Goal: Task Accomplishment & Management: Complete application form

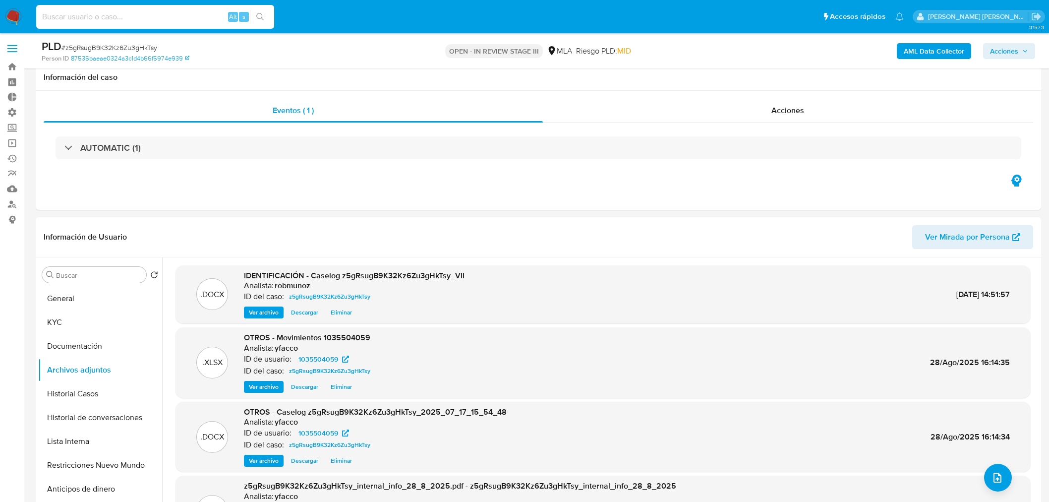
select select "10"
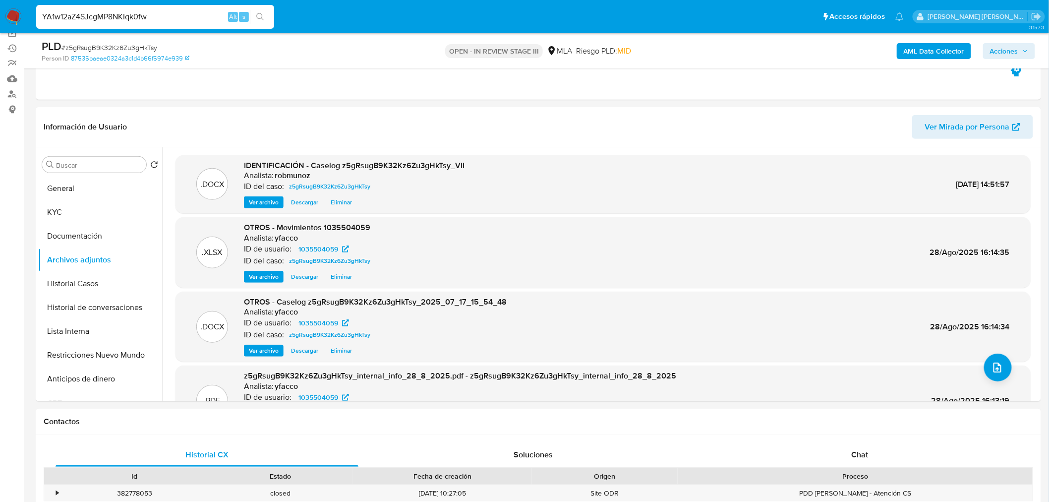
type input "YA1w12aZ4SJcgMP8NKIqk0fw"
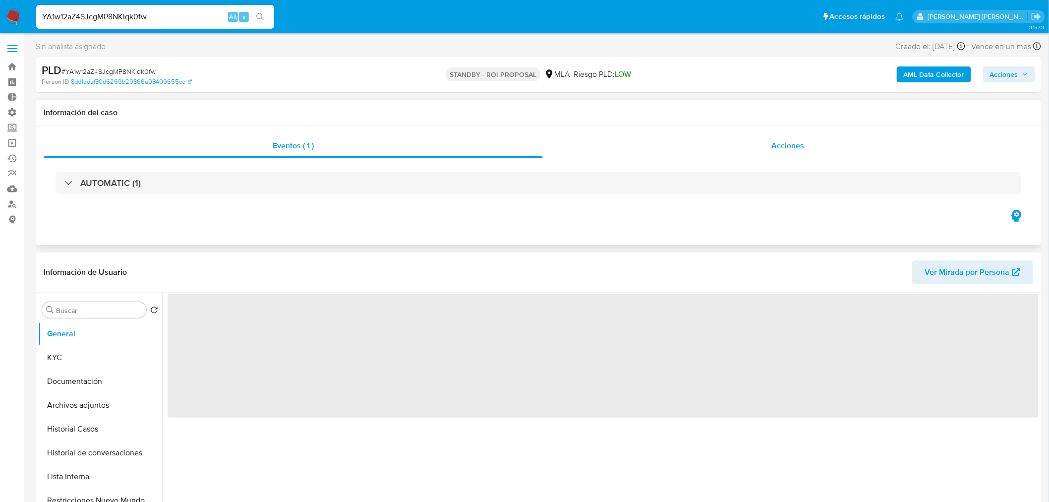
drag, startPoint x: 797, startPoint y: 143, endPoint x: 796, endPoint y: 136, distance: 6.5
click at [796, 137] on div "Acciones" at bounding box center [788, 146] width 491 height 24
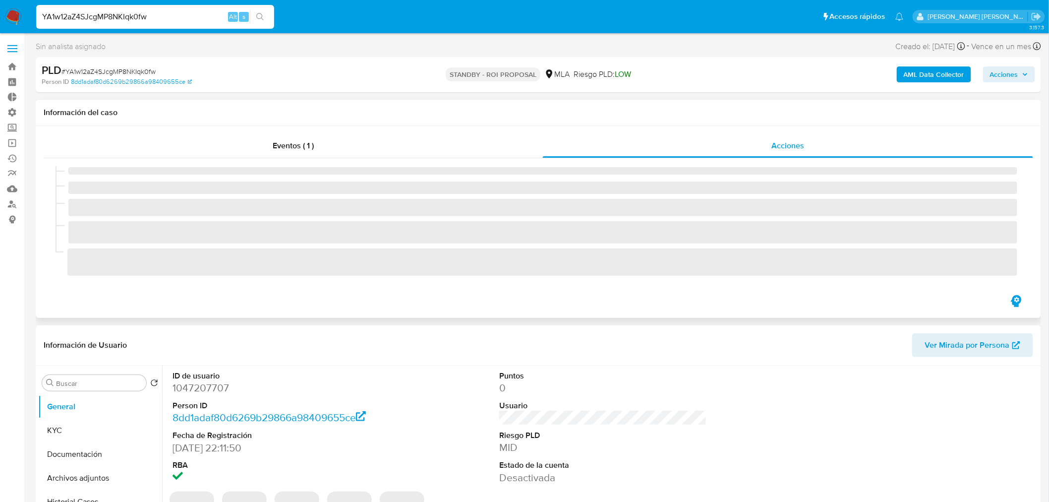
select select "10"
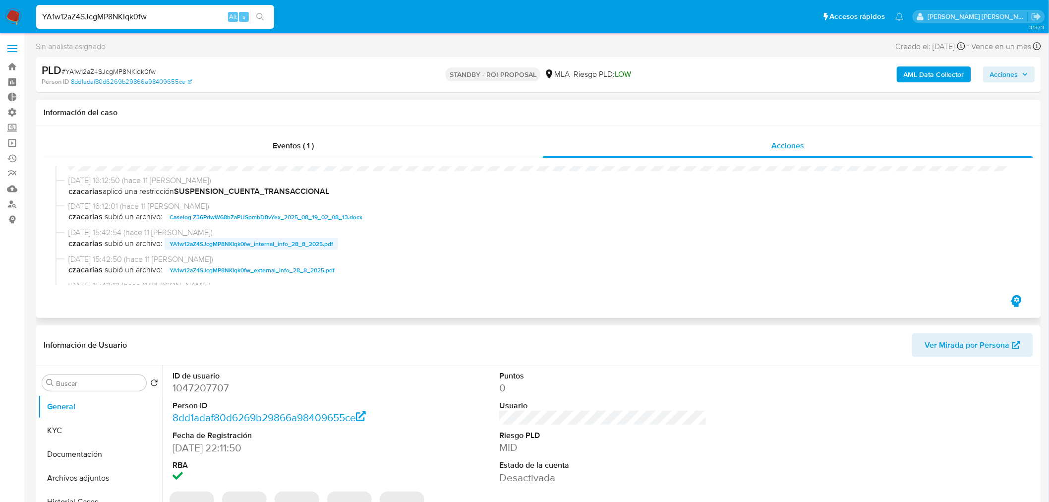
scroll to position [55, 0]
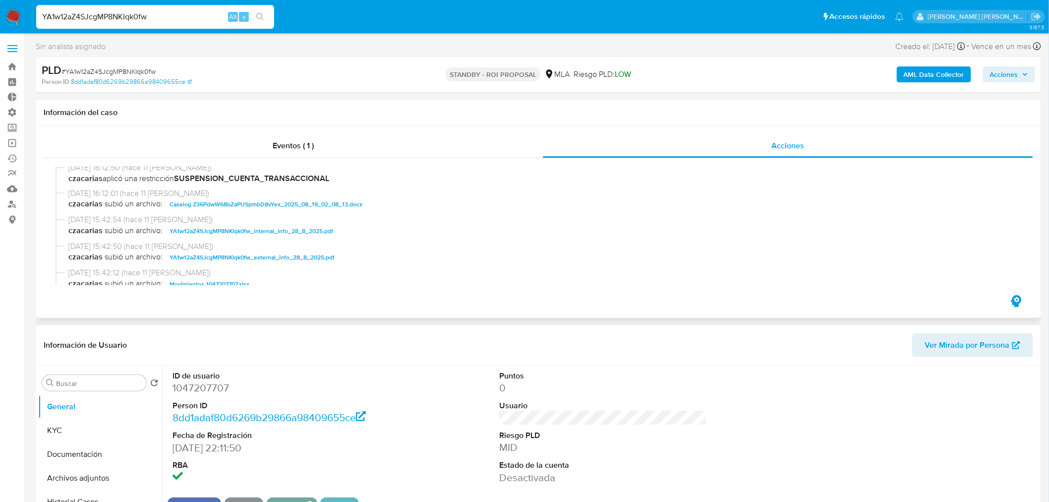
click at [329, 204] on span "Caselog Z36PdwW68bZaPUSpmbD8vYex_2025_08_19_02_08_13.docx" at bounding box center [266, 204] width 193 height 12
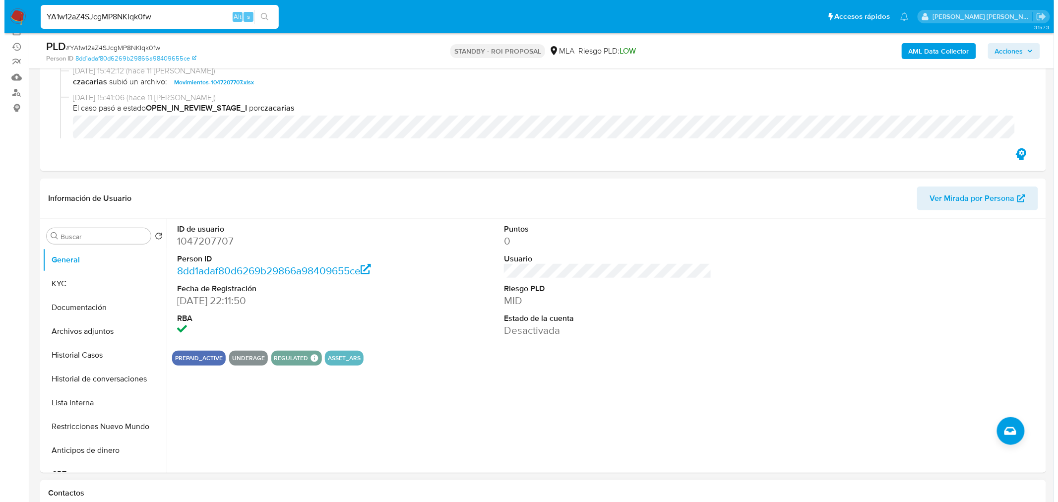
scroll to position [165, 0]
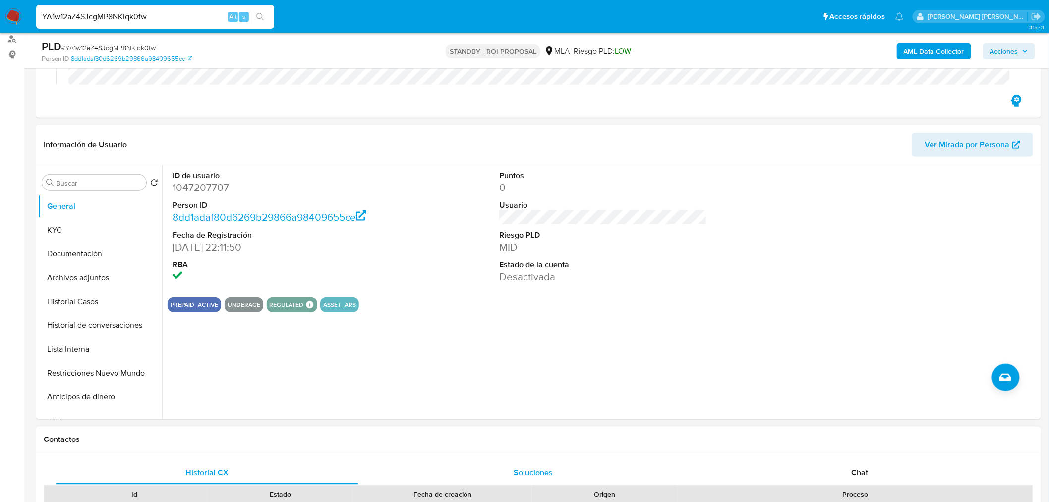
drag, startPoint x: 97, startPoint y: 369, endPoint x: 637, endPoint y: 480, distance: 551.1
click at [98, 370] on button "Restricciones Nuevo Mundo" at bounding box center [100, 373] width 124 height 24
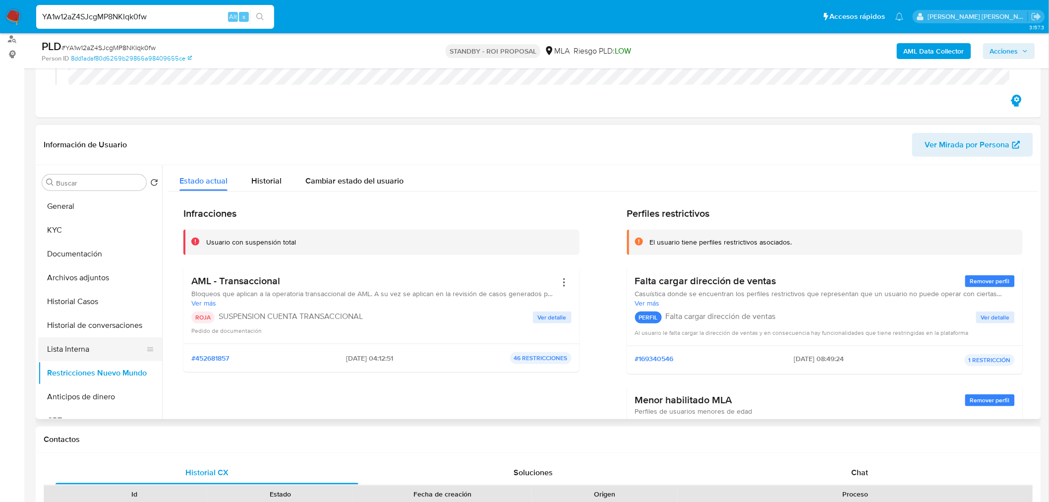
drag, startPoint x: 75, startPoint y: 354, endPoint x: 70, endPoint y: 337, distance: 17.1
click at [72, 347] on button "Lista Interna" at bounding box center [96, 349] width 116 height 24
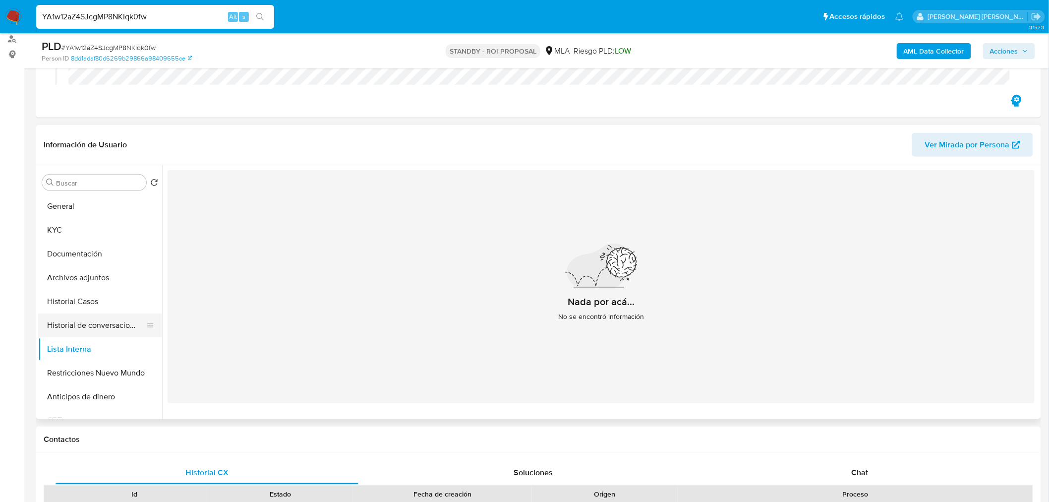
click at [124, 320] on button "Historial de conversaciones" at bounding box center [96, 325] width 116 height 24
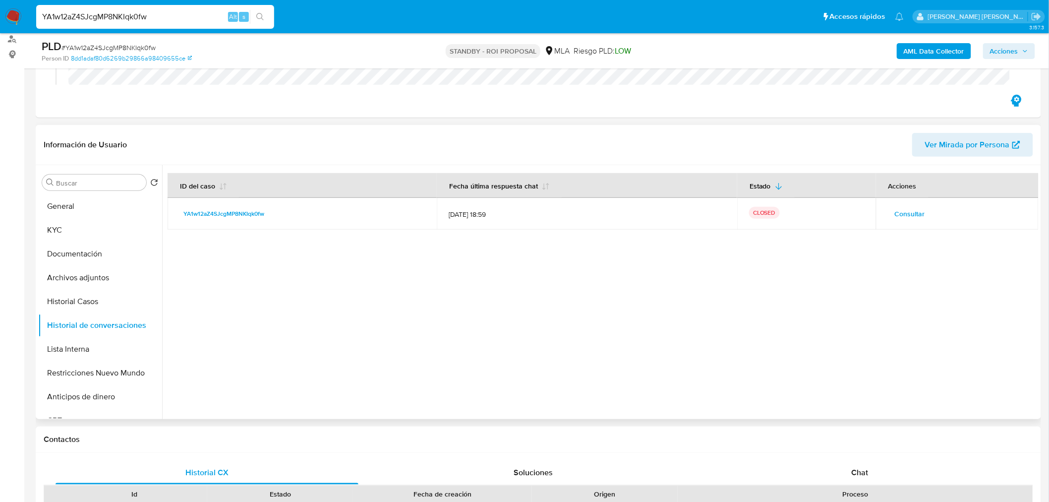
click at [918, 211] on span "Consultar" at bounding box center [910, 214] width 30 height 14
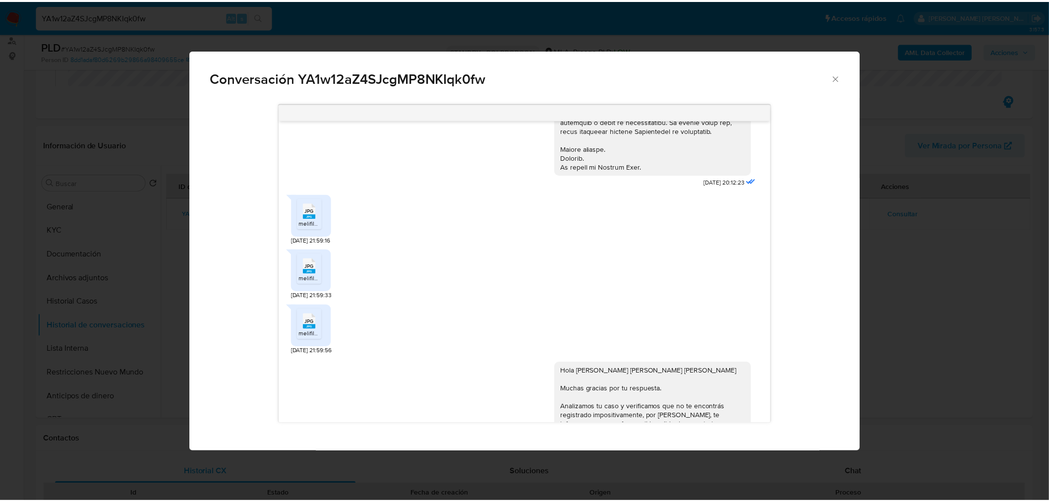
scroll to position [360, 0]
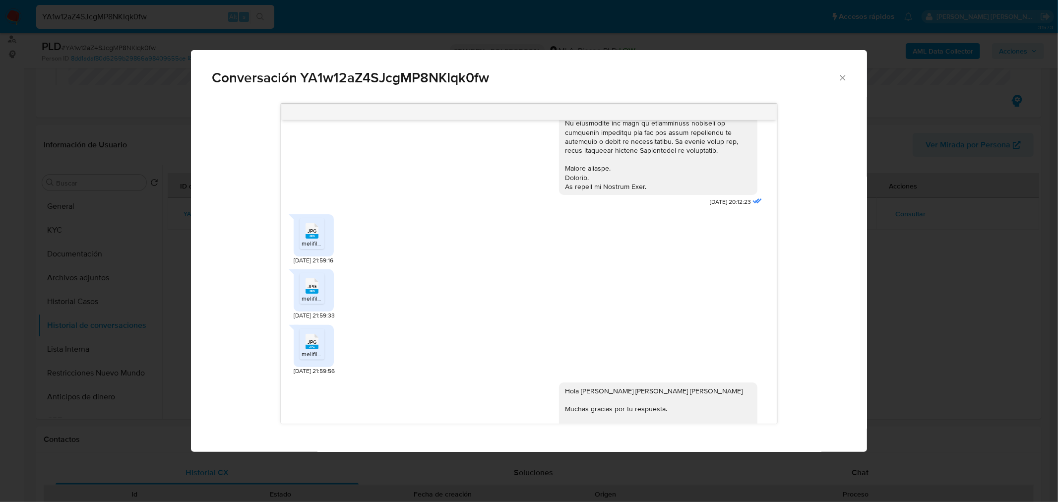
click at [913, 351] on div "Conversación YA1w12aZ4SJcgMP8NKIqk0fw 17/07/2025 20:12:23 JPG JPG melifile57607…" at bounding box center [529, 251] width 1058 height 502
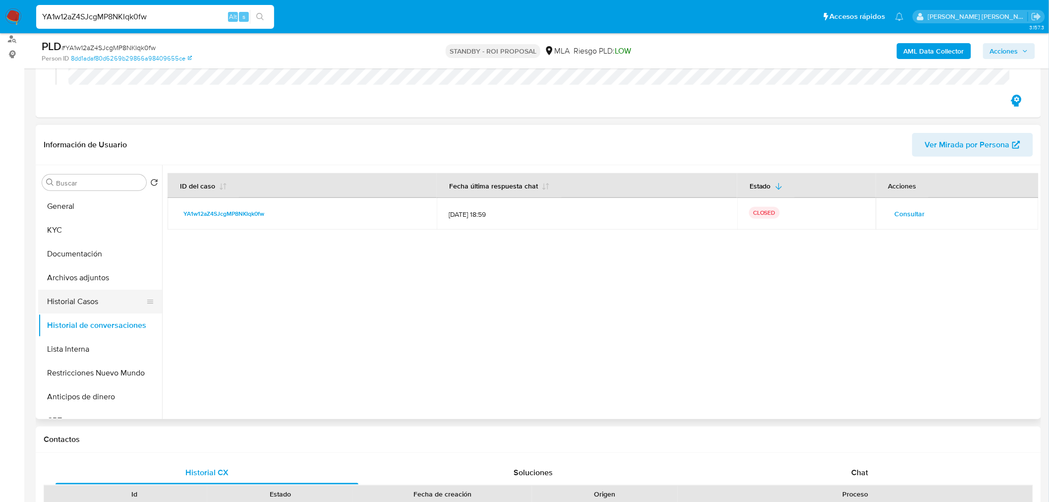
click at [65, 301] on button "Historial Casos" at bounding box center [96, 302] width 116 height 24
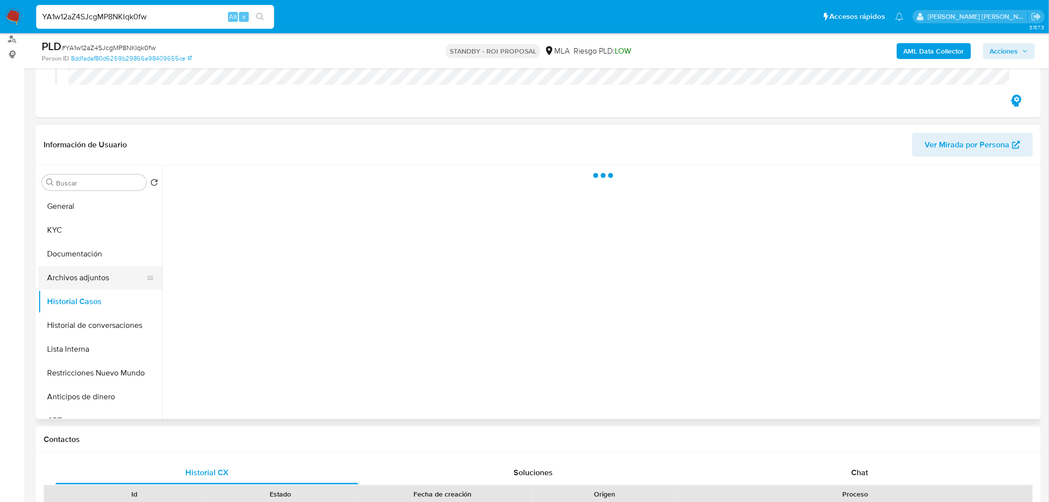
click at [85, 279] on button "Archivos adjuntos" at bounding box center [96, 278] width 116 height 24
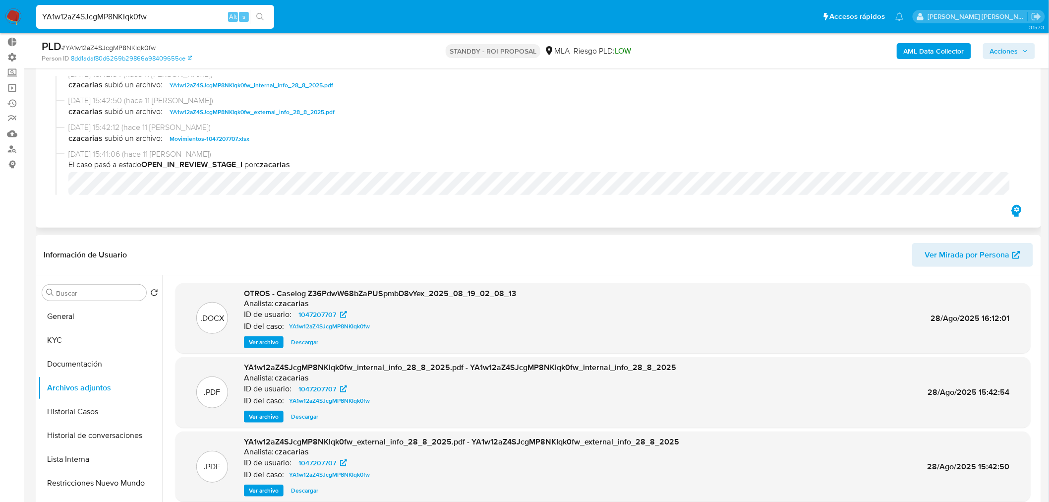
scroll to position [0, 0]
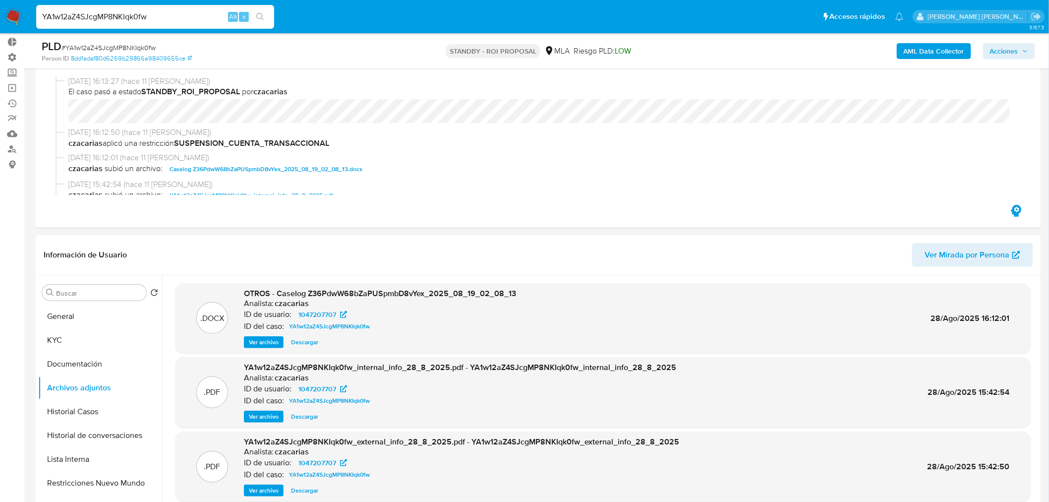
click at [157, 11] on input "YA1w12aZ4SJcgMP8NKIqk0fw" at bounding box center [155, 16] width 238 height 13
paste input "5SIHlZfbM4kmT7dHUMEn3d6M"
type input "5SIHlZfbM4kmT7dHUMEn3d6M"
click at [257, 8] on div "5SIHlZfbM4kmT7dHUMEn3d6M Alt s" at bounding box center [155, 17] width 238 height 24
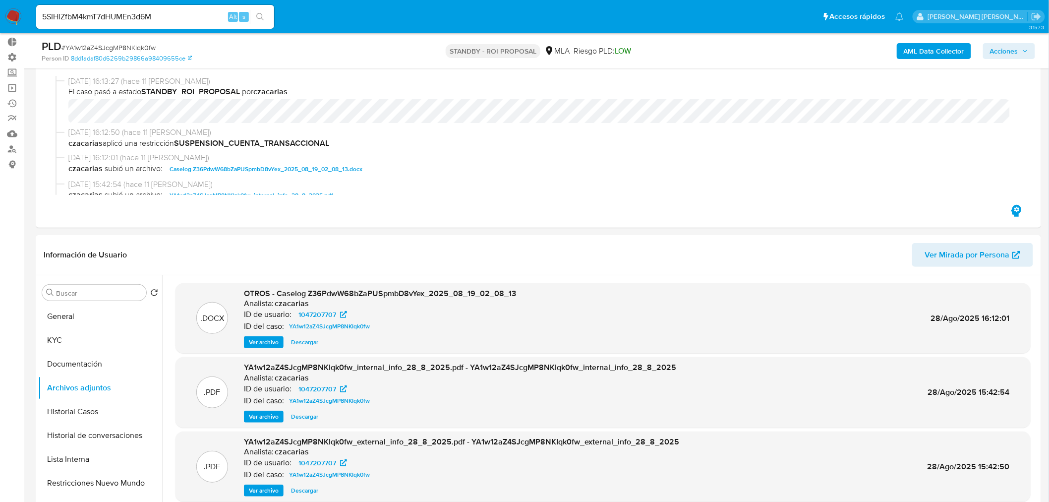
click at [264, 16] on button "search-icon" at bounding box center [260, 17] width 20 height 14
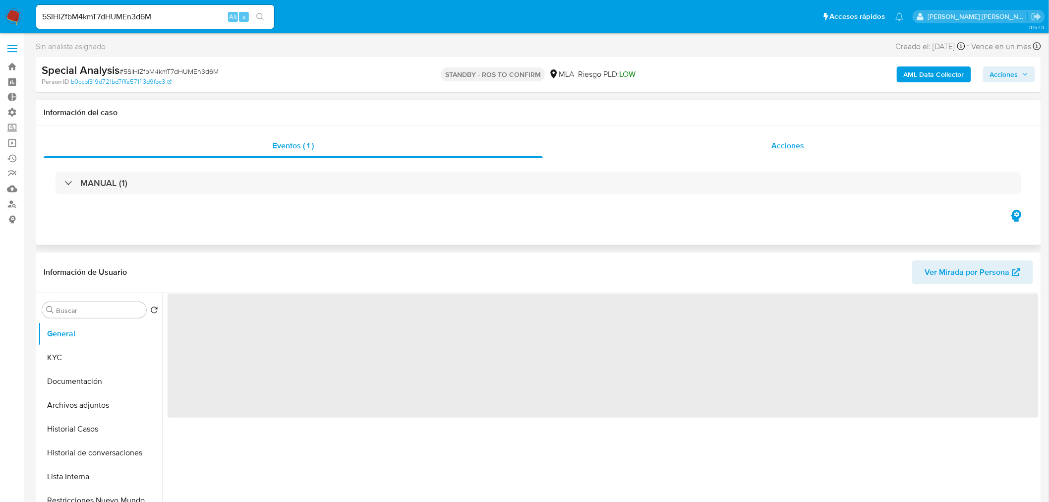
click at [811, 150] on div "Acciones" at bounding box center [788, 146] width 491 height 24
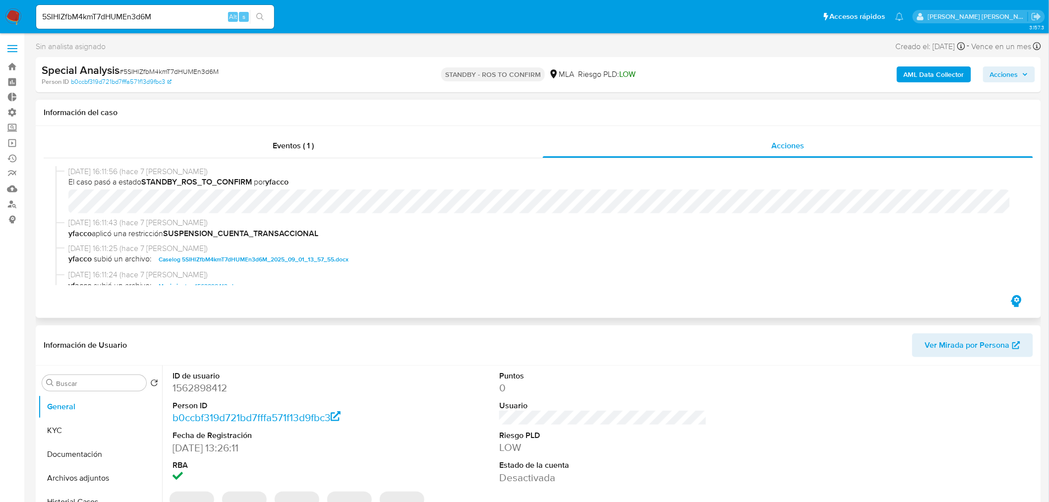
select select "10"
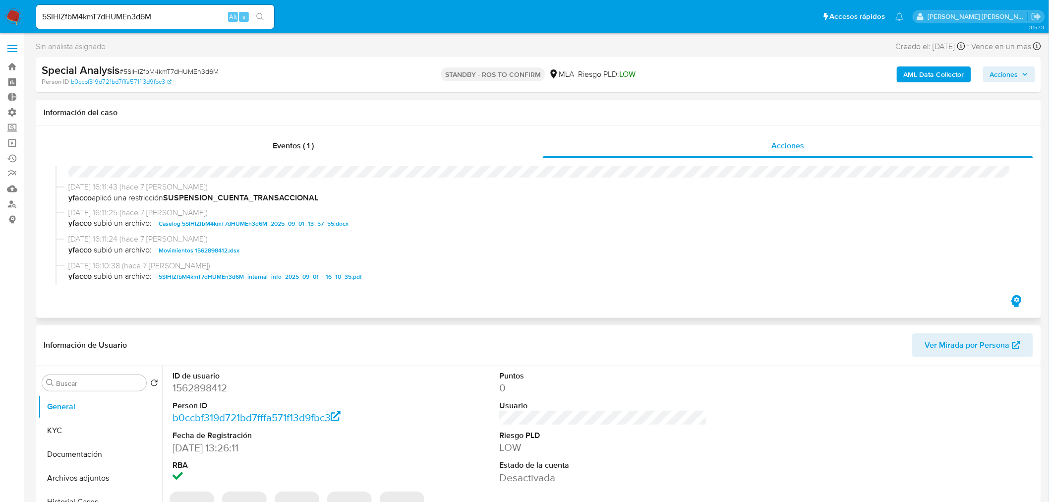
scroll to position [55, 0]
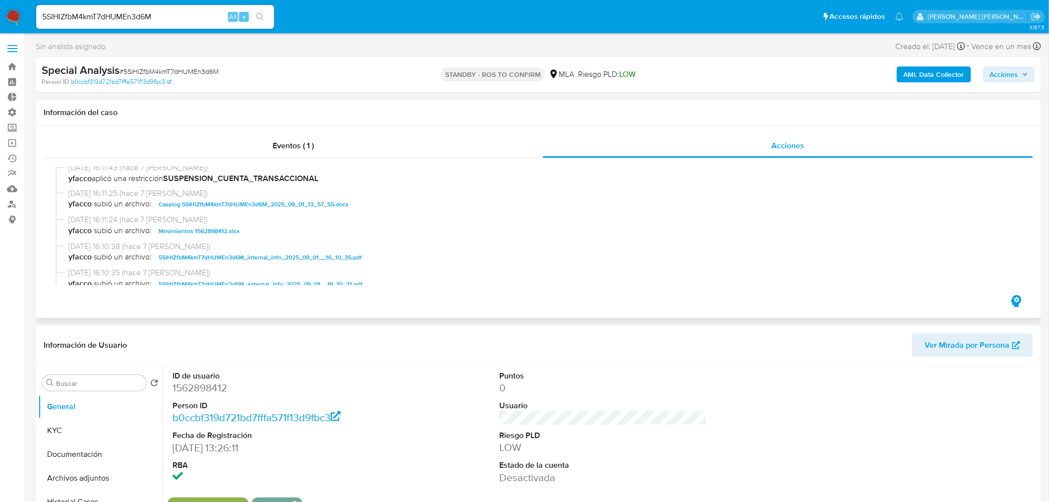
click at [326, 200] on span "Caselog 5SIHlZfbM4kmT7dHUMEn3d6M_2025_09_01_13_57_55.docx" at bounding box center [254, 204] width 190 height 12
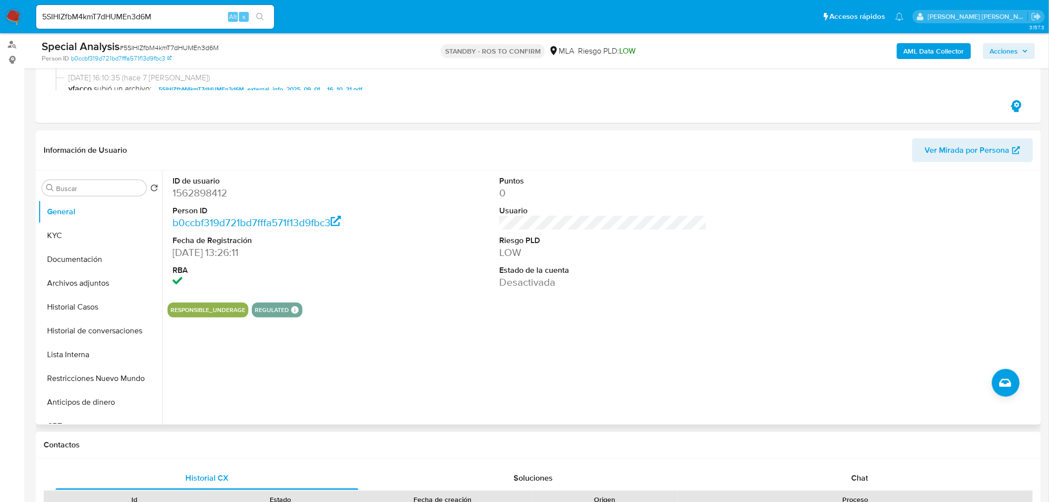
scroll to position [165, 0]
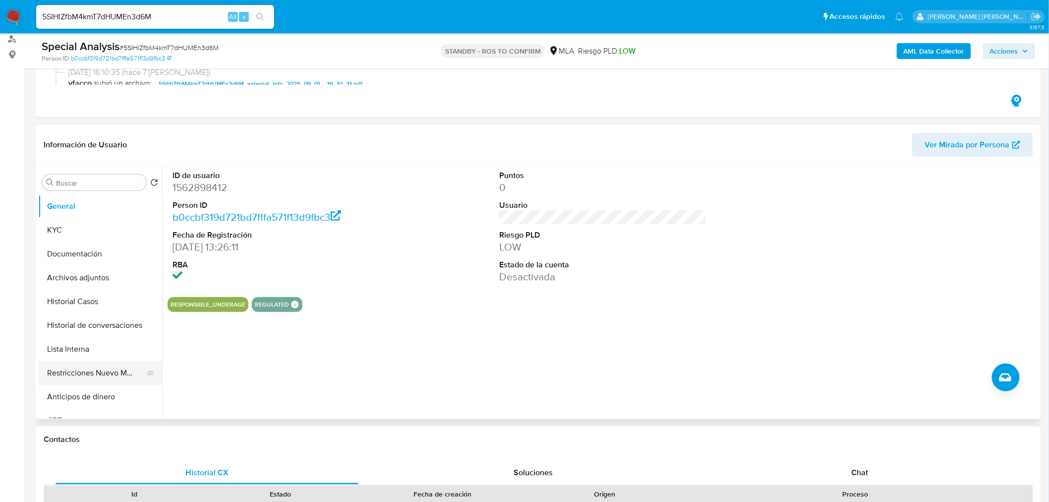
click at [84, 379] on button "Restricciones Nuevo Mundo" at bounding box center [96, 373] width 116 height 24
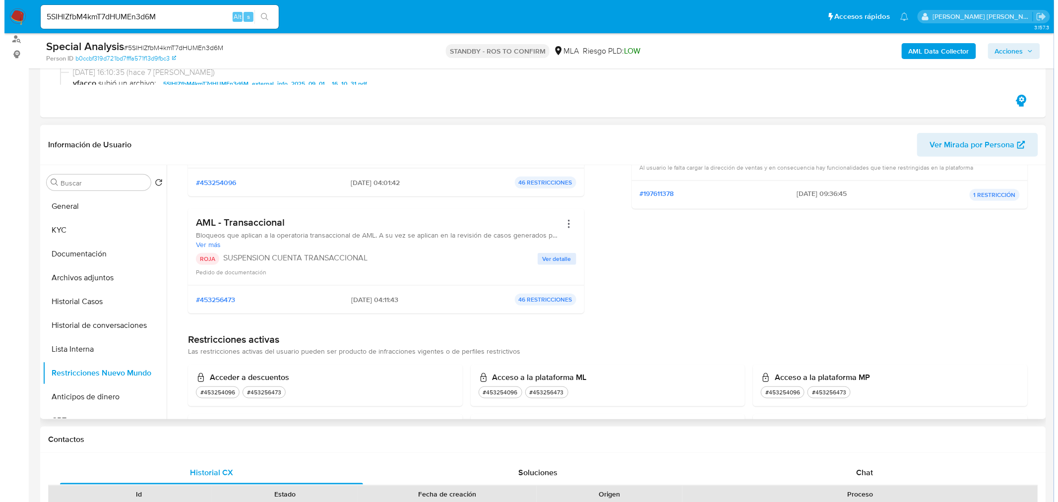
scroll to position [0, 0]
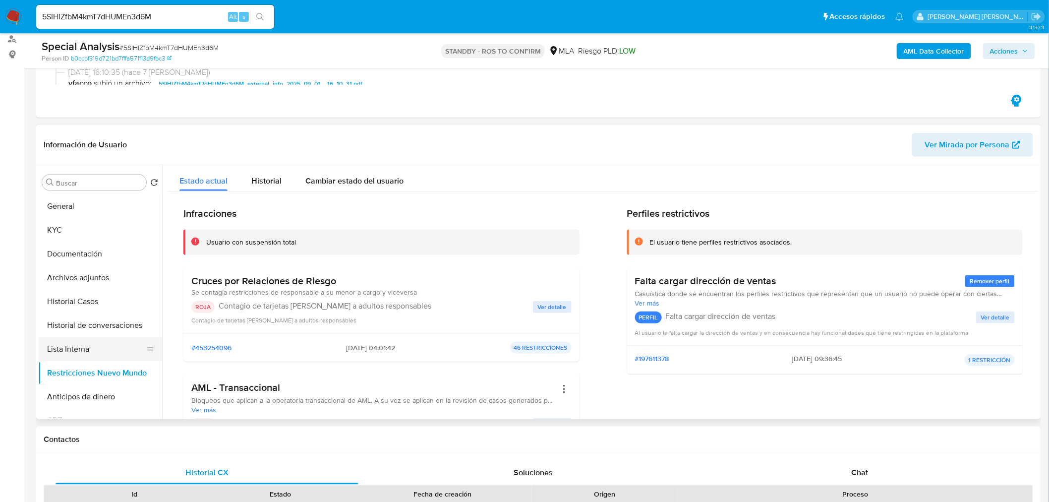
click at [82, 343] on button "Lista Interna" at bounding box center [96, 349] width 116 height 24
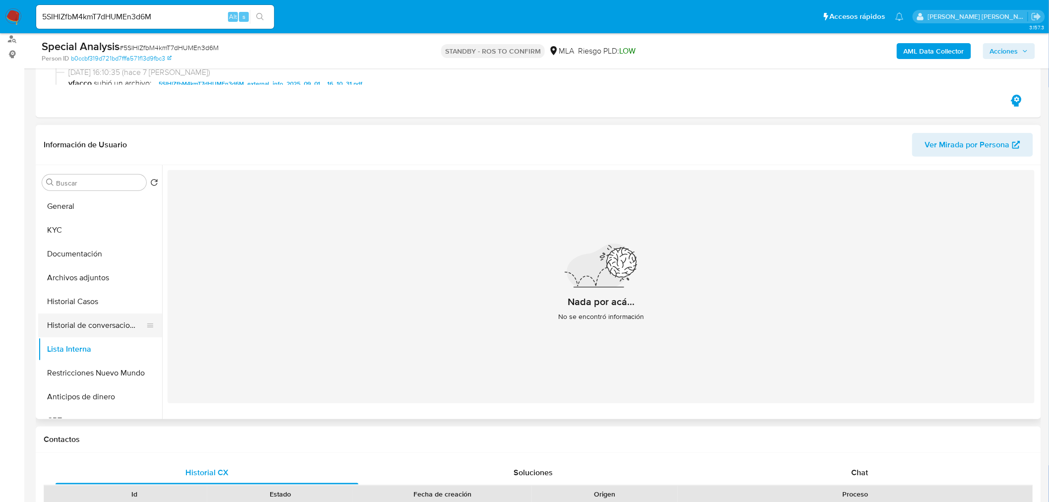
click at [85, 331] on button "Historial de conversaciones" at bounding box center [96, 325] width 116 height 24
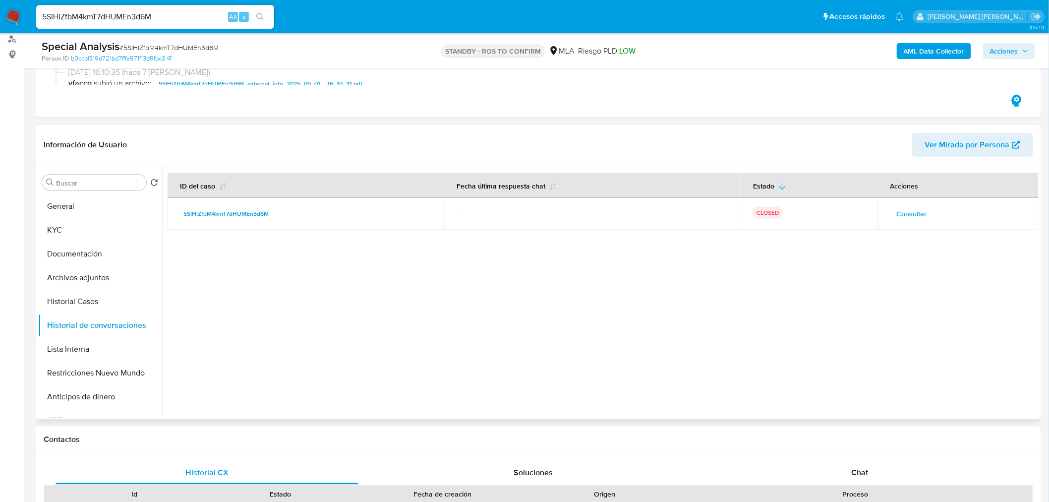
click at [900, 213] on span "Consultar" at bounding box center [912, 214] width 30 height 14
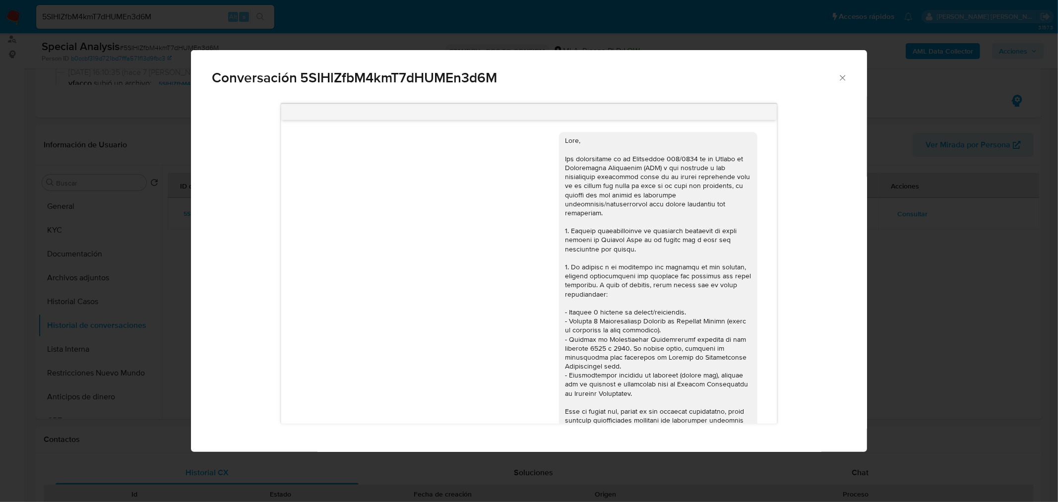
click at [978, 363] on div "Conversación 5SIHlZfbM4kmT7dHUMEn3d6M 17/07/2025 20:12:41 Hola, Esperamos que t…" at bounding box center [529, 251] width 1058 height 502
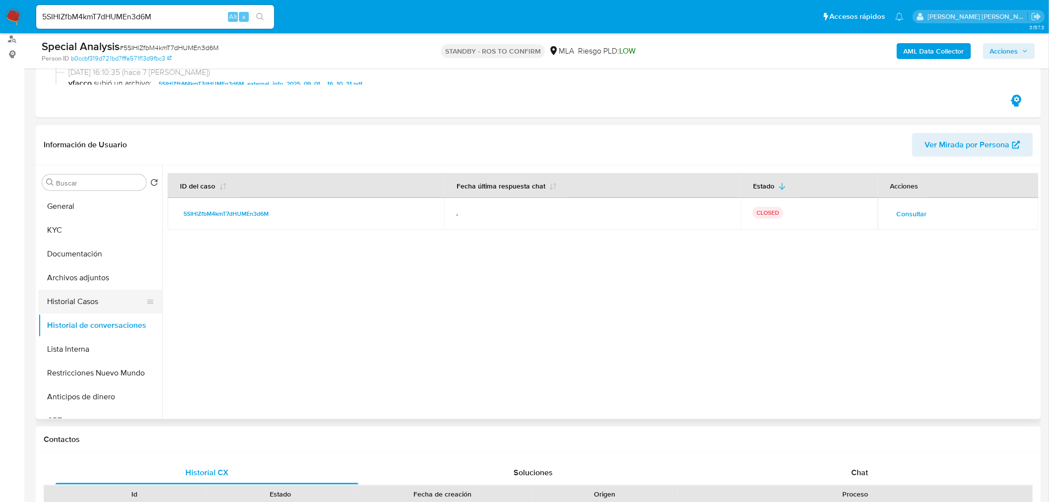
click at [79, 290] on button "Historial Casos" at bounding box center [96, 302] width 116 height 24
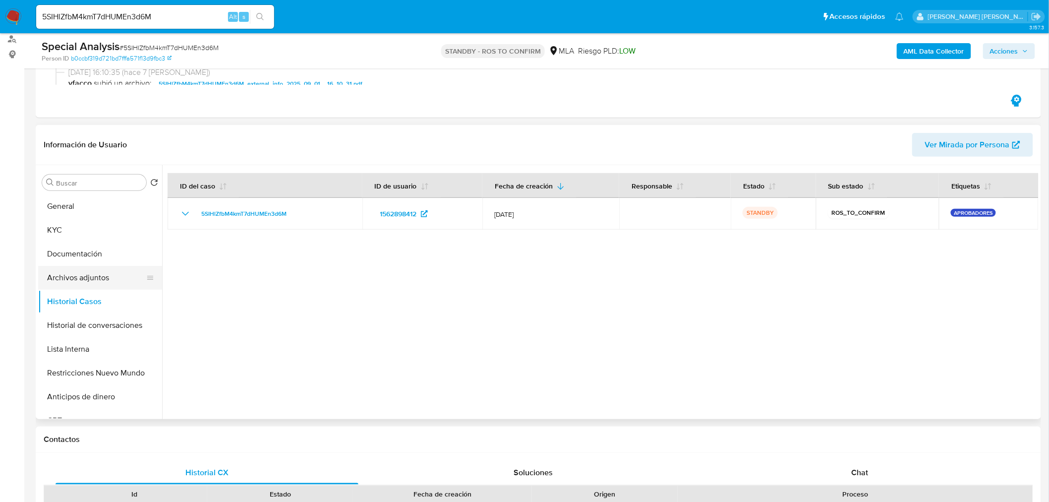
click at [84, 276] on button "Archivos adjuntos" at bounding box center [96, 278] width 116 height 24
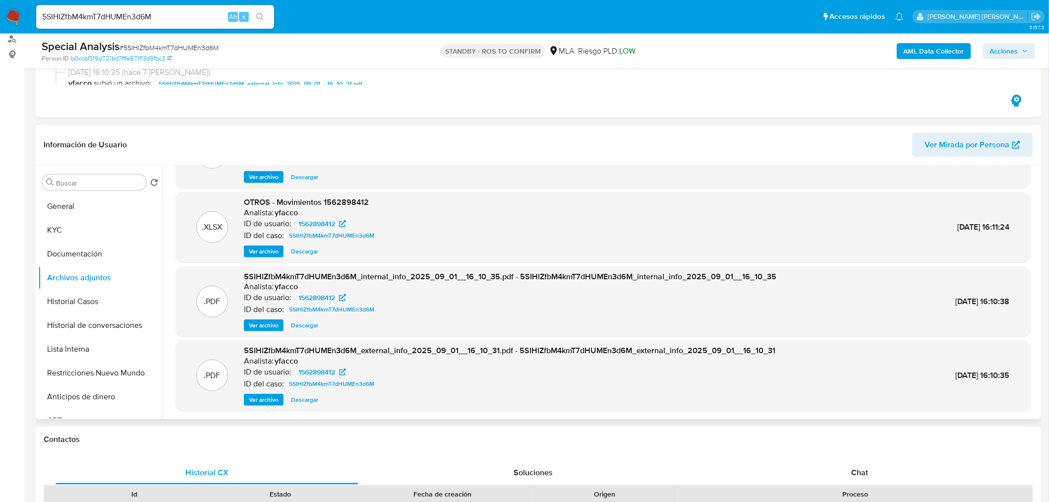
scroll to position [56, 0]
click at [253, 394] on span "Ver archivo" at bounding box center [264, 399] width 30 height 10
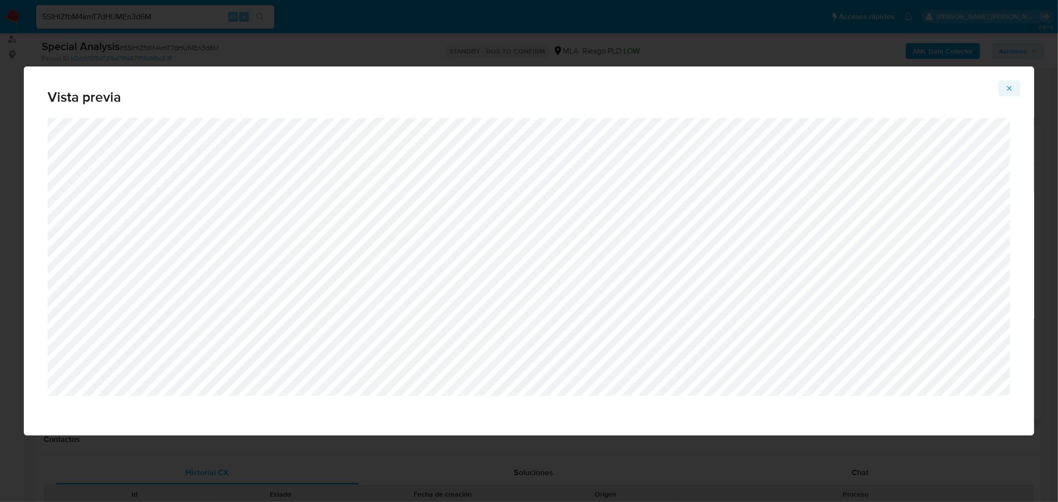
click at [1008, 88] on icon "Attachment preview" at bounding box center [1009, 88] width 8 height 8
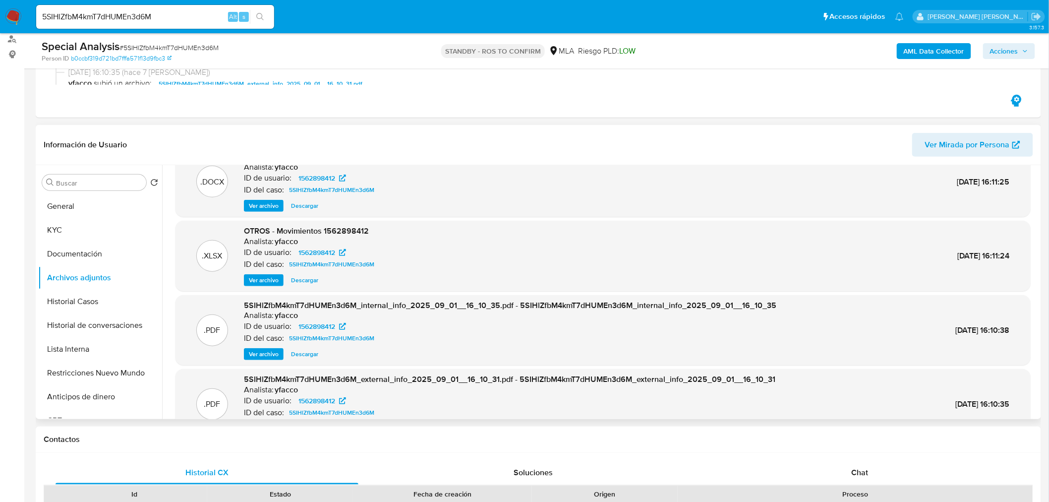
scroll to position [0, 0]
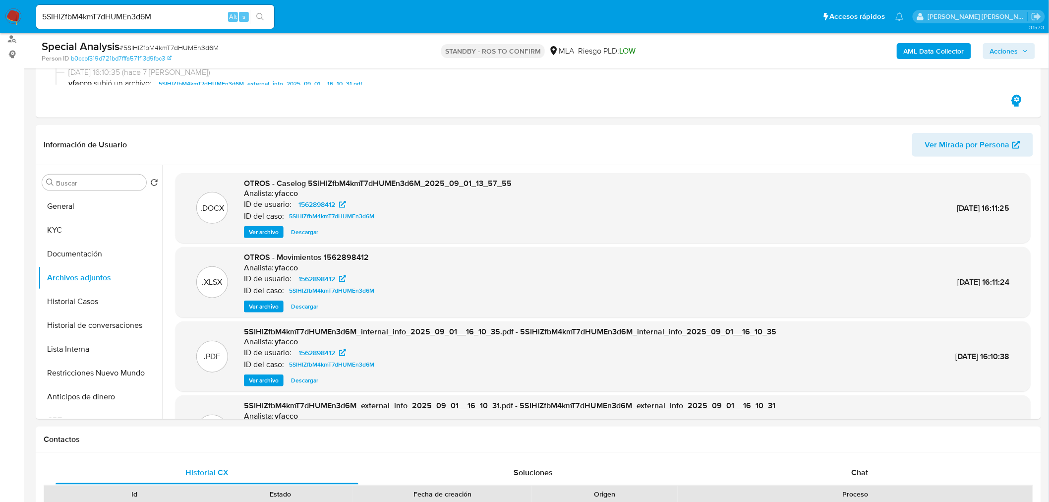
click at [176, 43] on span "# 5SIHlZfbM4kmT7dHUMEn3d6M" at bounding box center [168, 48] width 99 height 10
copy span "5SIHlZfbM4kmT7dHUMEn3d6M"
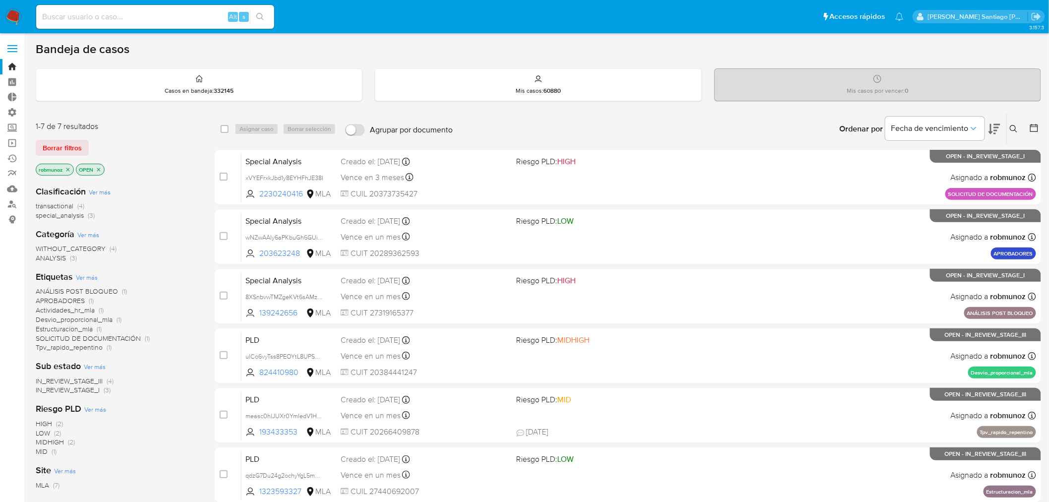
click at [20, 14] on img at bounding box center [13, 16] width 17 height 17
click at [1017, 126] on icon at bounding box center [1014, 129] width 8 height 8
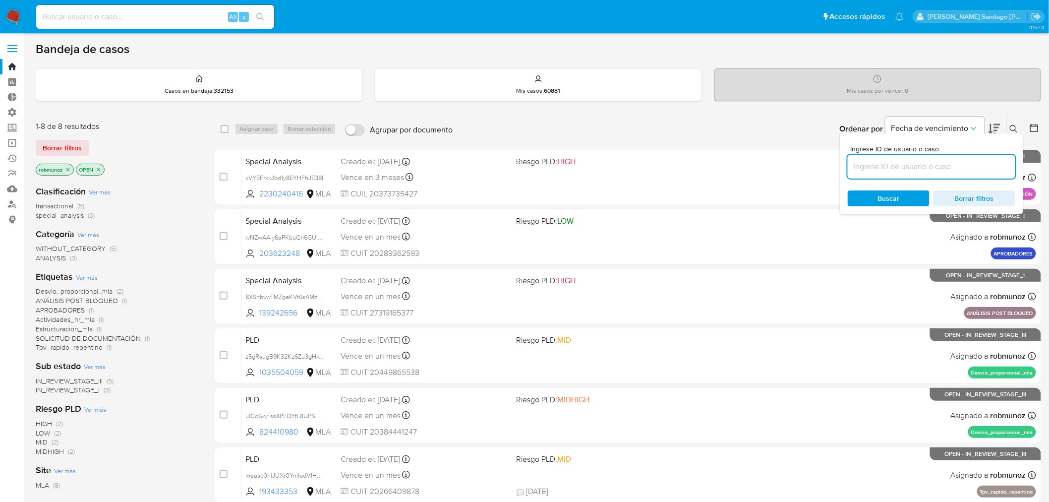
click at [960, 172] on input at bounding box center [932, 166] width 168 height 13
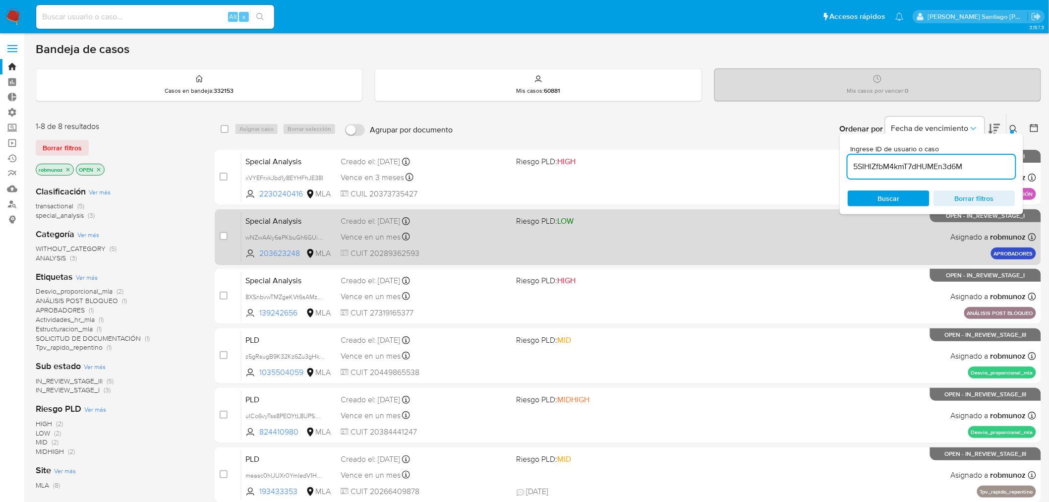
type input "5SIHlZfbM4kmT7dHUMEn3d6M"
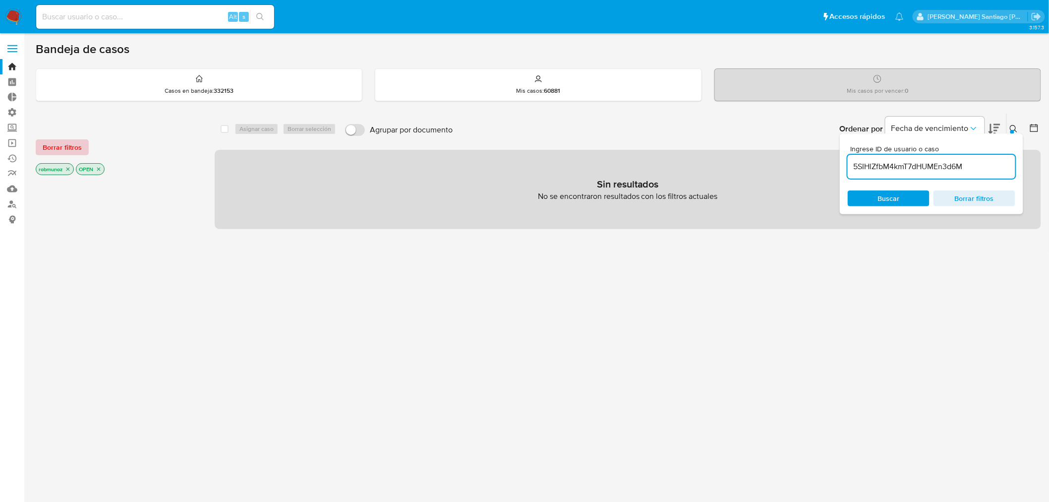
click at [36, 145] on button "Borrar filtros" at bounding box center [62, 147] width 53 height 16
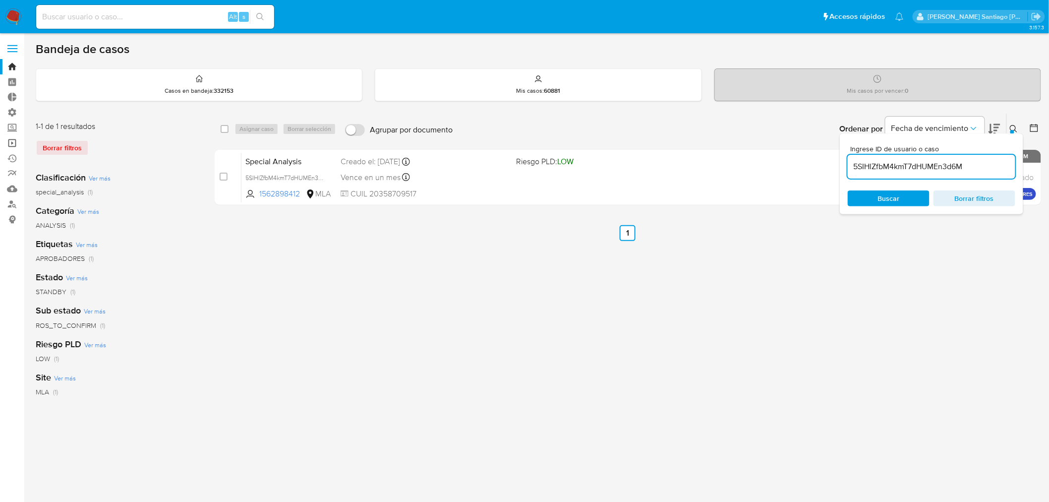
click at [8, 141] on link "Operaciones masivas" at bounding box center [59, 142] width 118 height 15
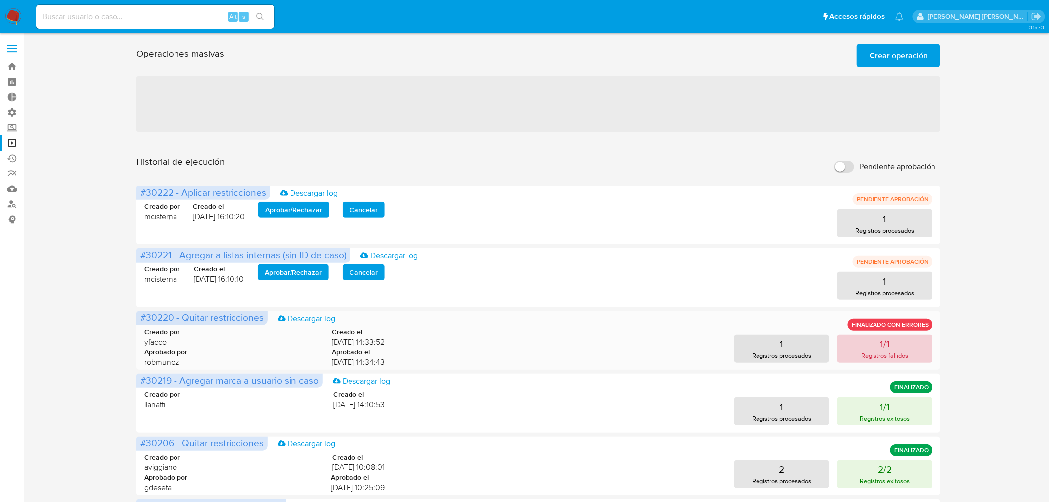
click at [896, 349] on button "1/1 Registros fallidos" at bounding box center [884, 349] width 95 height 28
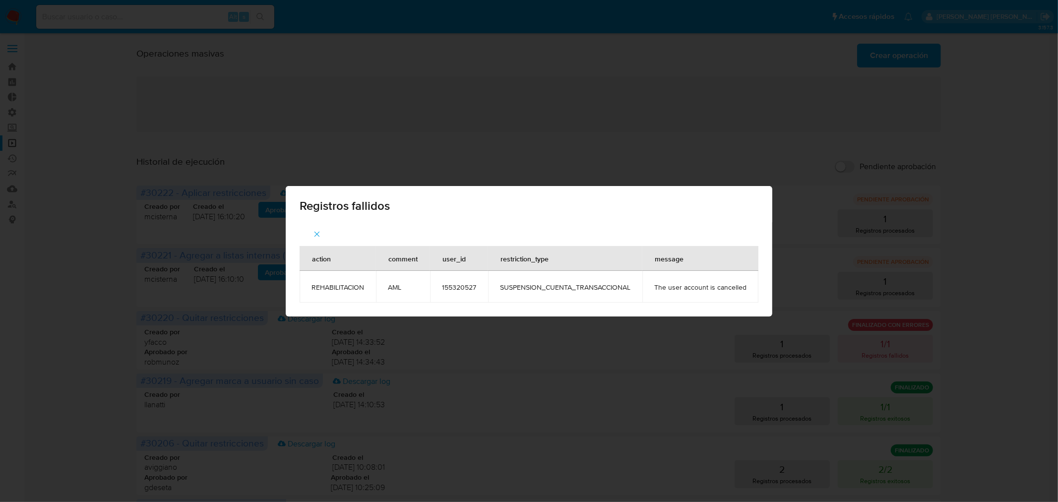
click at [451, 283] on span "155320527" at bounding box center [459, 287] width 34 height 9
copy span "155320527"
drag, startPoint x: 195, startPoint y: 59, endPoint x: 182, endPoint y: 51, distance: 15.7
click at [193, 57] on div "Registros fallidos action comment user_id restriction_type message REHABILITACI…" at bounding box center [529, 251] width 1058 height 502
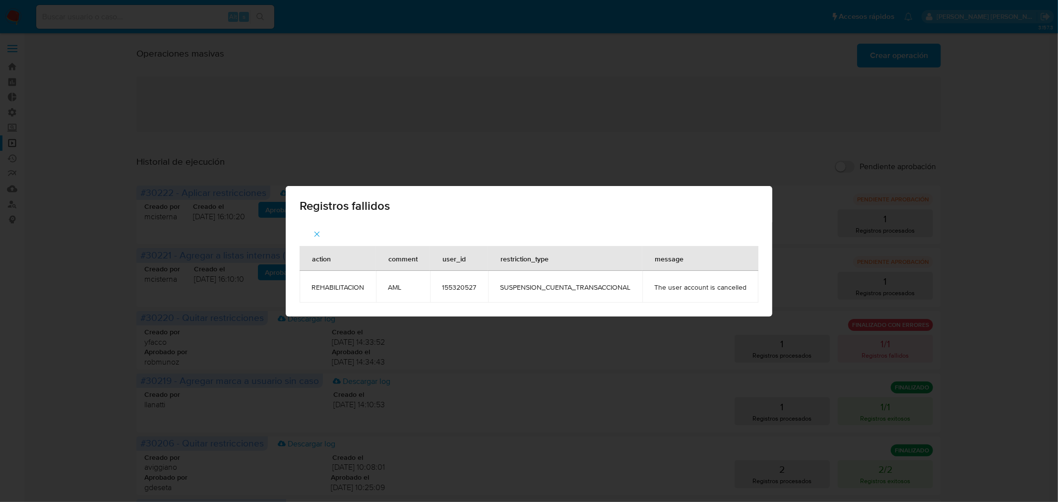
drag, startPoint x: 126, startPoint y: 2, endPoint x: 154, endPoint y: 13, distance: 29.4
click at [126, 2] on div "Registros fallidos action comment user_id restriction_type message REHABILITACI…" at bounding box center [529, 251] width 1058 height 502
drag, startPoint x: 757, startPoint y: 207, endPoint x: 700, endPoint y: 208, distance: 57.5
click at [746, 207] on div "Registros fallidos" at bounding box center [529, 204] width 486 height 36
click at [681, 207] on span "Registros fallidos" at bounding box center [528, 206] width 459 height 12
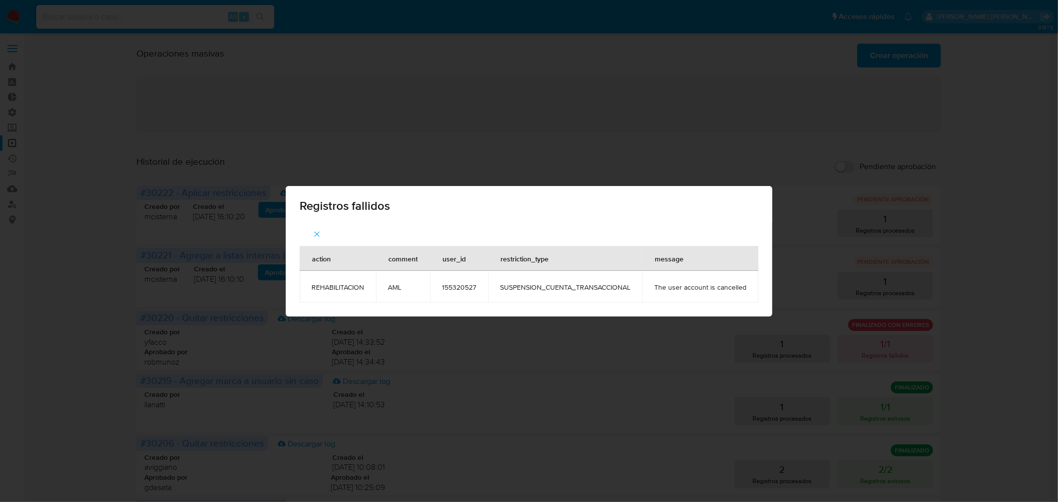
drag, startPoint x: 319, startPoint y: 230, endPoint x: 170, endPoint y: 129, distance: 180.0
click at [318, 230] on icon "button" at bounding box center [316, 234] width 9 height 9
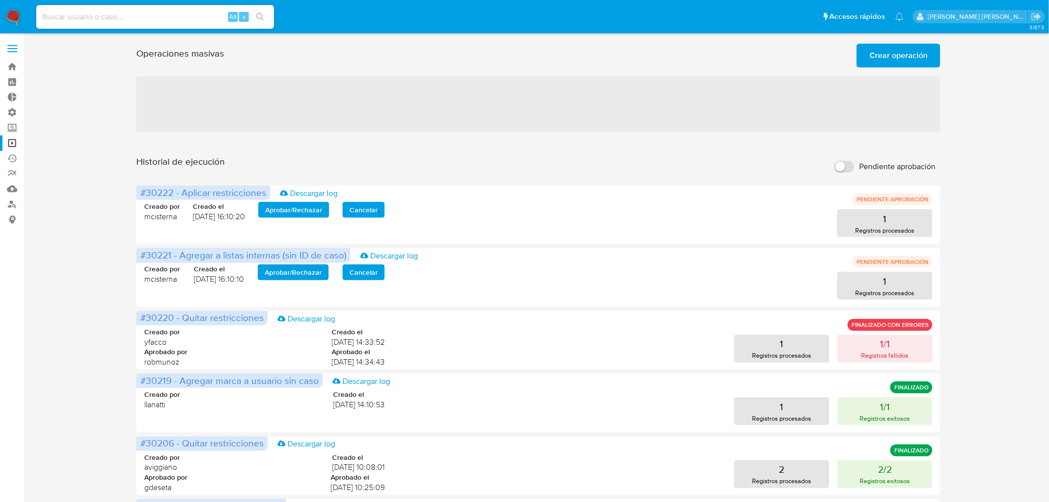
click at [88, 16] on input at bounding box center [155, 16] width 238 height 13
paste input "155320527"
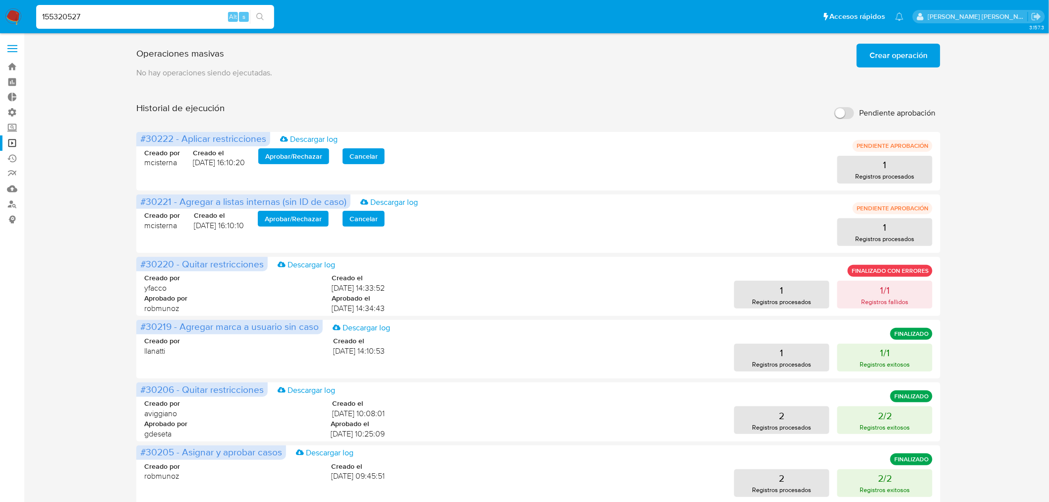
type input "155320527"
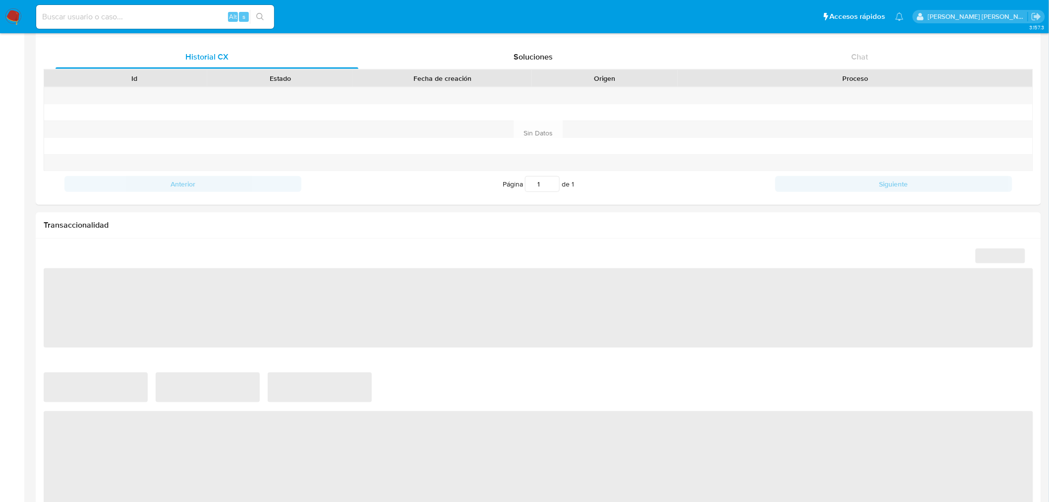
scroll to position [661, 0]
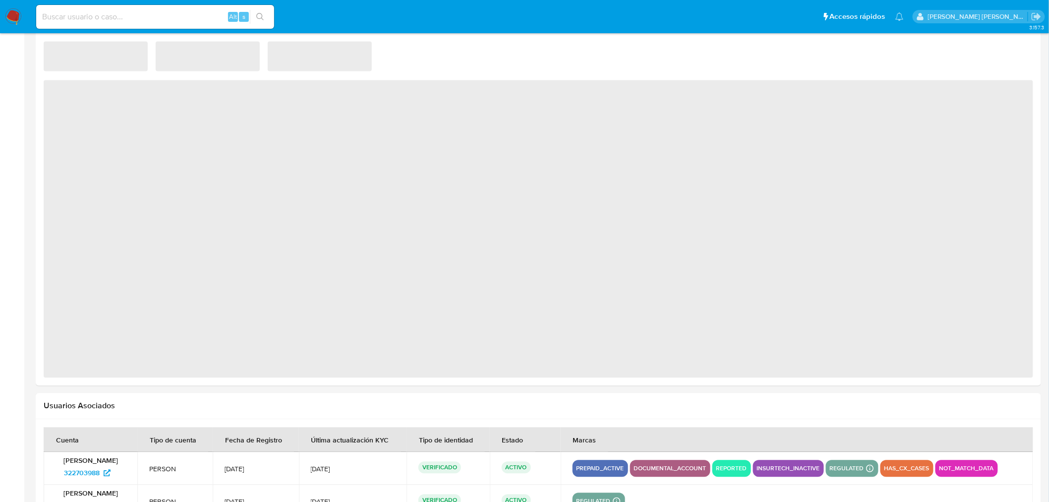
select select "10"
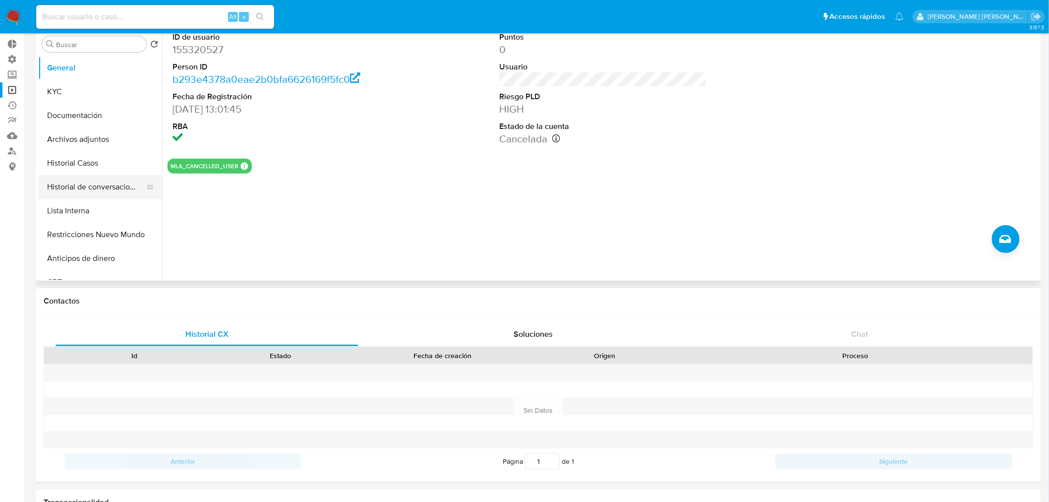
scroll to position [0, 0]
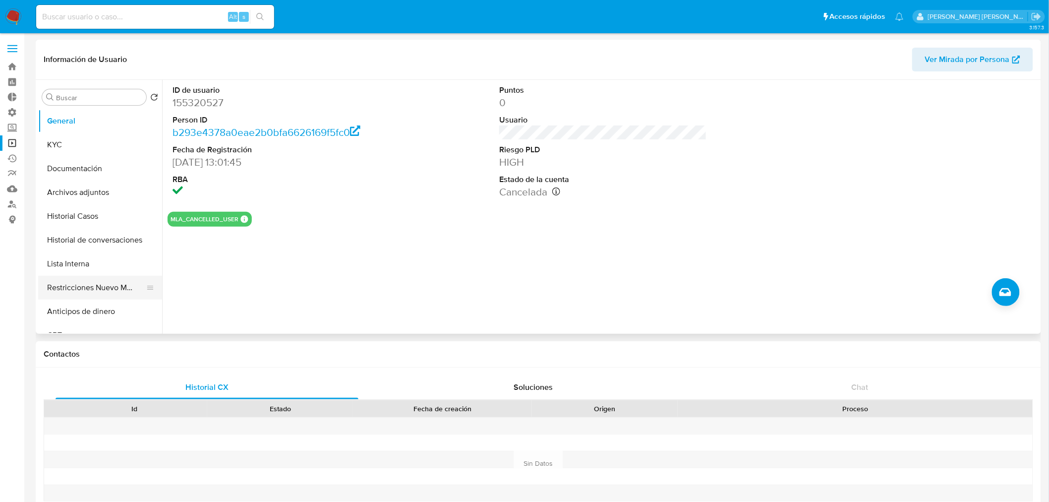
click at [91, 281] on button "Restricciones Nuevo Mundo" at bounding box center [96, 288] width 116 height 24
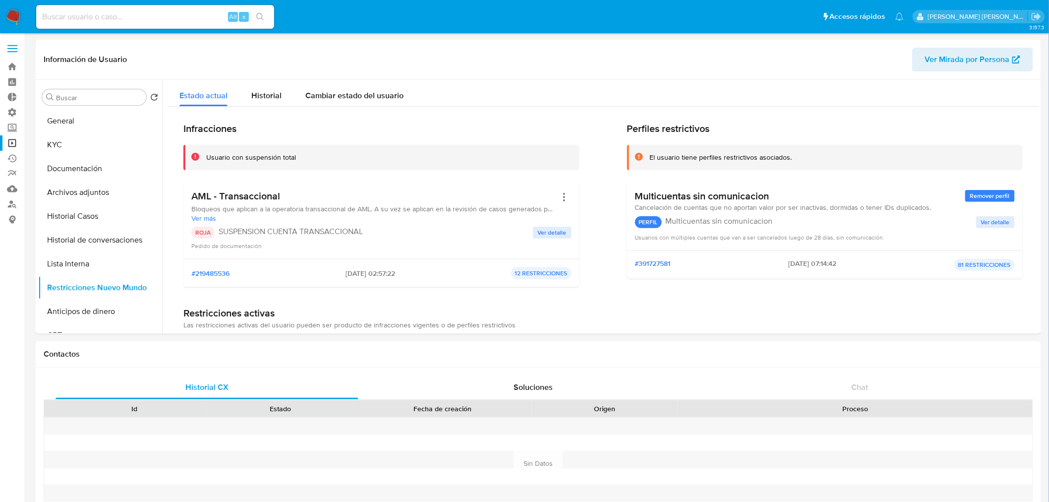
click at [140, 14] on input at bounding box center [155, 16] width 238 height 13
paste input "5SIHlZfbM4kmT7dHUMEn3d6M"
type input "5SIHlZfbM4kmT7dHUMEn3d6M"
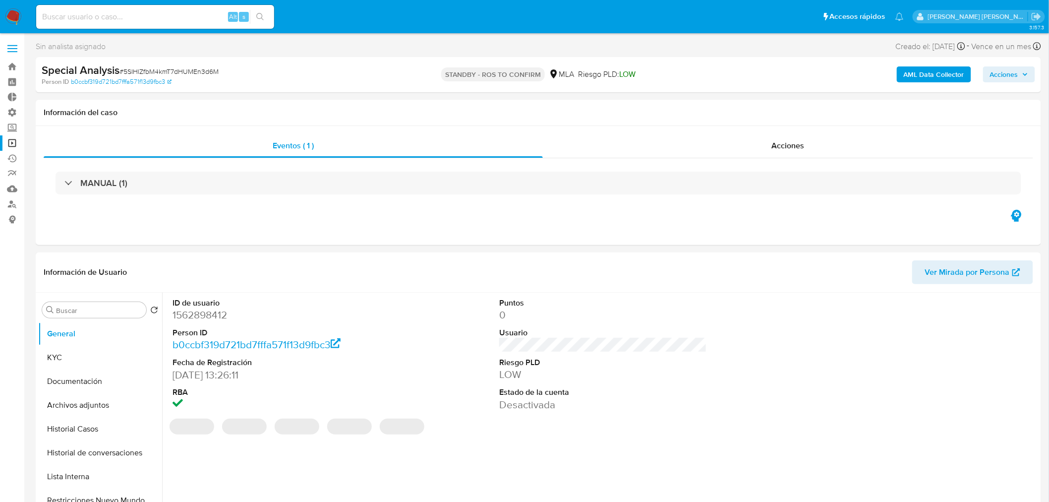
select select "10"
click at [7, 15] on img at bounding box center [13, 16] width 17 height 17
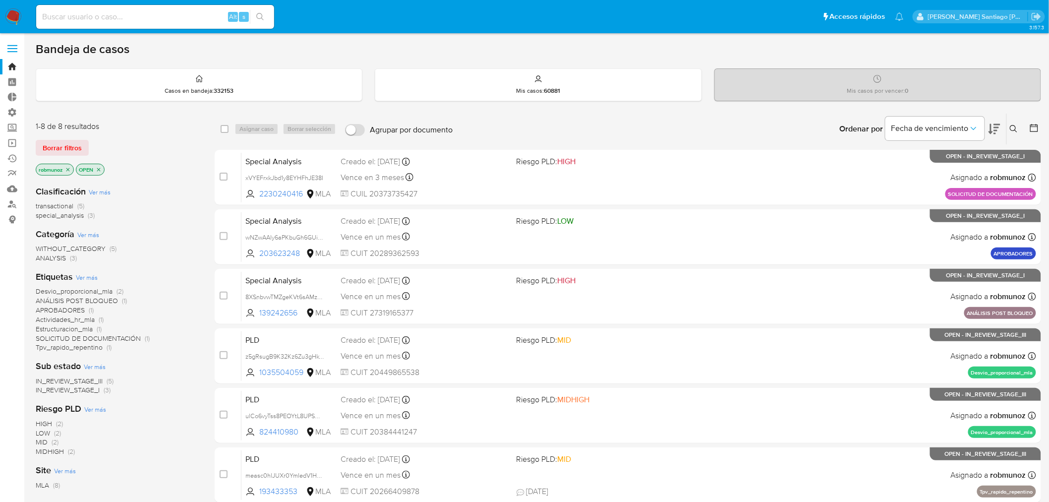
click at [1014, 127] on icon at bounding box center [1014, 129] width 8 height 8
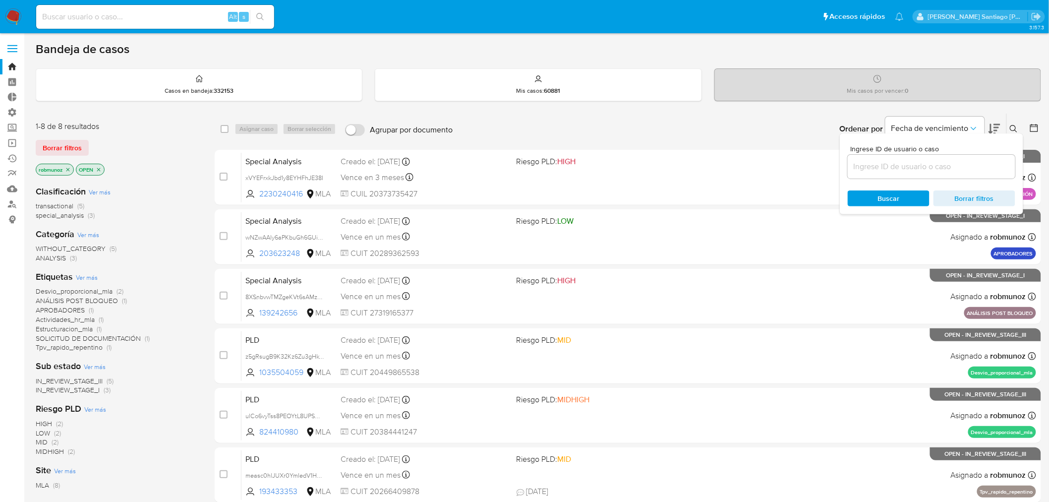
click at [953, 170] on input at bounding box center [932, 166] width 168 height 13
type input "5SIHlZfbM4kmT7dHUMEn3d6M"
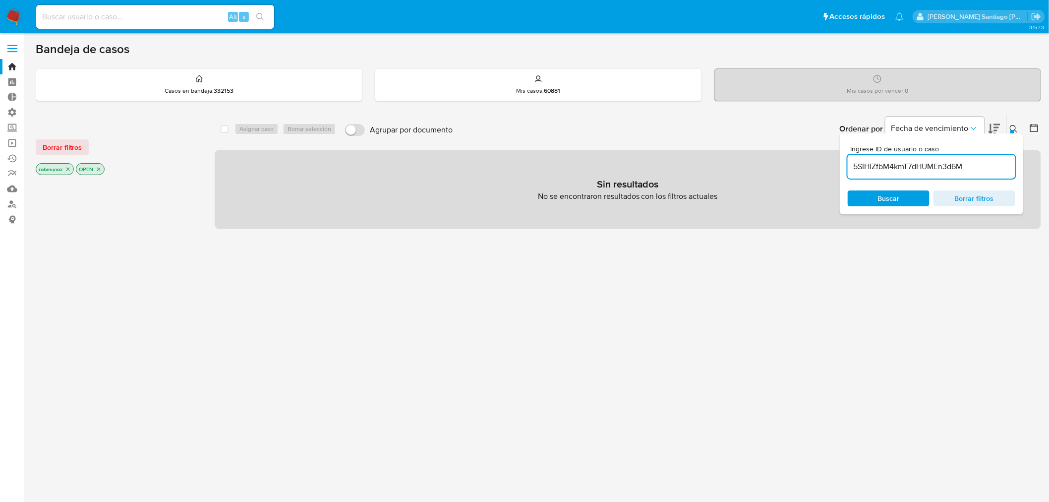
drag, startPoint x: 48, startPoint y: 141, endPoint x: 199, endPoint y: 165, distance: 153.0
click at [48, 141] on span "Borrar filtros" at bounding box center [62, 147] width 39 height 14
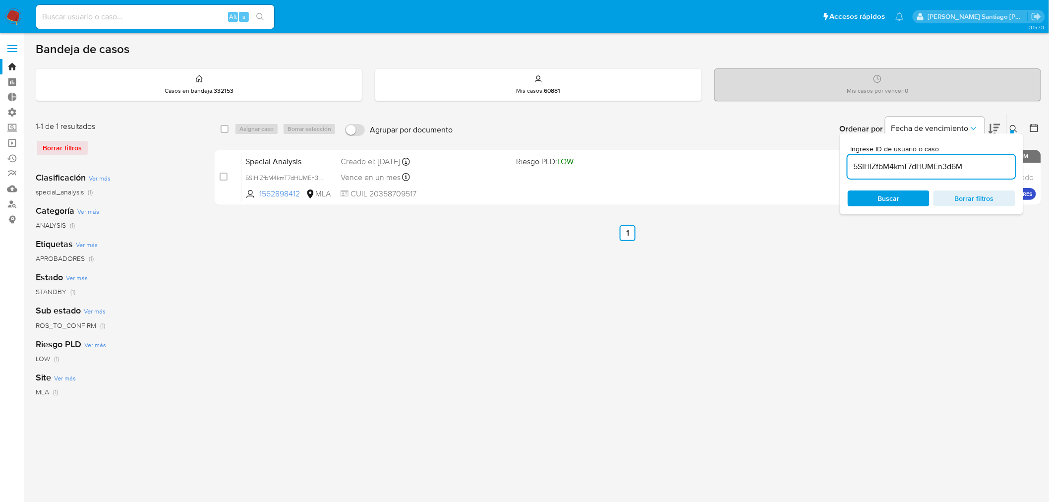
click at [1019, 127] on button at bounding box center [1015, 129] width 16 height 12
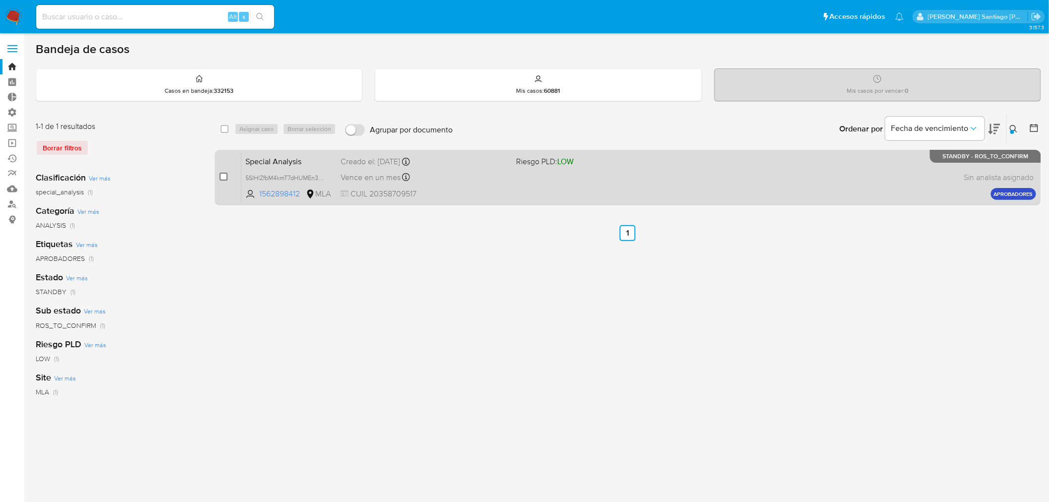
click at [224, 174] on input "checkbox" at bounding box center [224, 177] width 8 height 8
checkbox input "true"
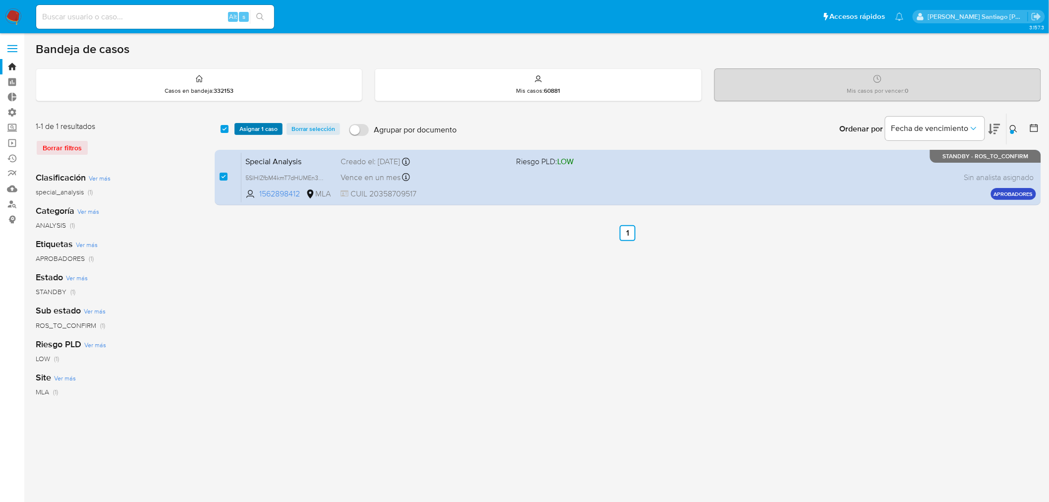
click at [249, 124] on span "Asignar 1 caso" at bounding box center [258, 129] width 38 height 10
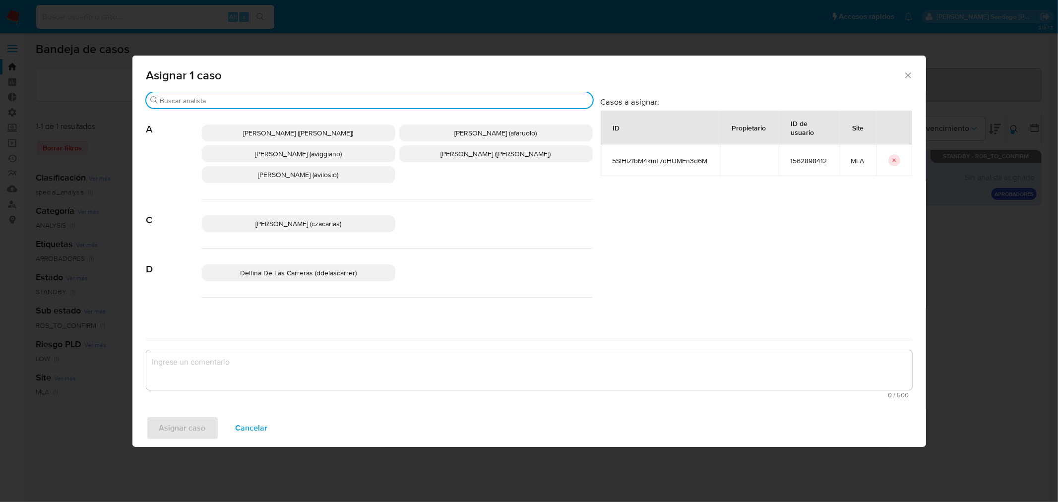
click at [216, 100] on input "Buscar" at bounding box center [374, 100] width 428 height 9
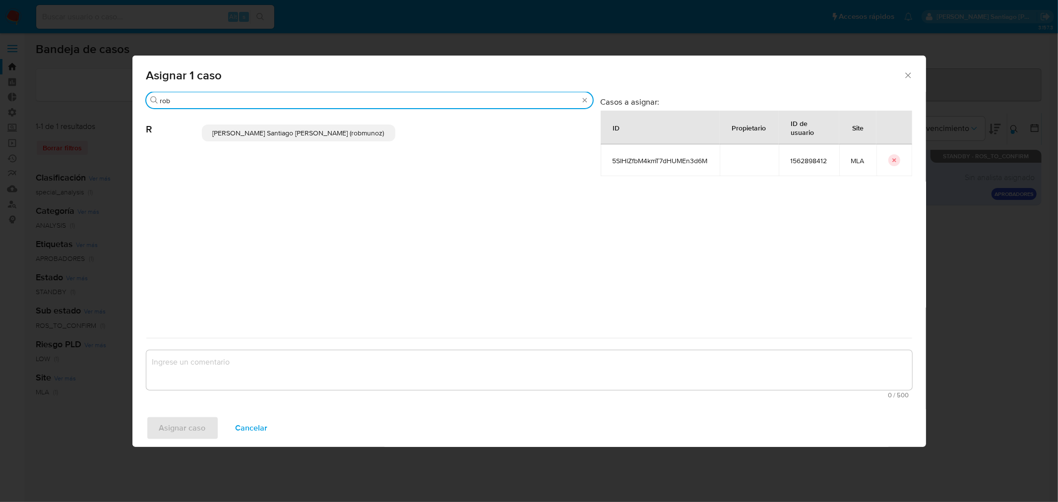
type input "rob"
click at [259, 135] on span "Roberto Santiago Munoz (robmunoz)" at bounding box center [299, 133] width 172 height 10
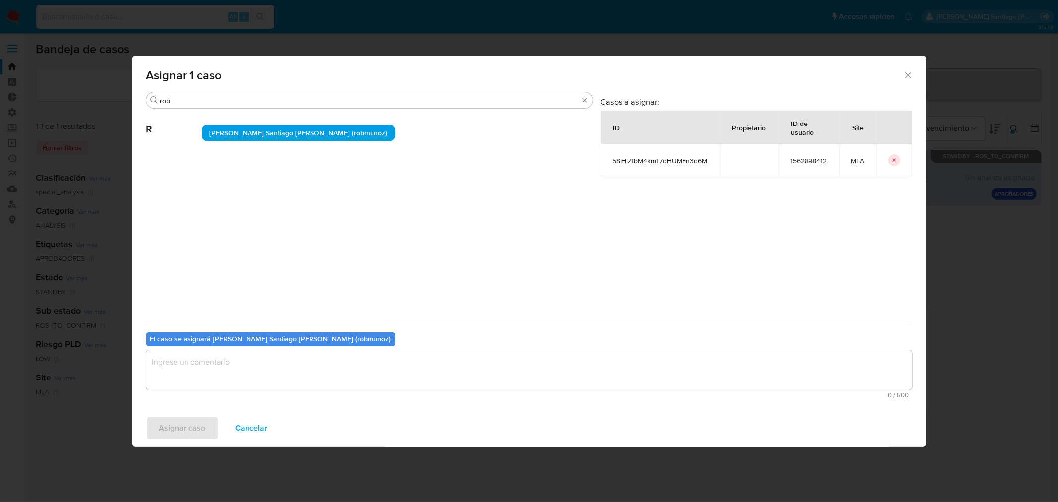
click at [274, 373] on textarea "assign-modal" at bounding box center [529, 370] width 766 height 40
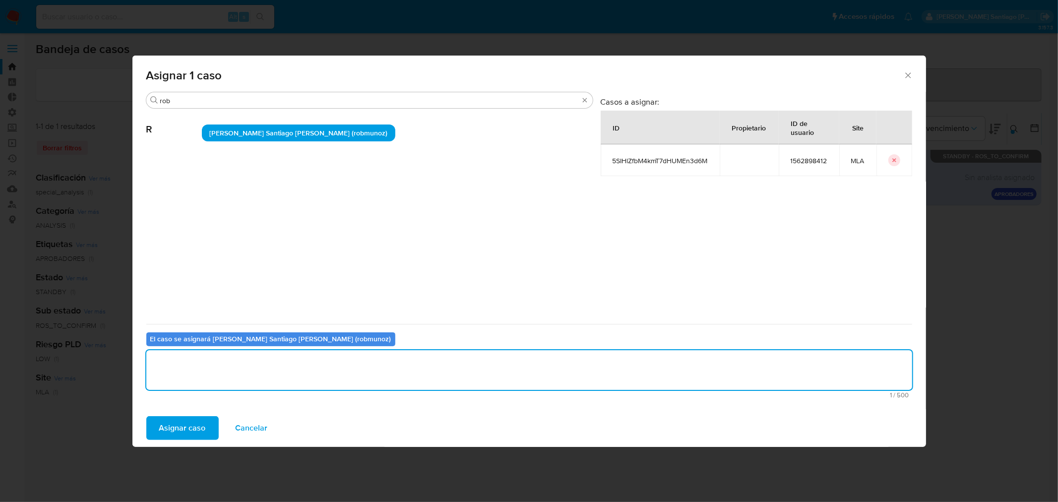
click at [175, 439] on div "Asignar caso Cancelar" at bounding box center [528, 428] width 793 height 38
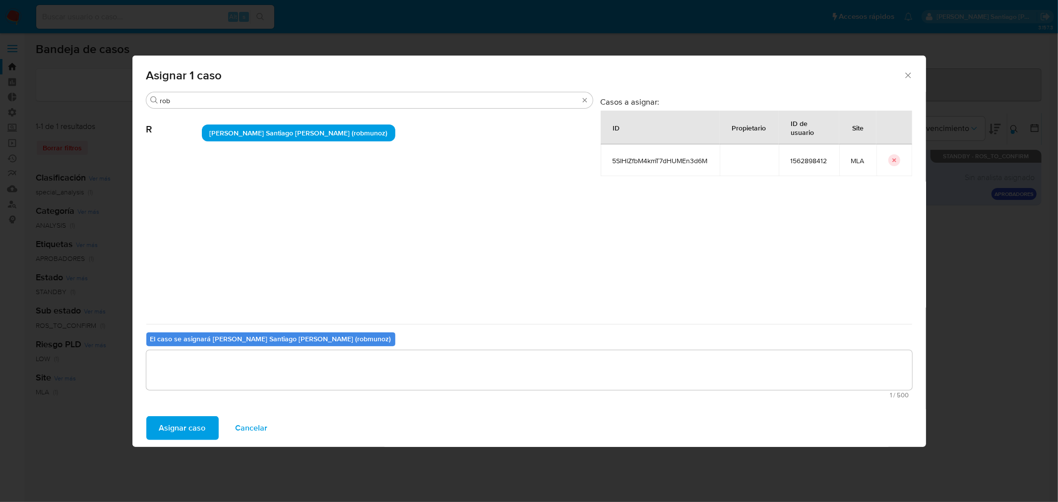
click at [178, 433] on span "Asignar caso" at bounding box center [182, 428] width 47 height 22
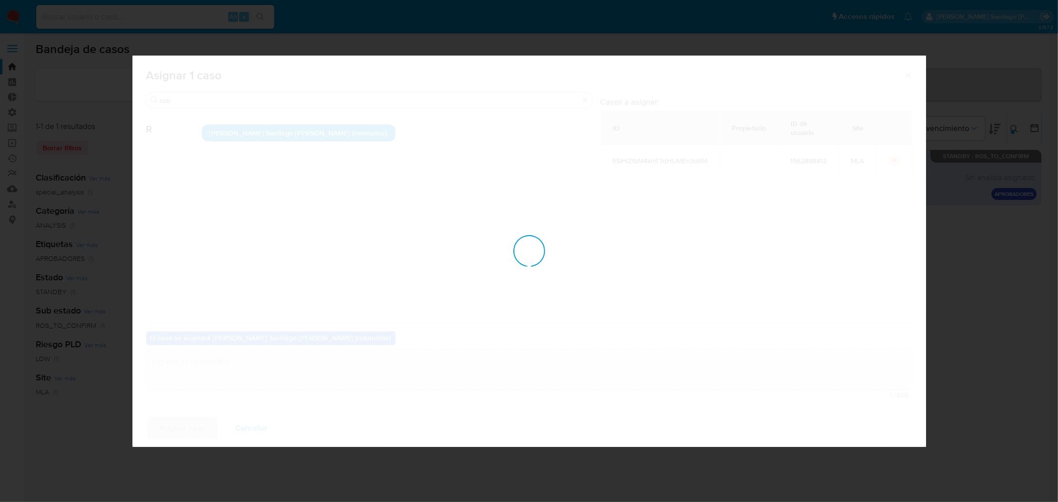
checkbox input "false"
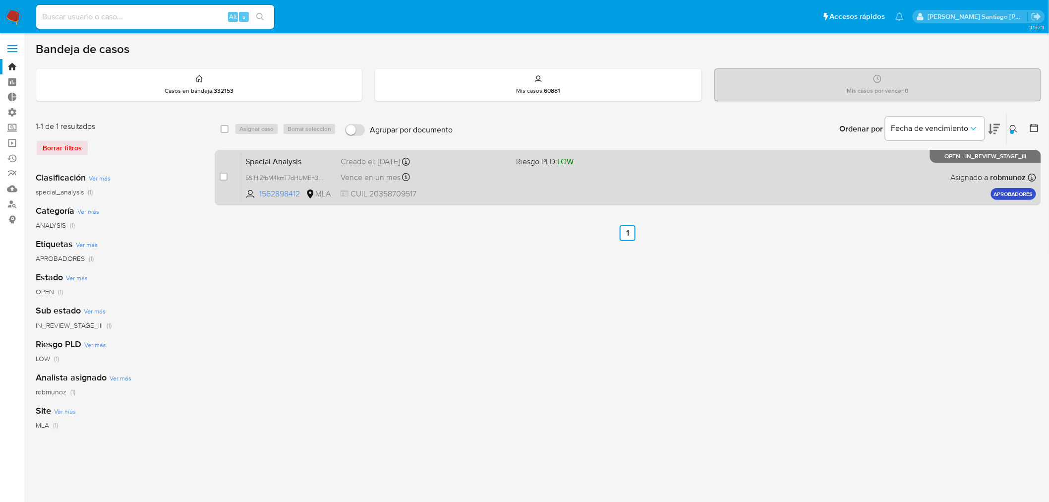
click at [838, 195] on div "Special Analysis 5SIHlZfbM4kmT7dHUMEn3d6M 1562898412 MLA Riesgo PLD: LOW Creado…" at bounding box center [638, 177] width 795 height 50
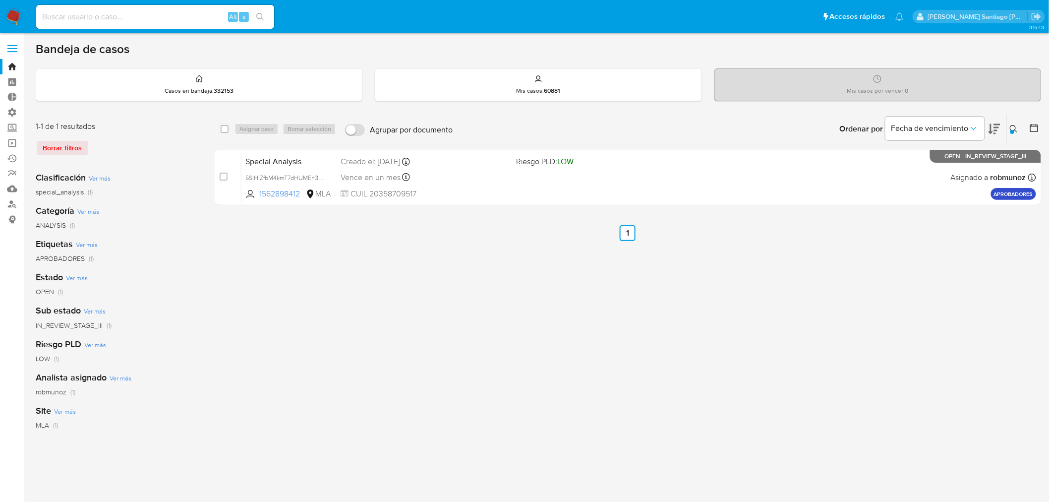
click at [1014, 129] on icon at bounding box center [1014, 129] width 8 height 8
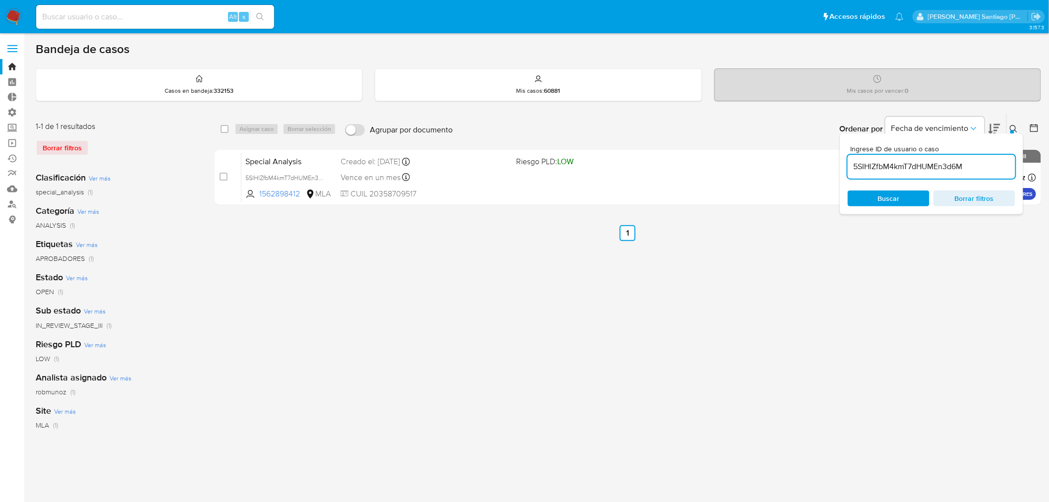
click at [961, 171] on input "5SIHlZfbM4kmT7dHUMEn3d6M" at bounding box center [932, 166] width 168 height 13
click at [960, 169] on input "5SIHlZfbM4kmT7dHUMEn3d6M" at bounding box center [932, 166] width 168 height 13
click at [956, 164] on input "5SIHlZfbM4kmT7dHUMEn3d6M" at bounding box center [932, 166] width 168 height 13
click at [955, 164] on input "5SIHlZfbM4kmT7dHUMEn3d6M" at bounding box center [932, 166] width 168 height 13
type input "0lPbMVWqlywJ31cqrQLT7sLH"
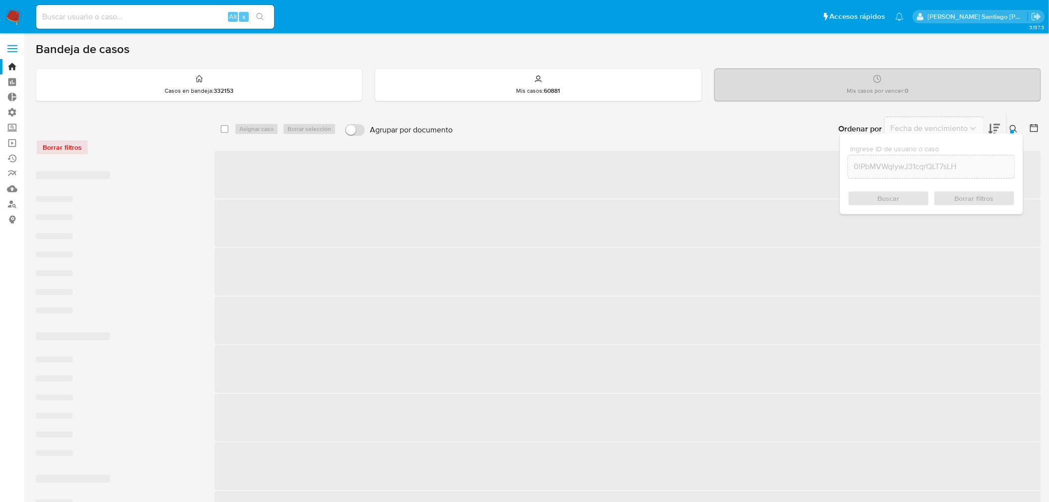
click at [916, 196] on div "Buscar Borrar filtros" at bounding box center [932, 198] width 168 height 16
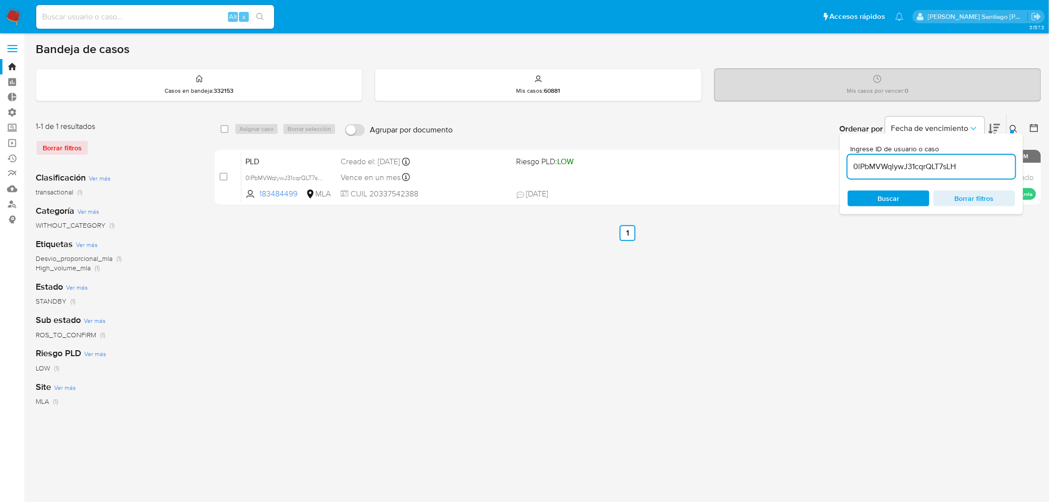
click at [714, 110] on div "Bandeja de casos Casos en bandeja : 332153 Mis casos : 60881 Mis casos por venc…" at bounding box center [539, 295] width 1006 height 507
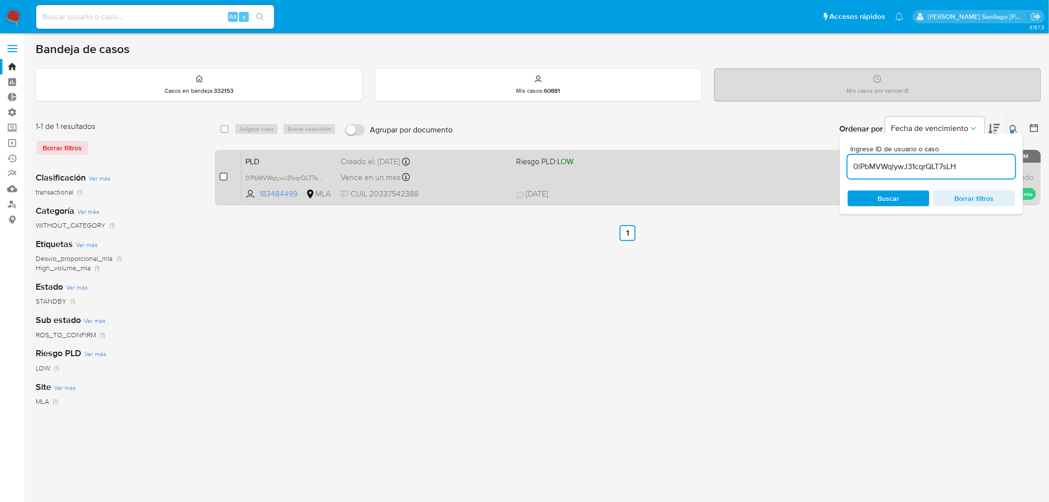
drag, startPoint x: 225, startPoint y: 175, endPoint x: 234, endPoint y: 156, distance: 20.4
click at [225, 176] on input "checkbox" at bounding box center [224, 177] width 8 height 8
checkbox input "true"
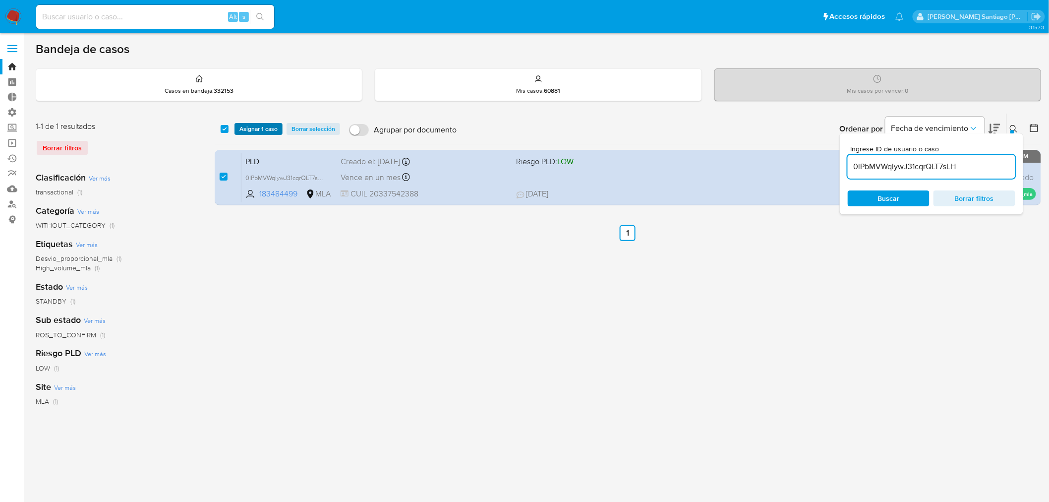
click at [250, 130] on span "Asignar 1 caso" at bounding box center [258, 129] width 38 height 10
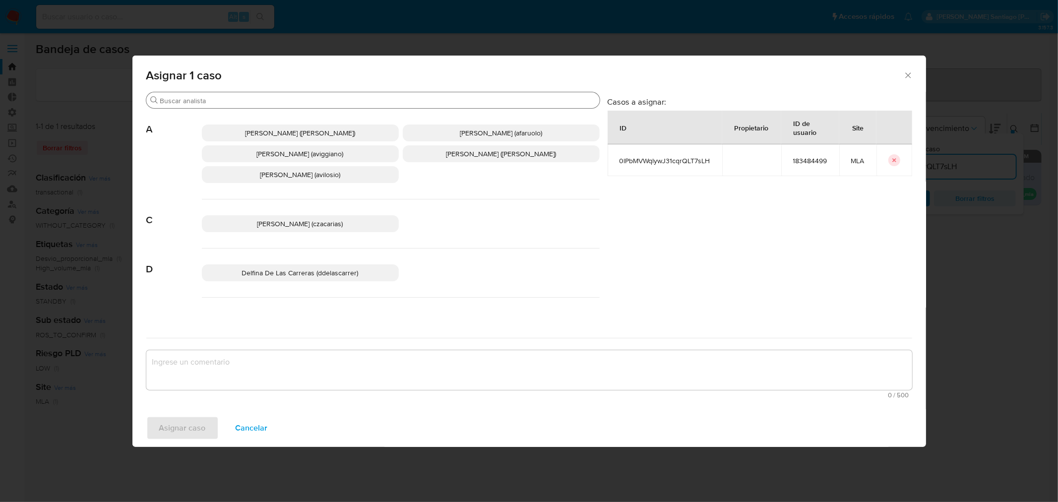
click at [266, 101] on input "Buscar" at bounding box center [377, 100] width 435 height 9
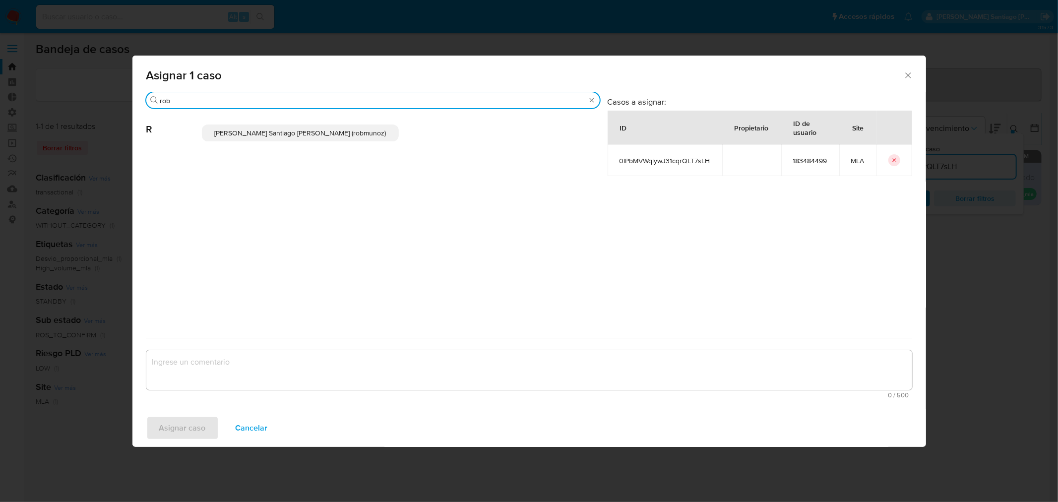
type input "rob"
click at [331, 140] on p "Roberto Santiago Munoz (robmunoz)" at bounding box center [300, 132] width 197 height 17
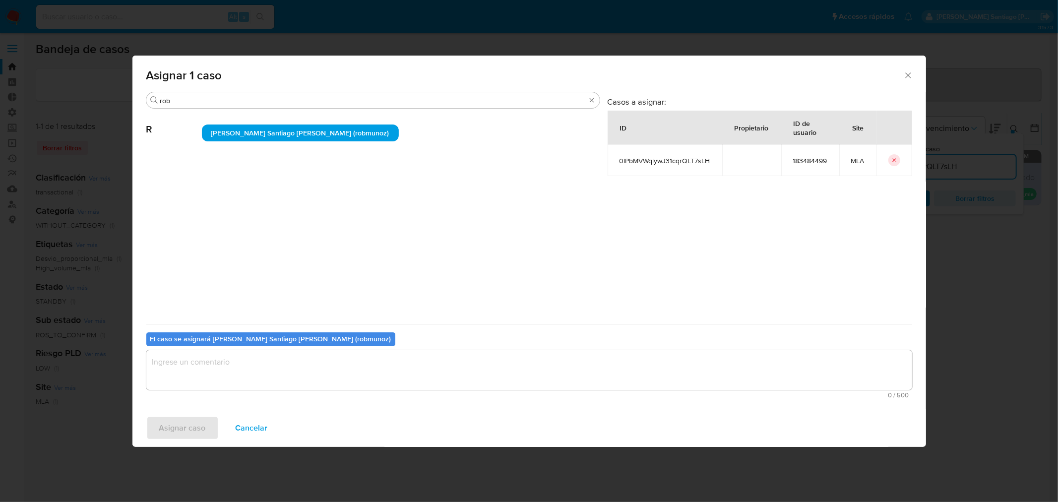
click at [291, 370] on textarea "assign-modal" at bounding box center [529, 370] width 766 height 40
click at [194, 427] on span "Asignar caso" at bounding box center [182, 428] width 47 height 22
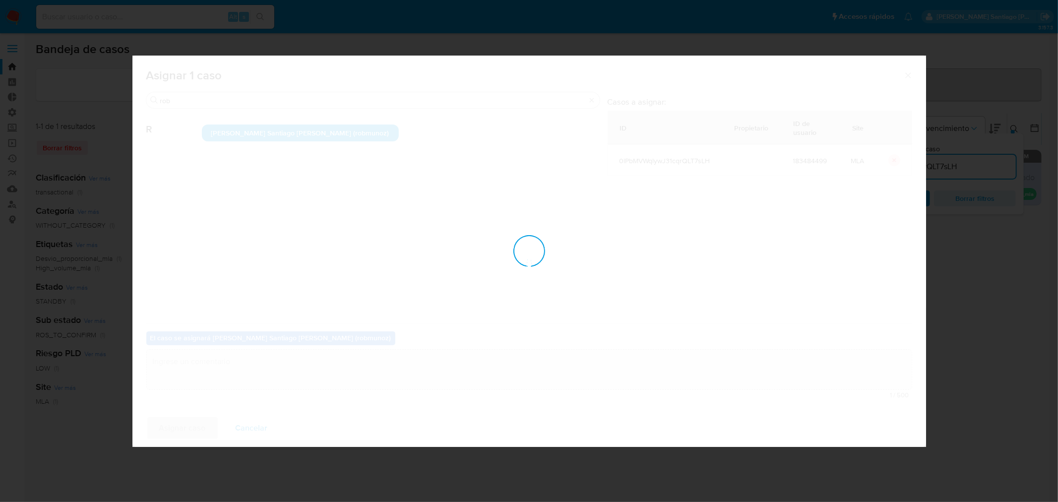
checkbox input "false"
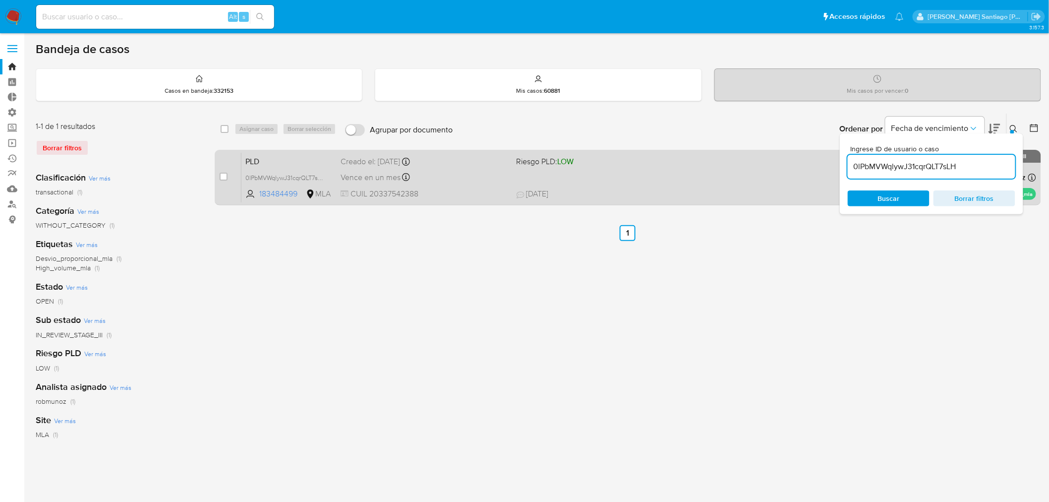
click at [648, 178] on div "PLD 0lPbMVWqlywJ31cqrQLT7sLH 183484499 MLA Riesgo PLD: LOW Creado el: 12/07/202…" at bounding box center [638, 177] width 795 height 50
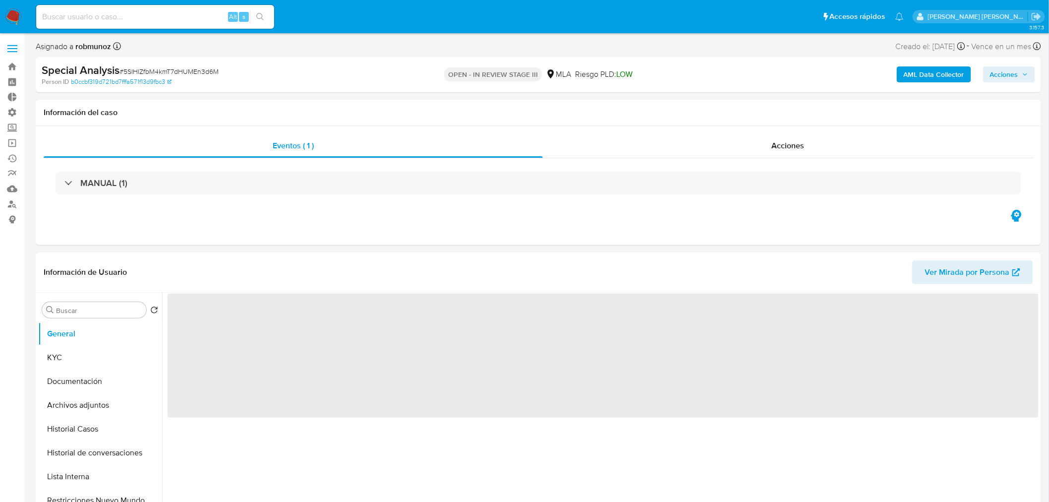
select select "10"
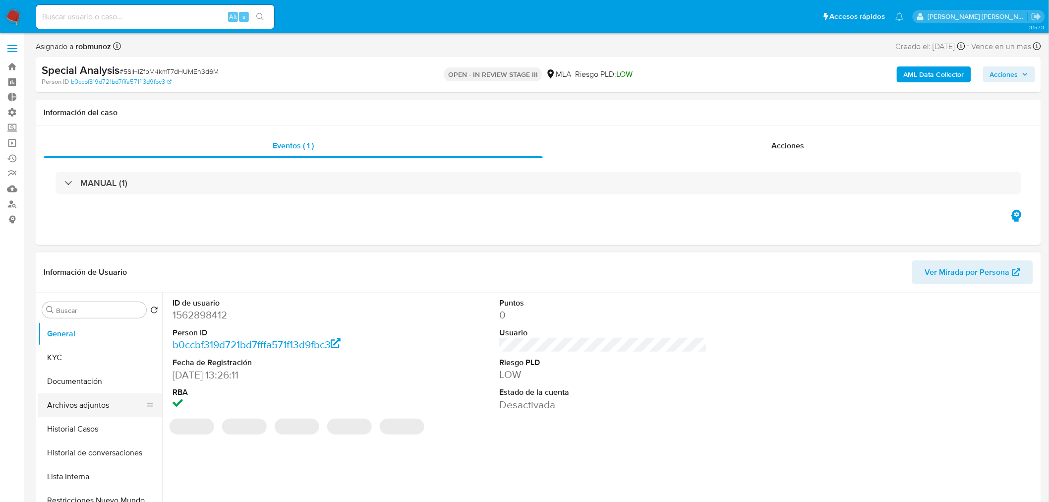
select select "10"
click at [80, 405] on button "Archivos adjuntos" at bounding box center [96, 405] width 116 height 24
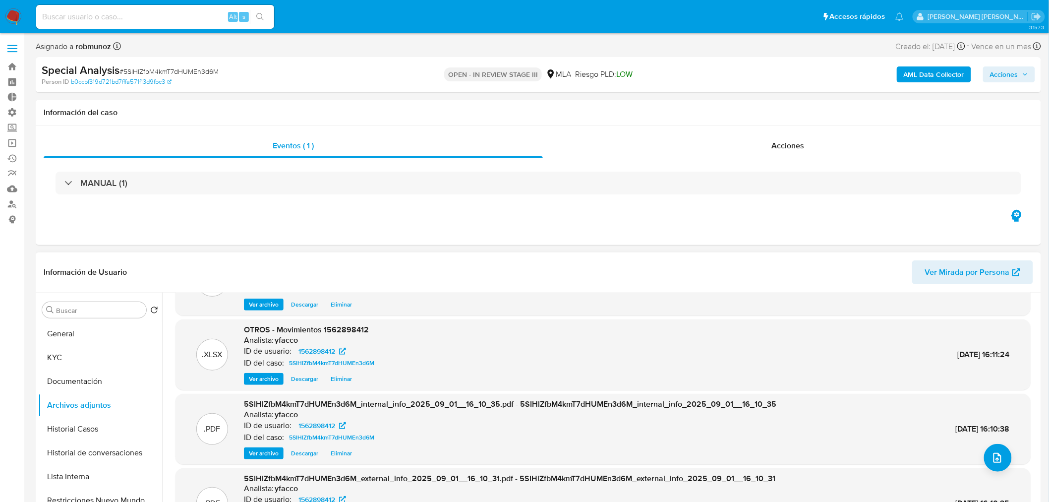
scroll to position [56, 0]
click at [995, 452] on icon "upload-file" at bounding box center [998, 457] width 12 height 12
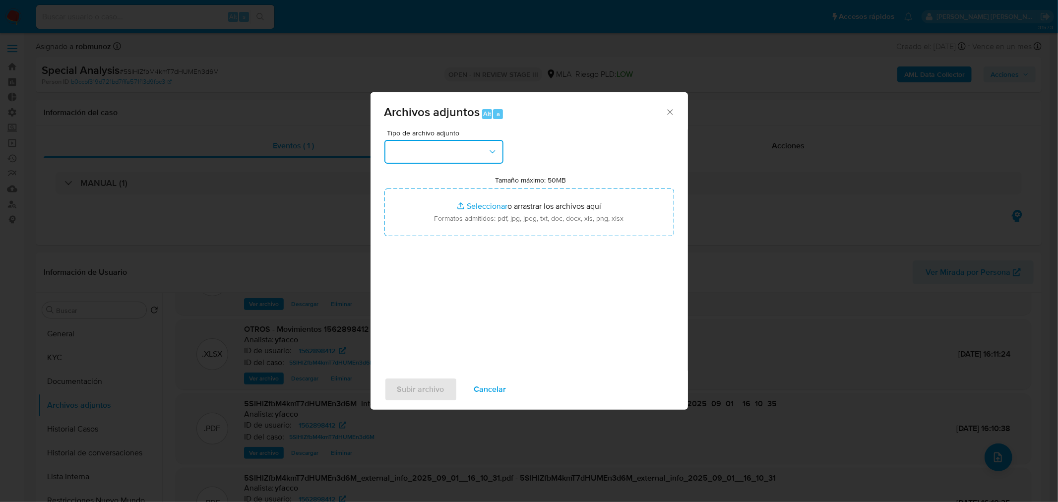
click at [444, 162] on button "button" at bounding box center [443, 152] width 119 height 24
drag, startPoint x: 435, startPoint y: 178, endPoint x: 439, endPoint y: 182, distance: 6.0
click at [435, 179] on span "IDENTIFICACIÓN" at bounding box center [419, 178] width 59 height 10
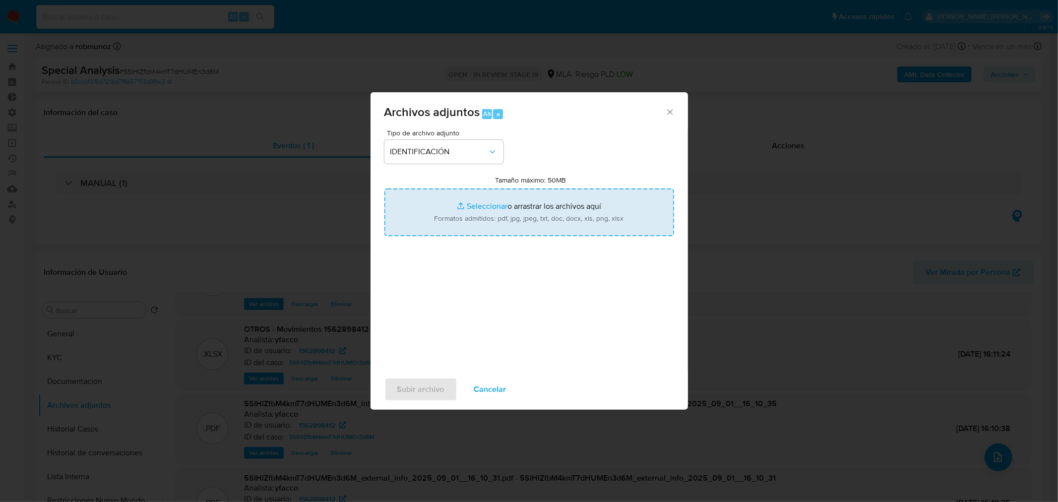
click at [497, 209] on input "Tamaño máximo: 50MB Seleccionar archivos" at bounding box center [529, 212] width 290 height 48
type input "C:\fakepath\Caselog 5SIHlZfbM4kmT7dHUMEn3d6M_VII.docx"
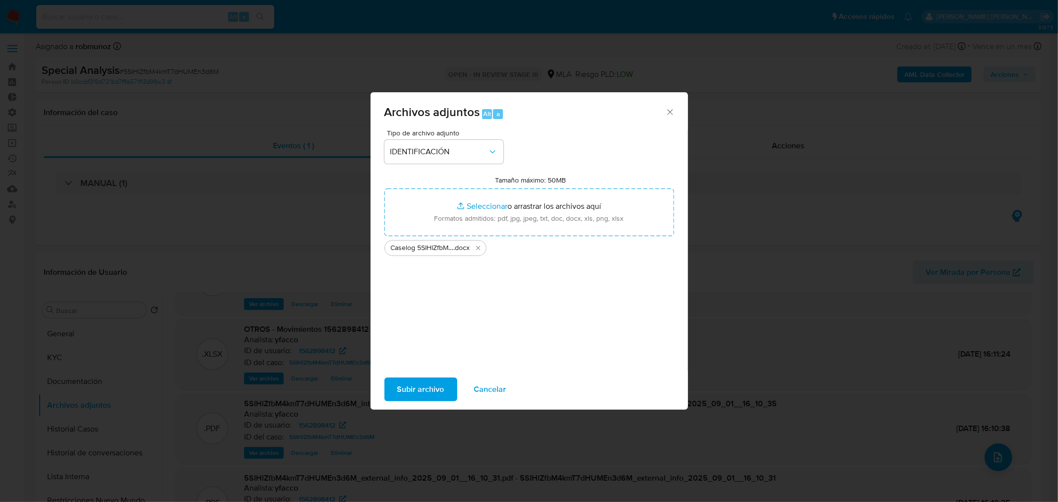
click at [433, 380] on span "Subir archivo" at bounding box center [420, 389] width 47 height 22
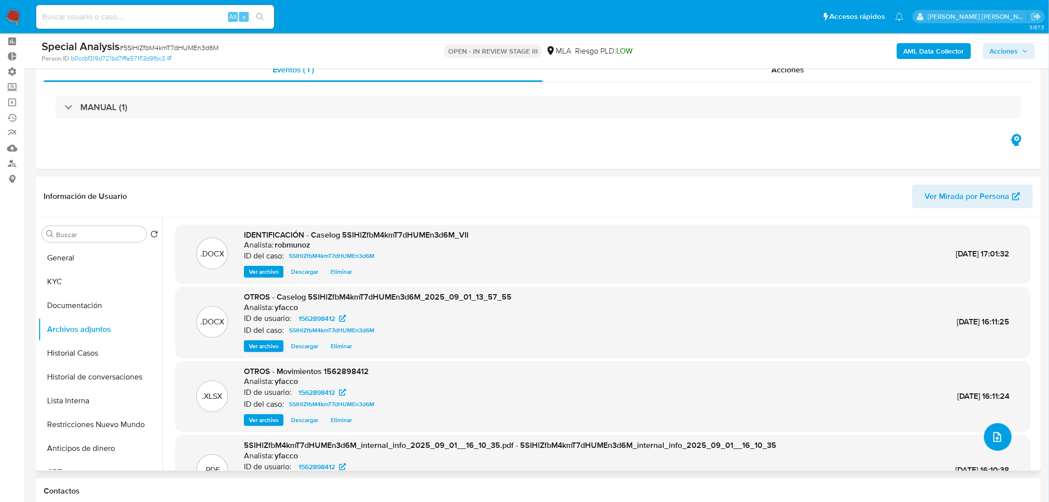
scroll to position [0, 0]
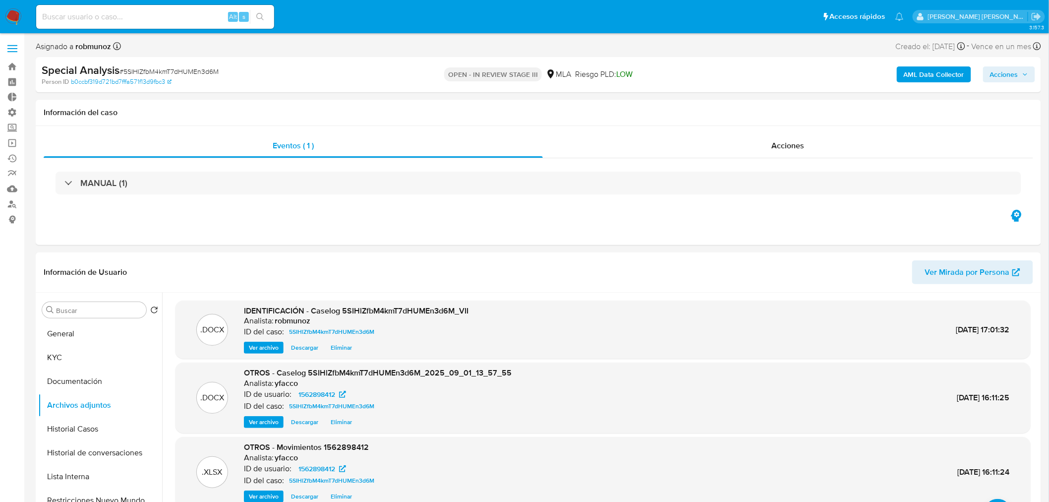
click at [10, 16] on img at bounding box center [13, 16] width 17 height 17
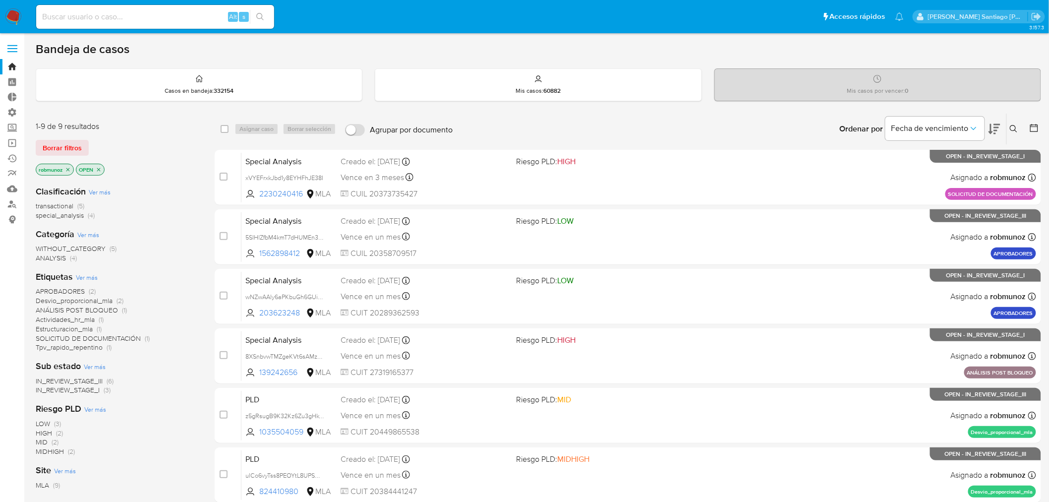
click at [176, 12] on input at bounding box center [155, 16] width 238 height 13
paste input "XF8pH5js8j2c3agO5t2rMLMx"
type input "XF8pH5js8j2c3agO5t2rMLMx"
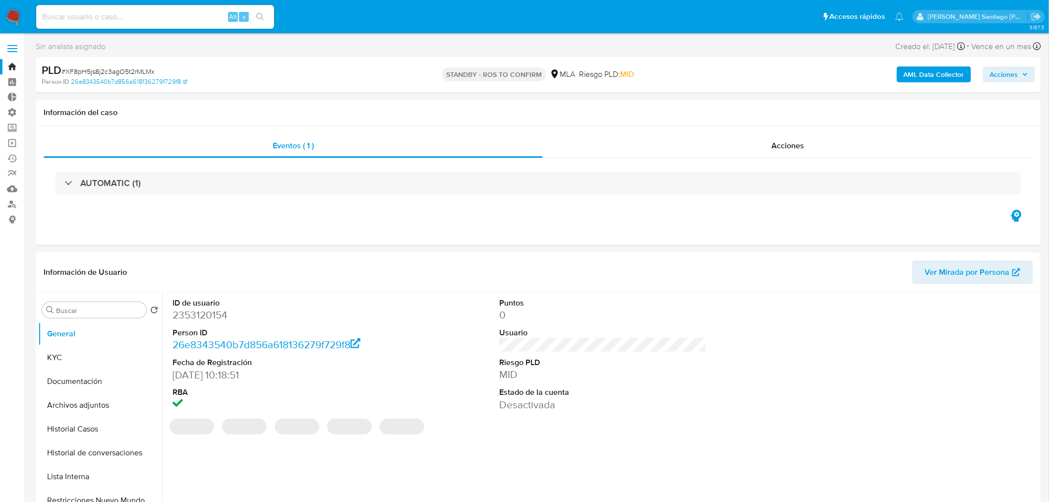
select select "10"
click at [136, 21] on input at bounding box center [155, 16] width 238 height 13
paste input "0lPbMVWqlywJ31cqrQLT7sLH"
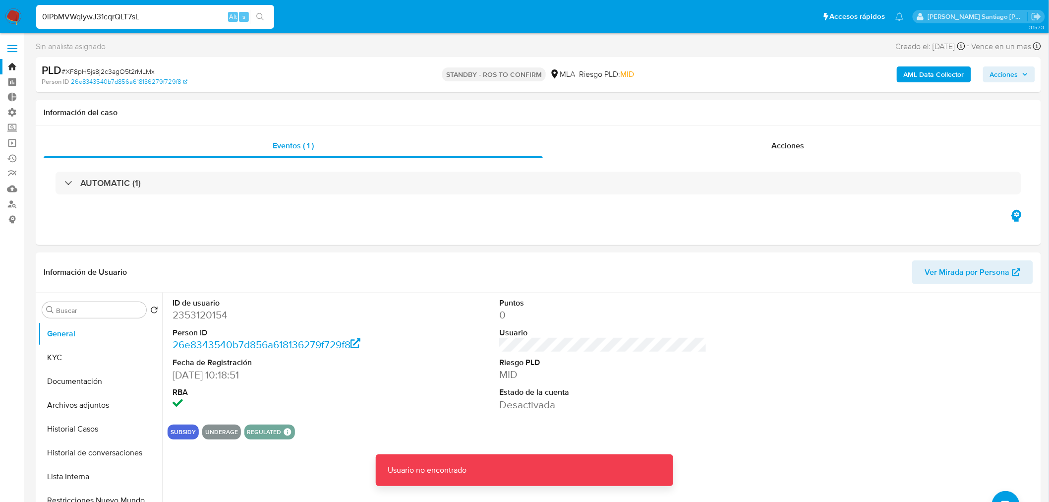
click at [164, 10] on input "0lPbMVWqlywJ31cqrQLT7sL" at bounding box center [155, 16] width 238 height 13
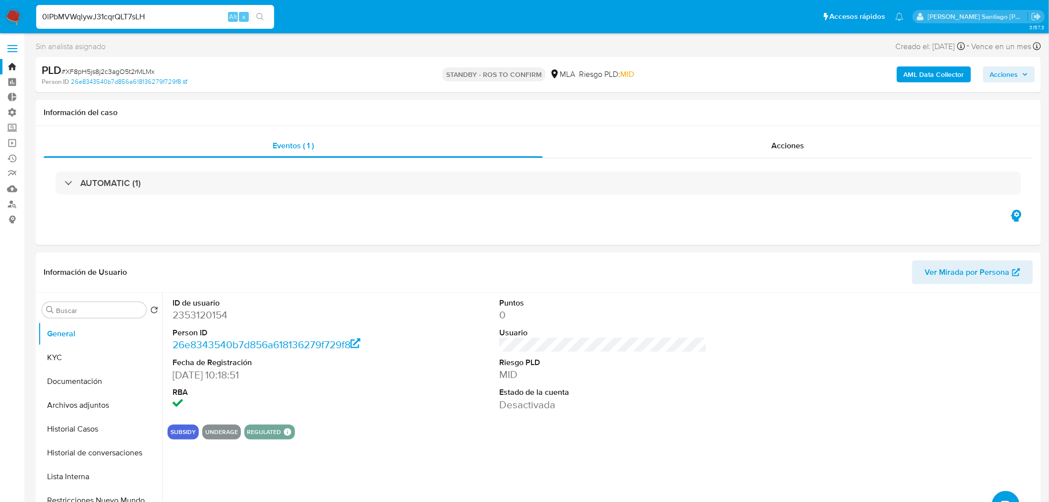
type input "0lPbMVWqlywJ31cqrQLT7sLH"
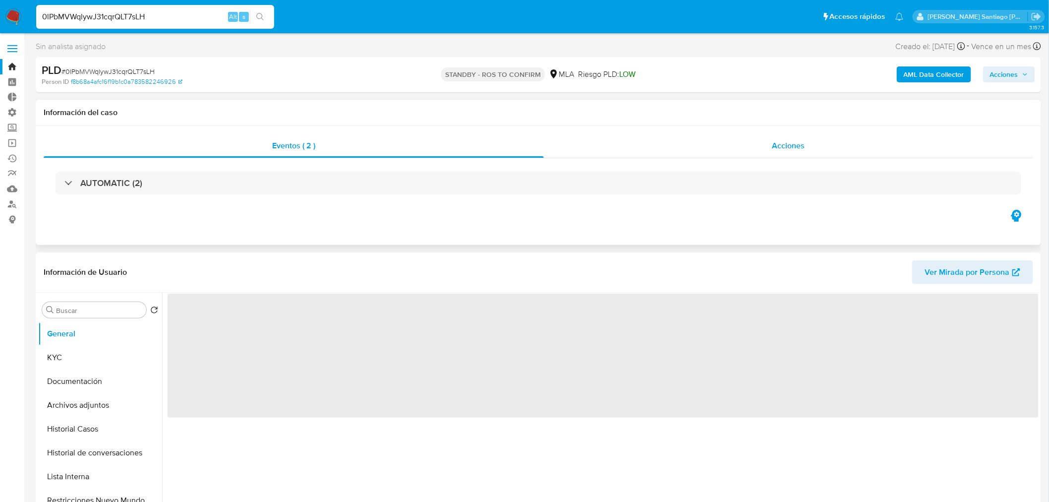
drag, startPoint x: 794, startPoint y: 143, endPoint x: 777, endPoint y: 150, distance: 18.2
click at [792, 144] on span "Acciones" at bounding box center [788, 145] width 33 height 11
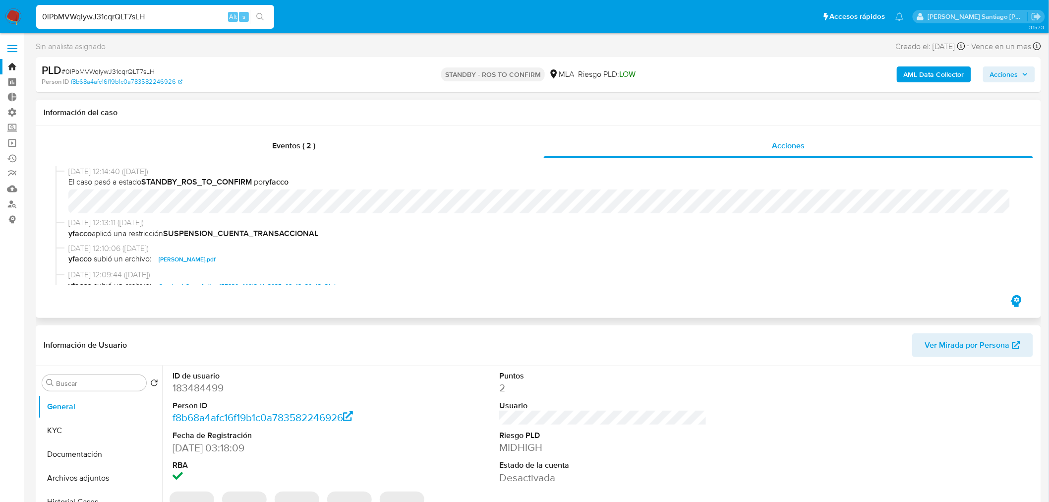
select select "10"
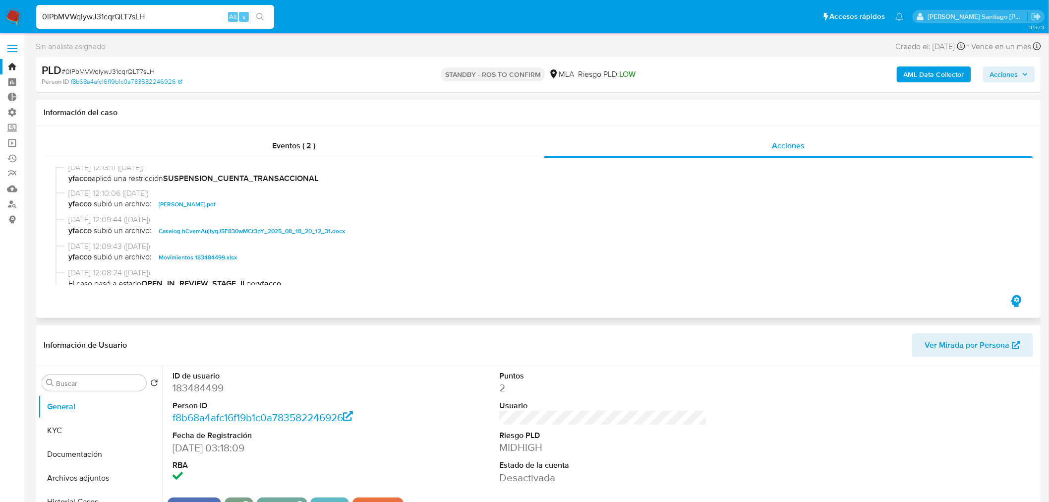
click at [340, 229] on span "Caselog hCvemAujtyqJ5F830wMCt3pY_2025_08_18_20_12_31.docx" at bounding box center [252, 231] width 186 height 12
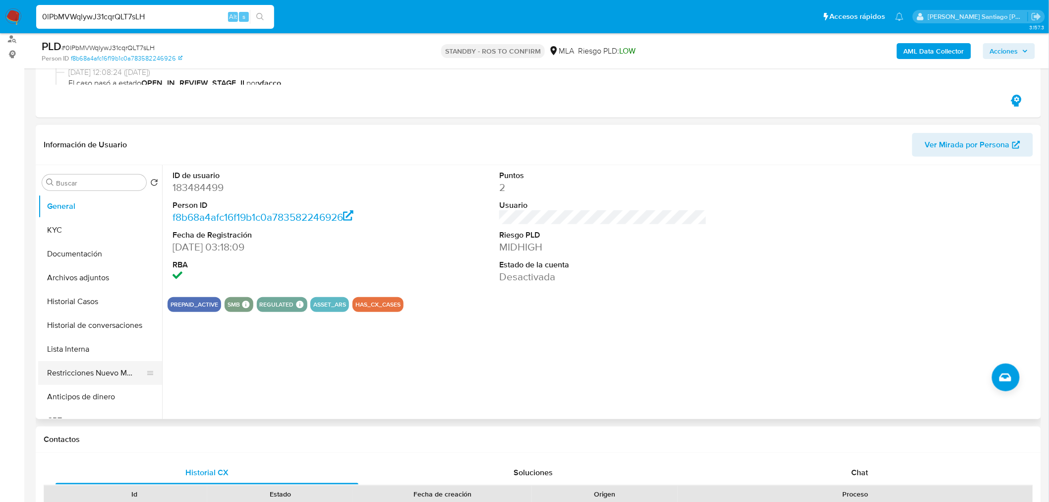
click at [73, 374] on button "Restricciones Nuevo Mundo" at bounding box center [96, 373] width 116 height 24
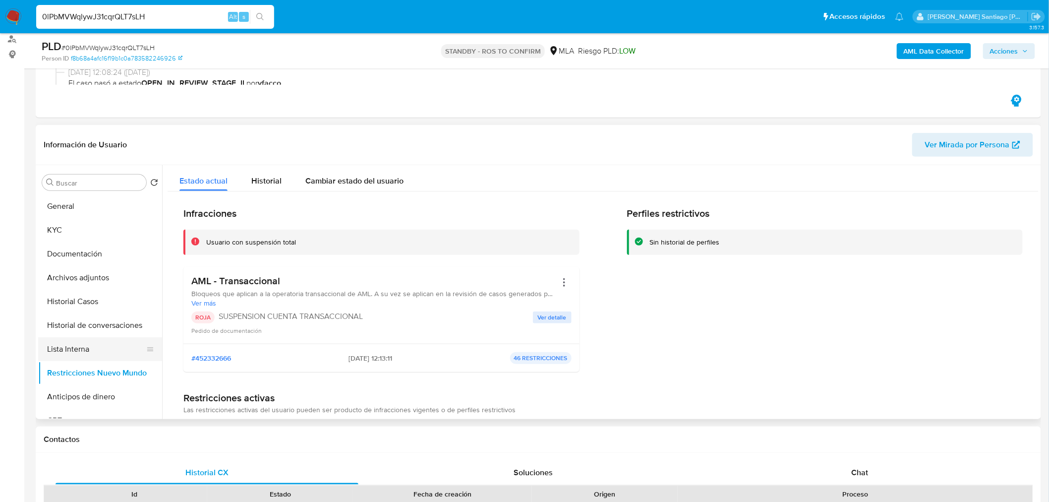
click at [75, 350] on button "Lista Interna" at bounding box center [96, 349] width 116 height 24
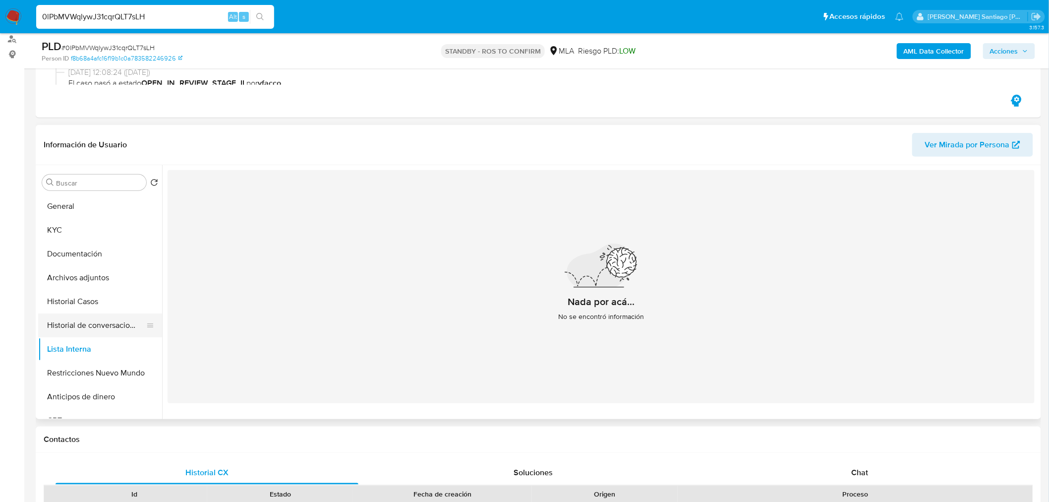
click at [74, 332] on button "Historial de conversaciones" at bounding box center [96, 325] width 116 height 24
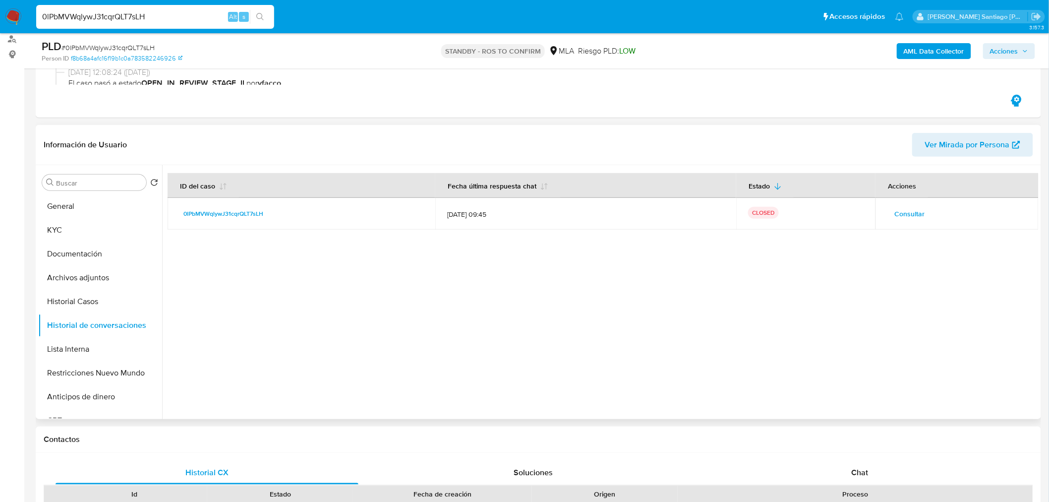
click at [917, 218] on span "Consultar" at bounding box center [909, 214] width 30 height 14
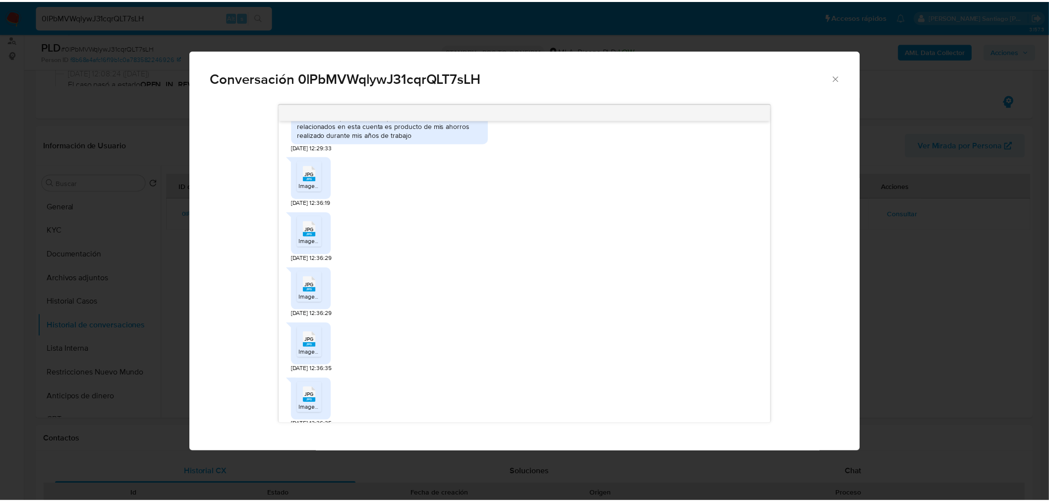
scroll to position [444, 0]
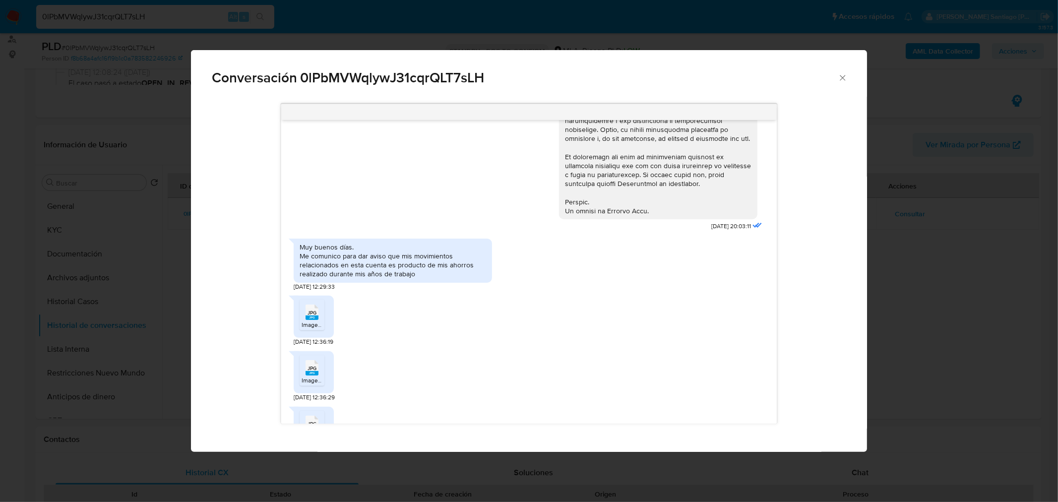
click at [875, 300] on div "Conversación 0lPbMVWqlywJ31cqrQLT7sLH 17/07/2025 20:03:11 Muy buenos días. Me c…" at bounding box center [529, 251] width 1058 height 502
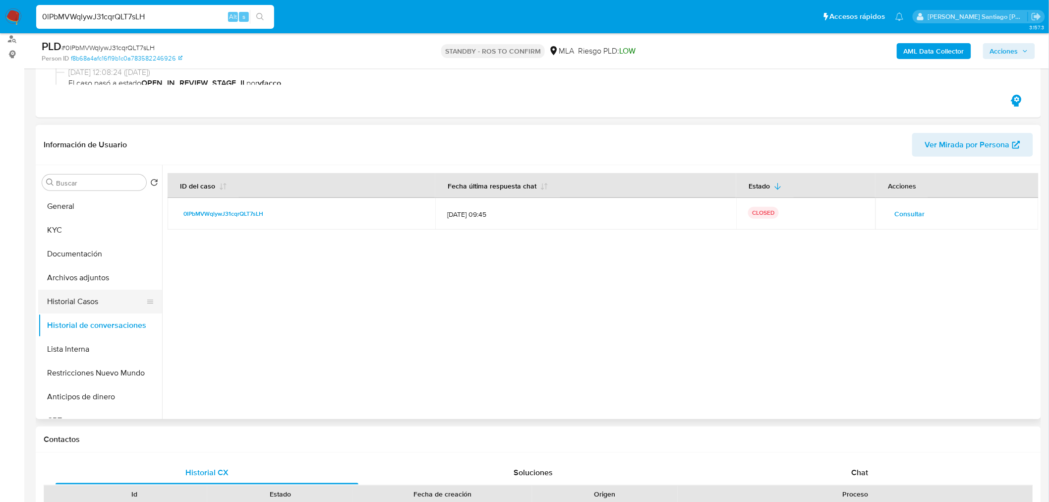
drag, startPoint x: 83, startPoint y: 296, endPoint x: 81, endPoint y: 301, distance: 5.7
click at [83, 298] on button "Historial Casos" at bounding box center [96, 302] width 116 height 24
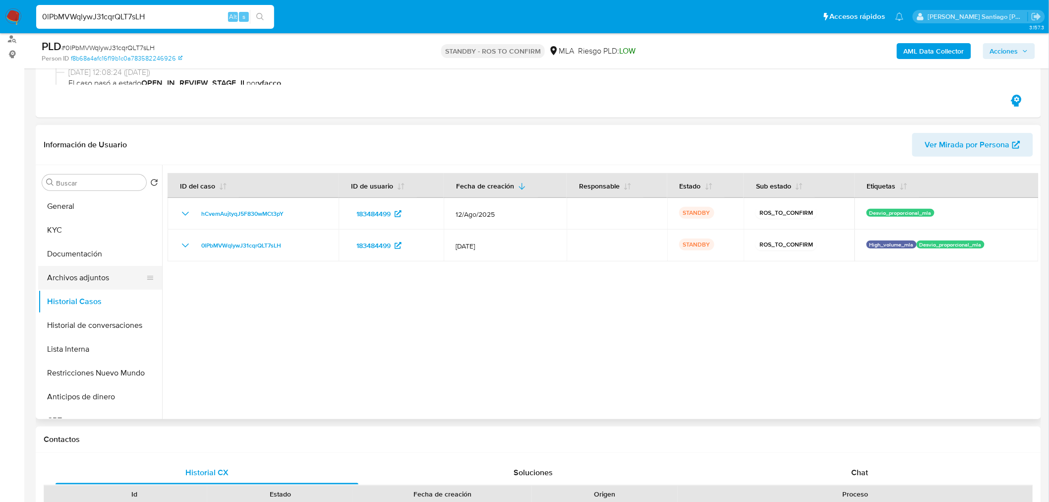
click at [78, 286] on button "Archivos adjuntos" at bounding box center [96, 278] width 116 height 24
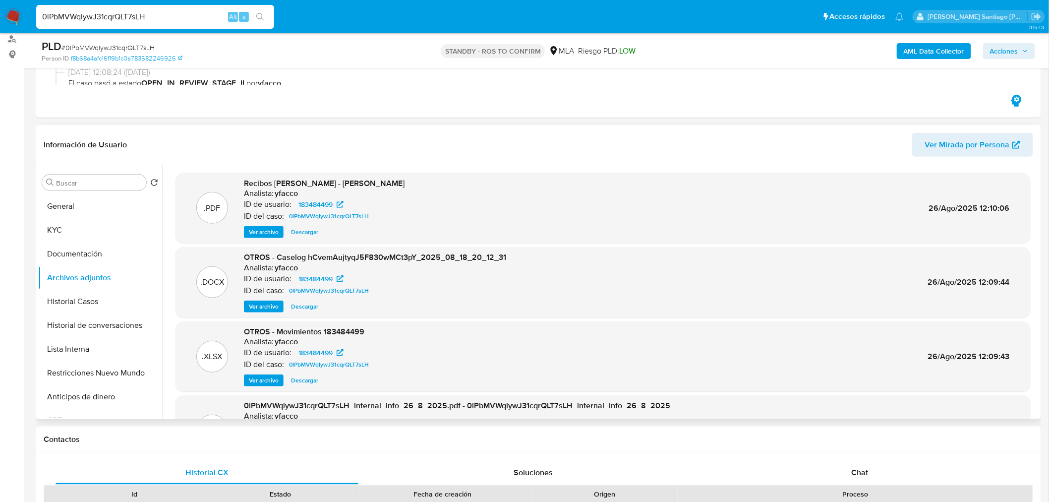
click at [260, 229] on span "Ver archivo" at bounding box center [264, 232] width 30 height 10
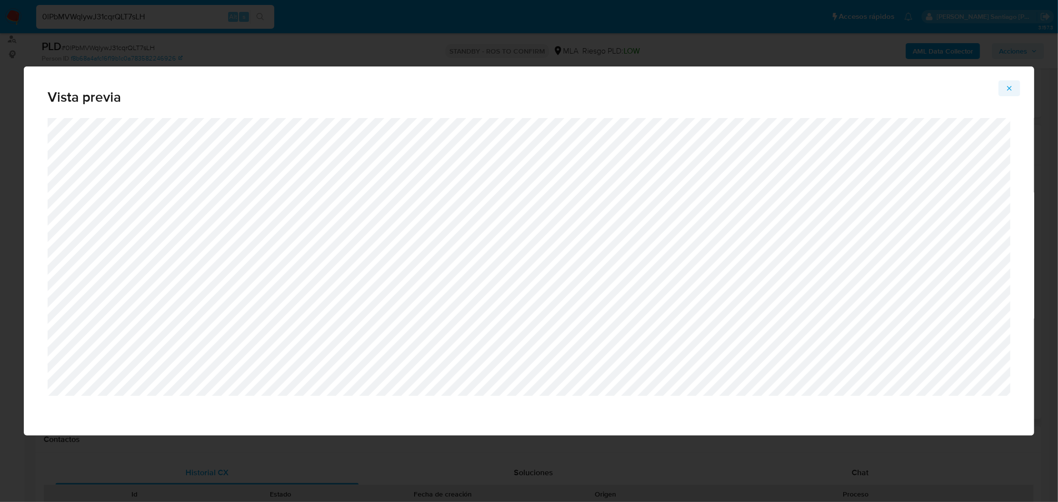
drag, startPoint x: 1015, startPoint y: 83, endPoint x: 1010, endPoint y: 89, distance: 7.7
click at [1015, 83] on button "Attachment preview" at bounding box center [1009, 88] width 22 height 16
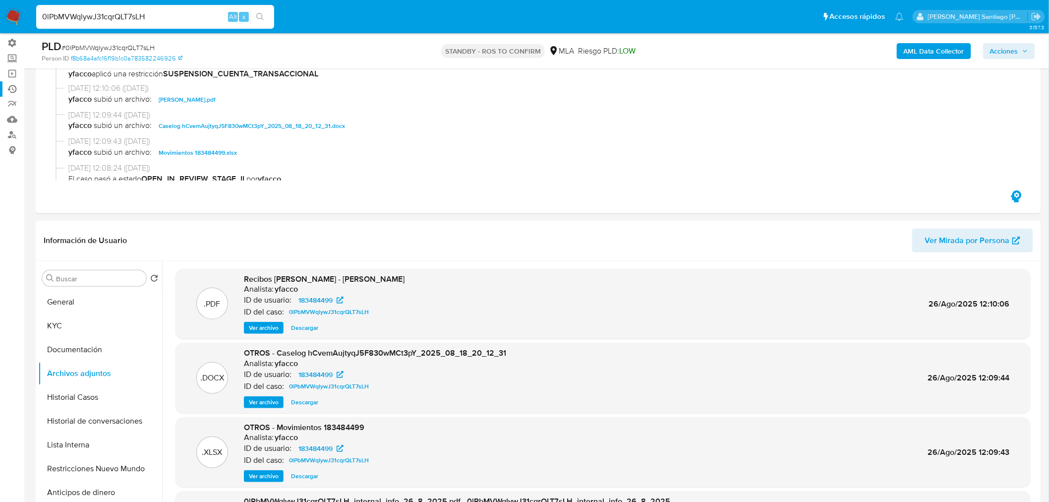
scroll to position [0, 0]
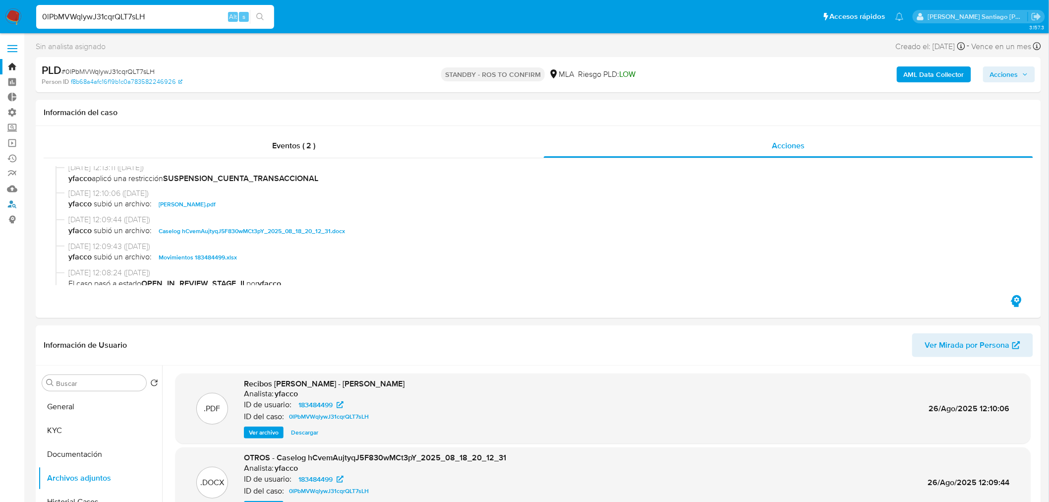
click at [14, 200] on link "Buscador de personas" at bounding box center [59, 203] width 118 height 15
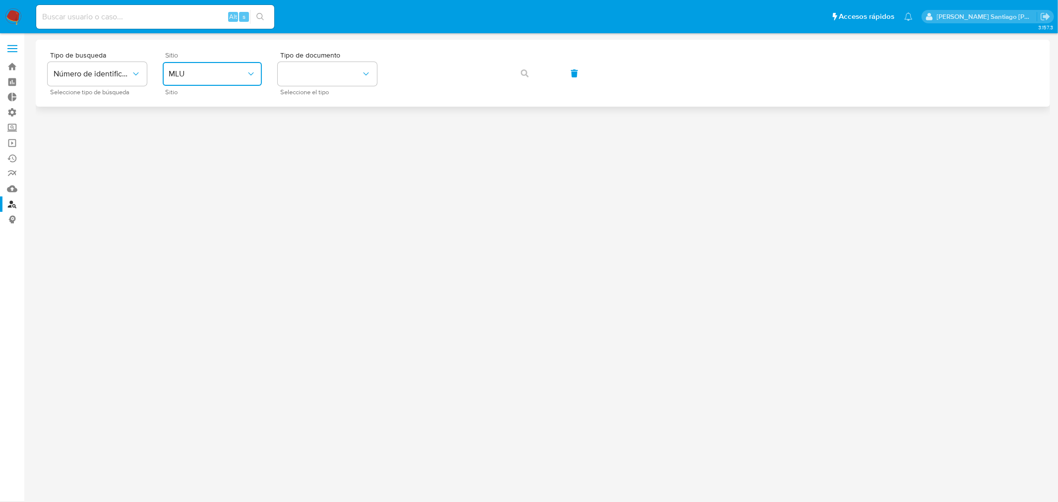
drag, startPoint x: 219, startPoint y: 75, endPoint x: 220, endPoint y: 83, distance: 8.4
click at [219, 75] on span "MLU" at bounding box center [207, 74] width 77 height 10
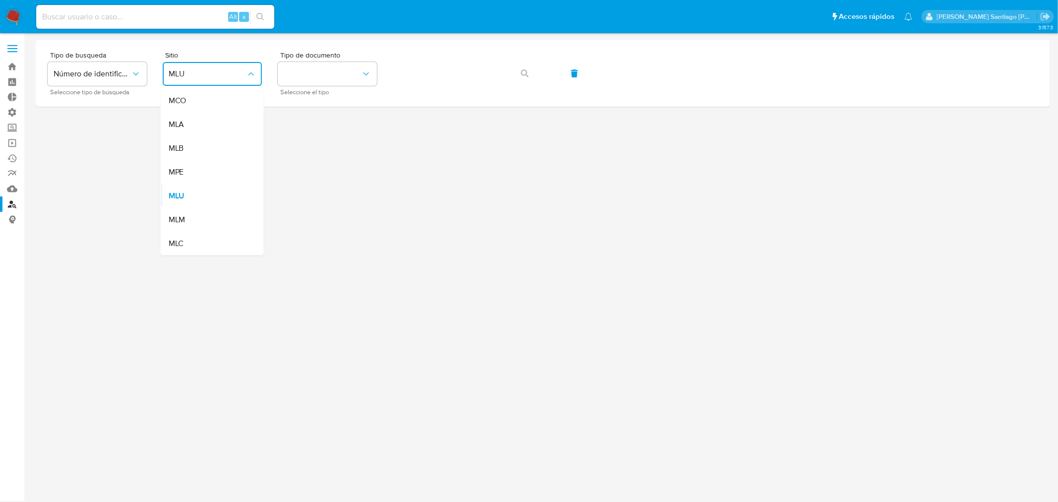
click at [213, 129] on div "MLA" at bounding box center [209, 125] width 81 height 24
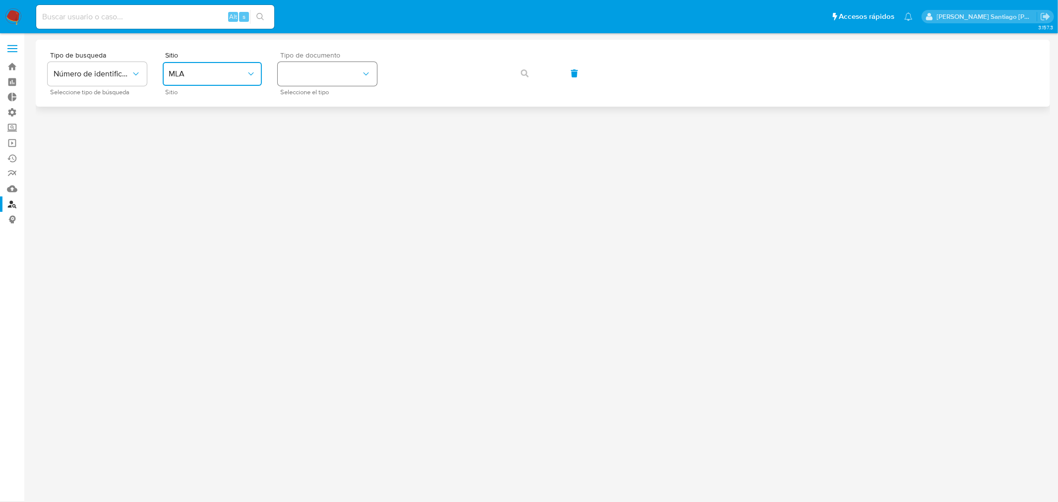
click at [304, 73] on button "identificationType" at bounding box center [327, 74] width 99 height 24
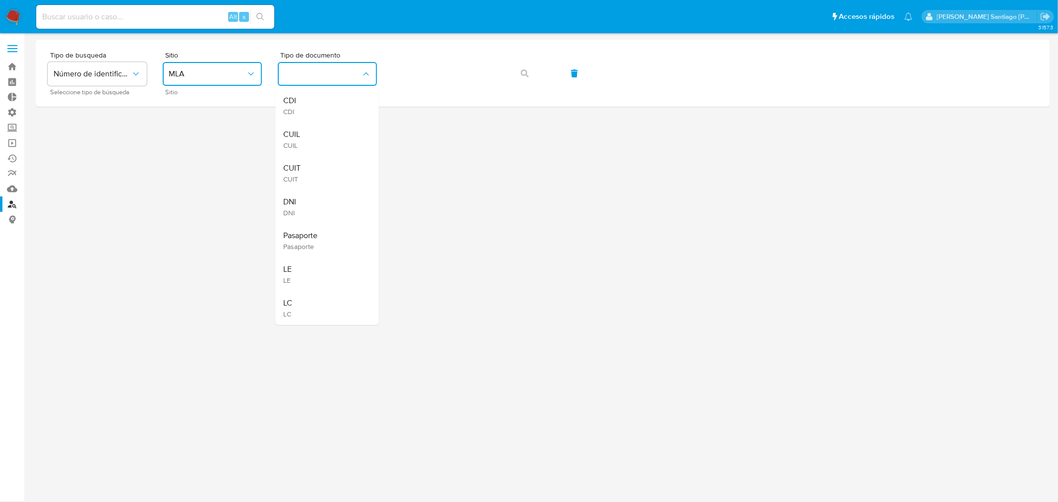
drag, startPoint x: 306, startPoint y: 142, endPoint x: 347, endPoint y: 115, distance: 49.4
click at [307, 141] on div "CUIL CUIL" at bounding box center [324, 139] width 81 height 34
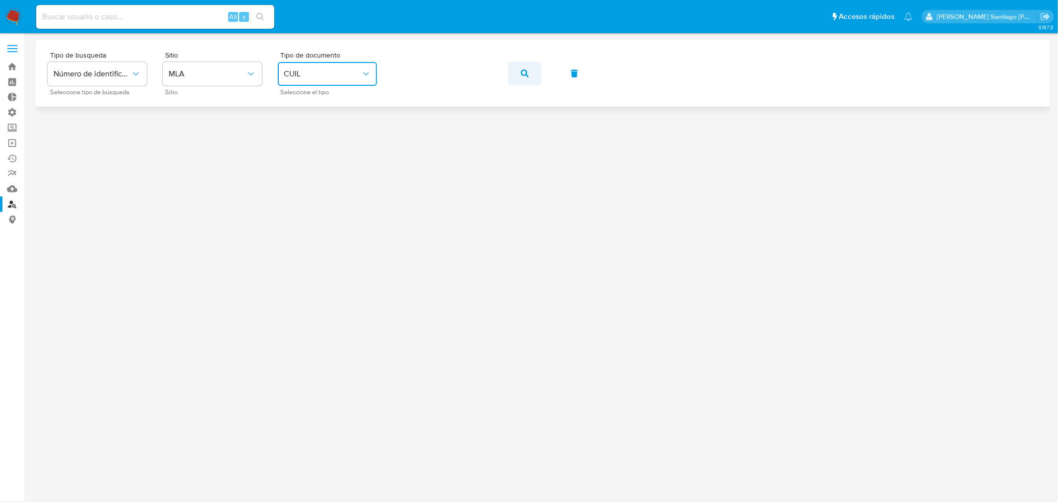
click at [521, 72] on icon "button" at bounding box center [525, 73] width 8 height 8
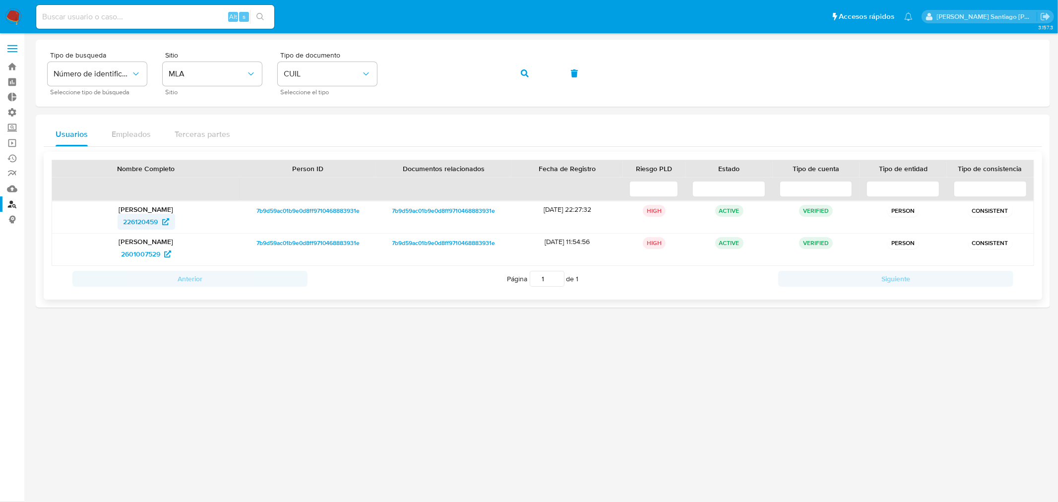
click at [145, 220] on span "226120459" at bounding box center [140, 222] width 35 height 16
click at [522, 74] on icon "button" at bounding box center [525, 73] width 8 height 8
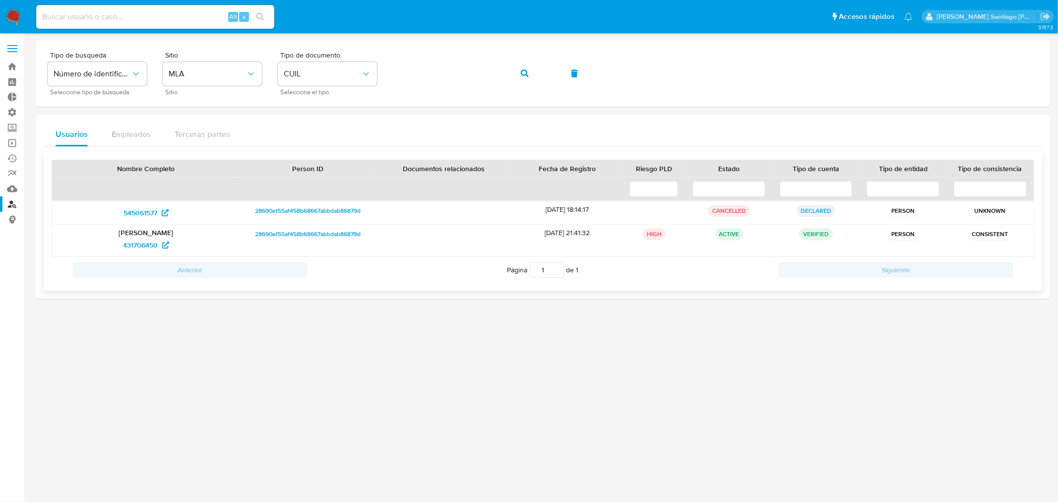
click at [288, 230] on span "28690ef55af458b68667abbdab86879d" at bounding box center [308, 234] width 106 height 12
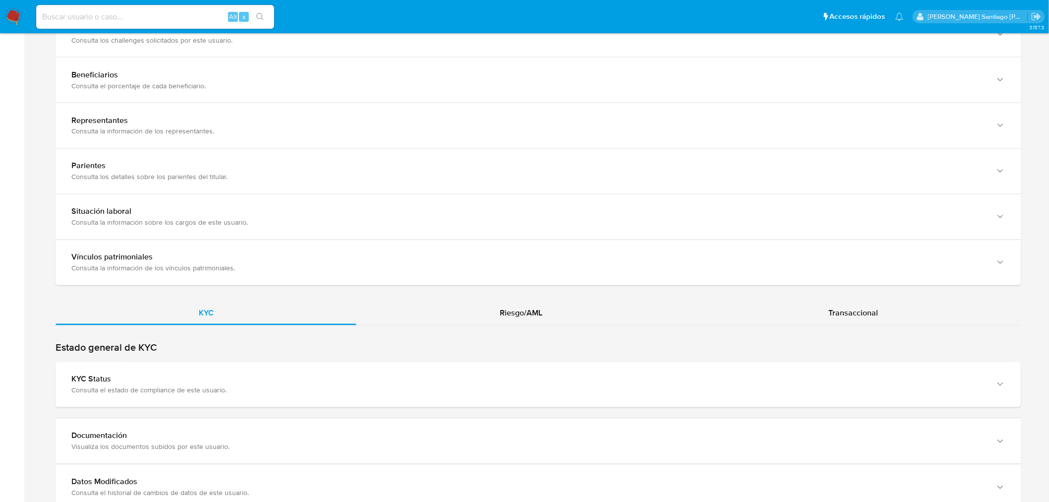
scroll to position [716, 0]
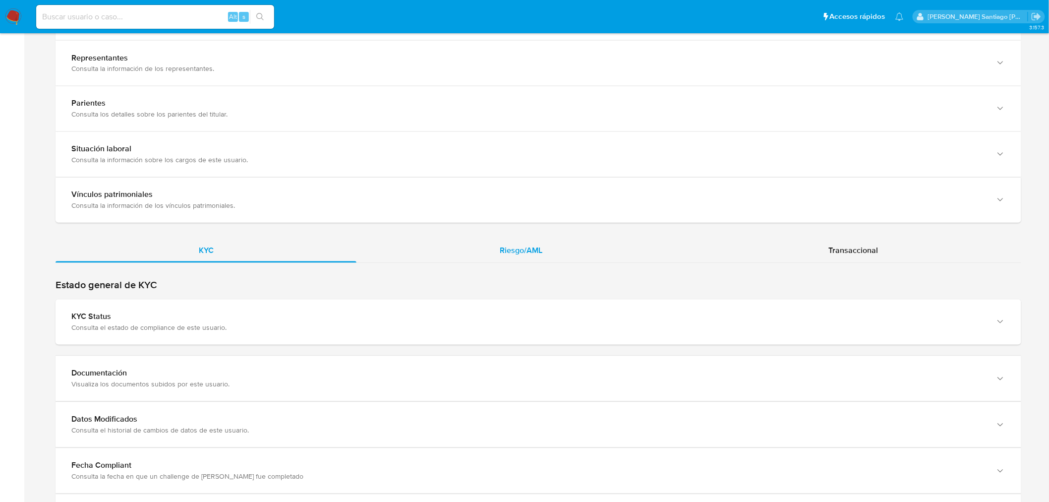
click at [523, 252] on span "Riesgo/AML" at bounding box center [521, 250] width 43 height 11
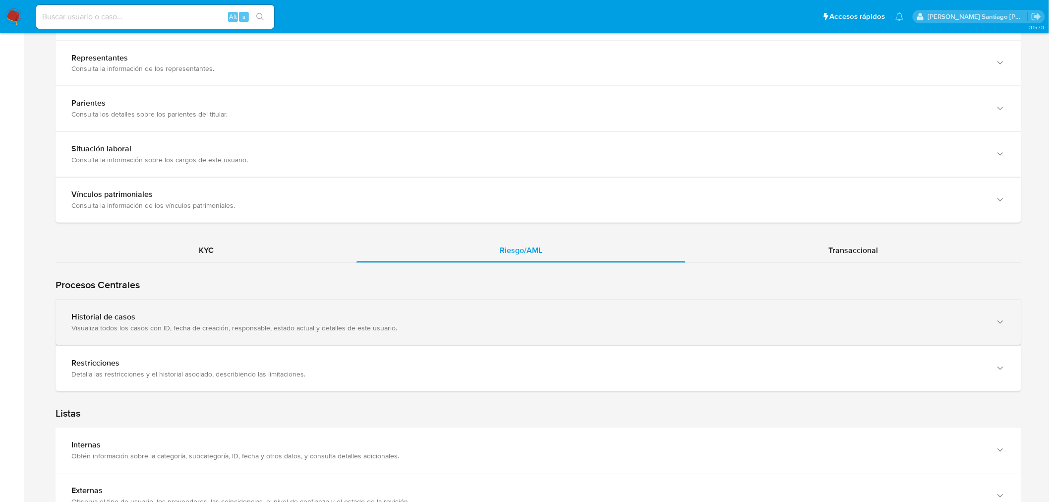
click at [297, 331] on div "Visualiza todos los casos con ID, fecha de creación, responsable, estado actual…" at bounding box center [528, 328] width 914 height 9
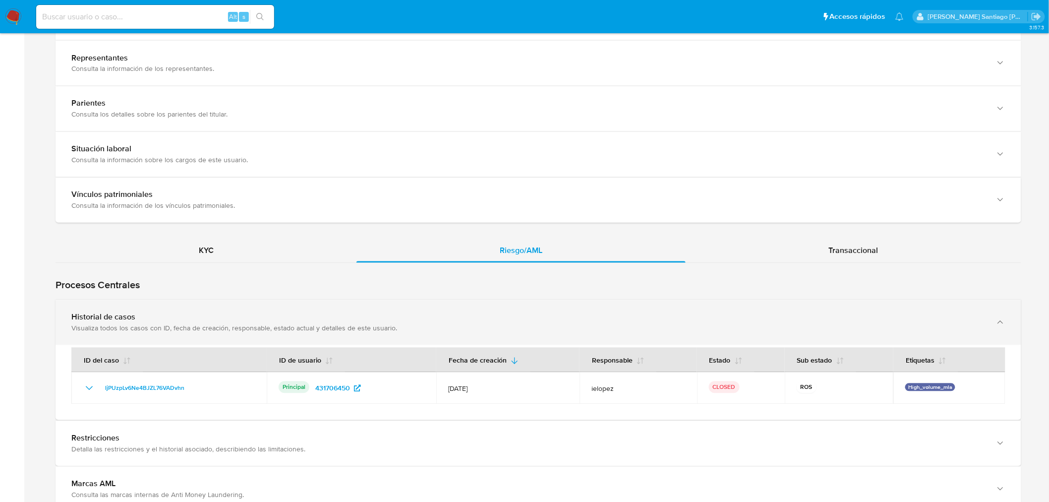
click at [323, 328] on div "Visualiza todos los casos con ID, fecha de creación, responsable, estado actual…" at bounding box center [528, 328] width 914 height 9
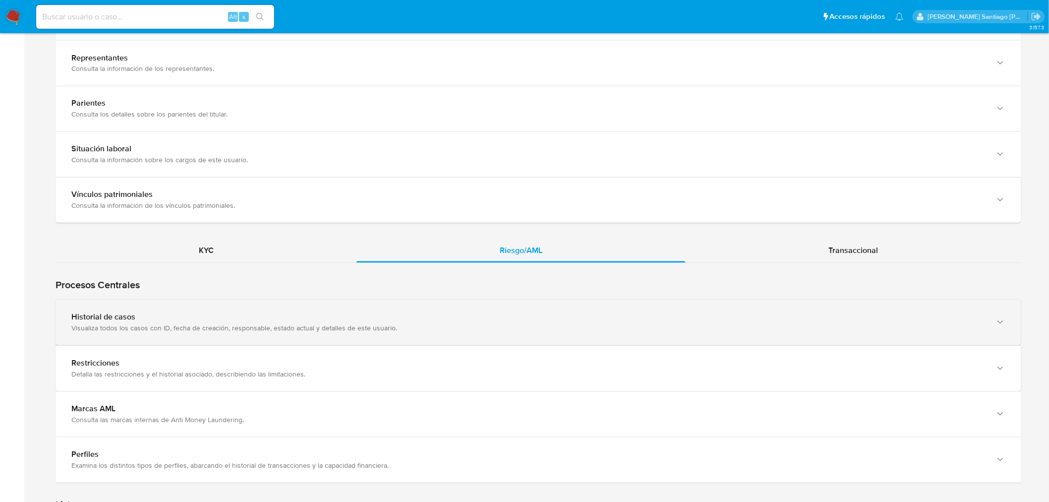
click at [414, 332] on div "Visualiza todos los casos con ID, fecha de creación, responsable, estado actual…" at bounding box center [528, 328] width 914 height 9
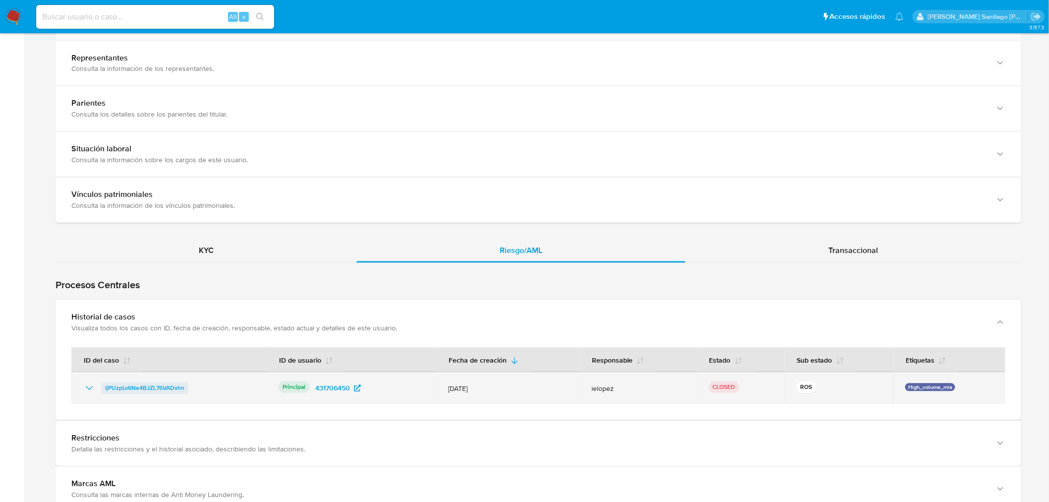
drag, startPoint x: 92, startPoint y: 385, endPoint x: 107, endPoint y: 385, distance: 14.4
click at [92, 386] on icon "Mostrar/Ocultar" at bounding box center [89, 388] width 12 height 12
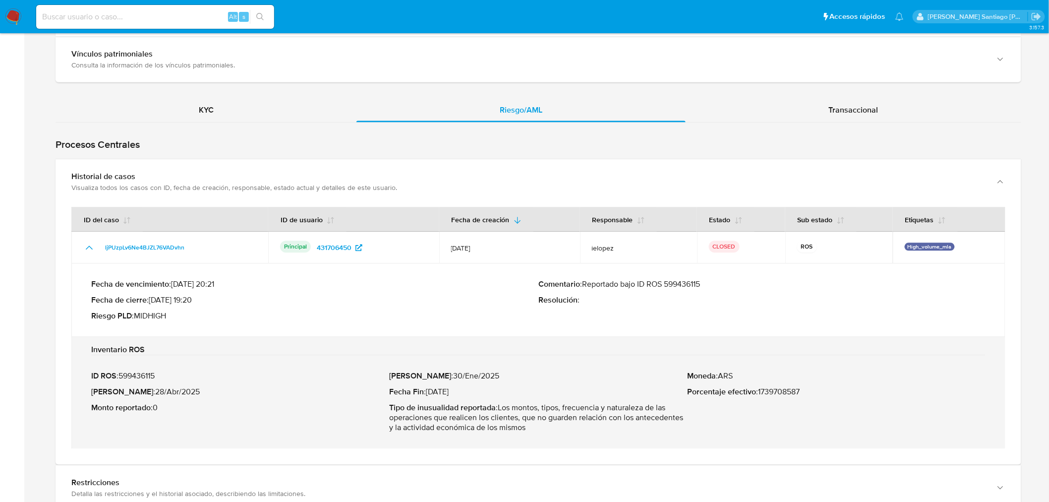
scroll to position [881, 0]
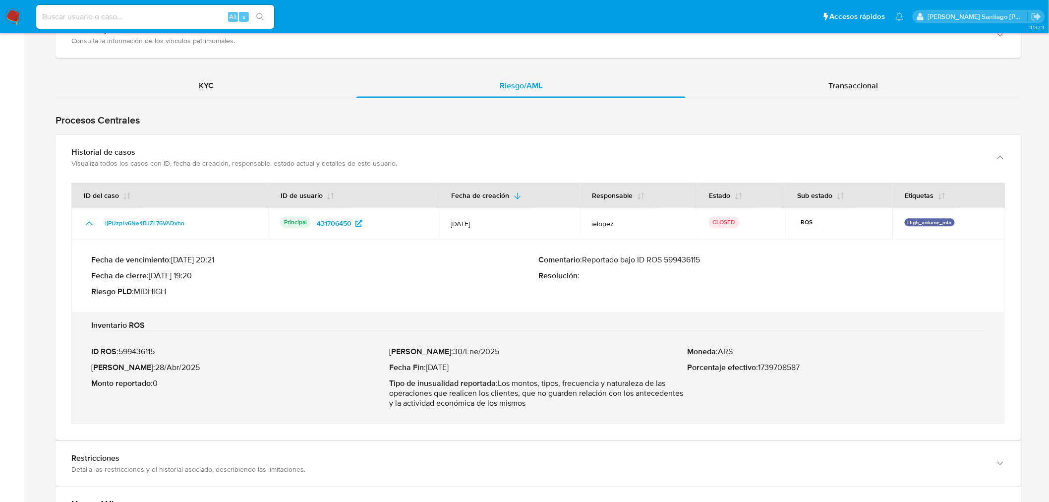
click at [152, 348] on p "ID ROS : 599436115" at bounding box center [240, 352] width 298 height 10
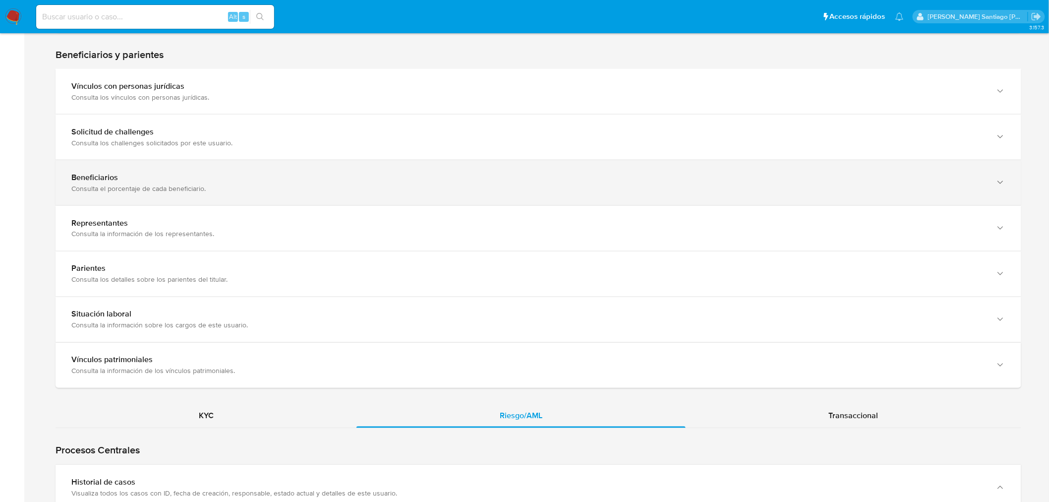
scroll to position [220, 0]
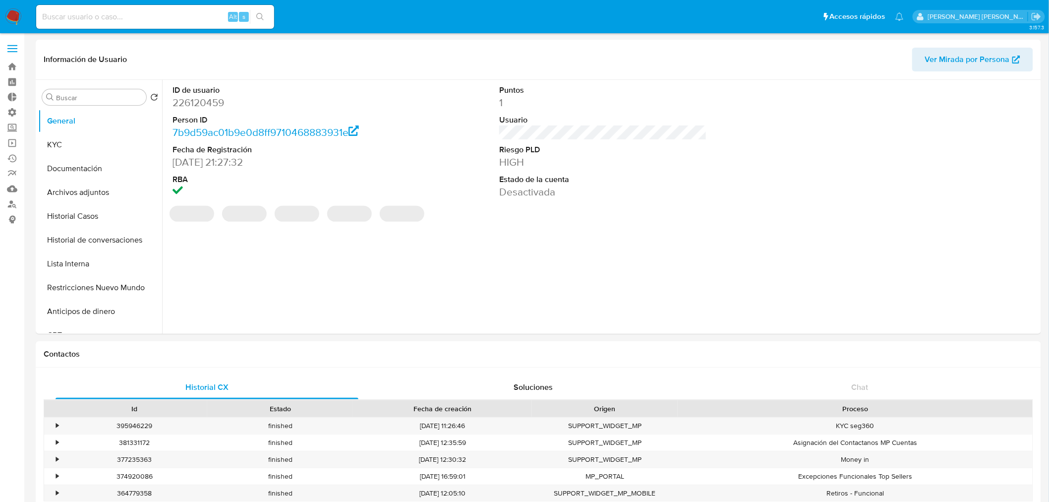
select select "10"
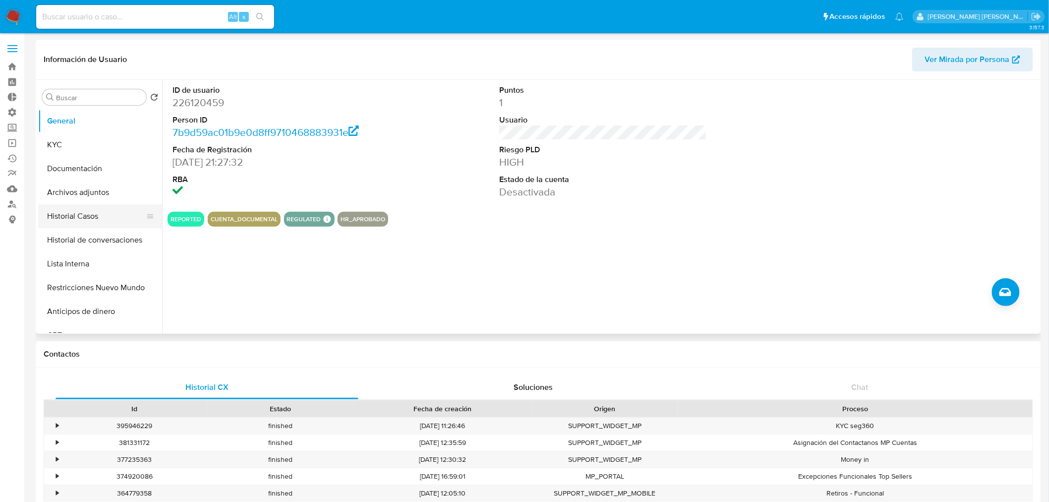
click at [91, 222] on button "Historial Casos" at bounding box center [96, 216] width 116 height 24
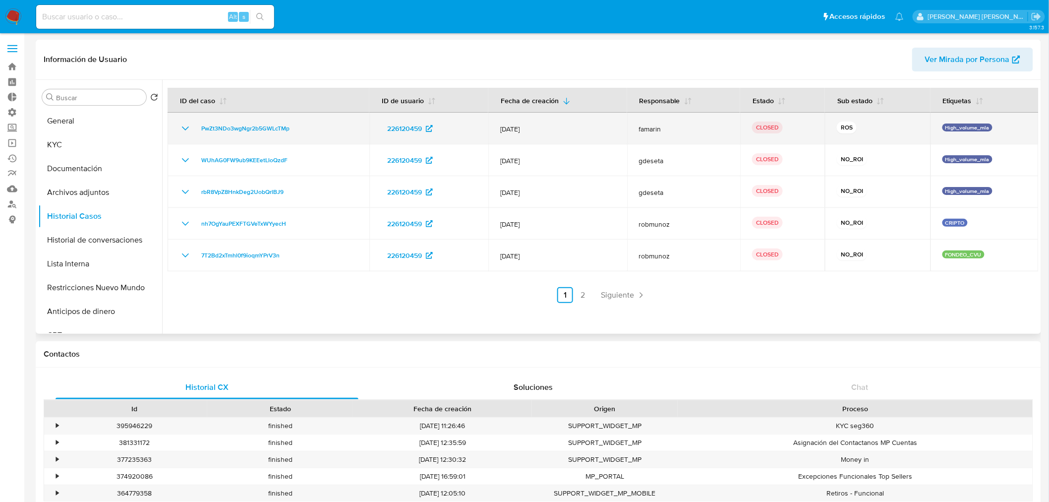
click at [178, 126] on td "PwZt3NDo3wgNgr2b5GWLcTMp" at bounding box center [269, 129] width 202 height 32
click at [189, 125] on icon "Mostrar/Ocultar" at bounding box center [185, 128] width 12 height 12
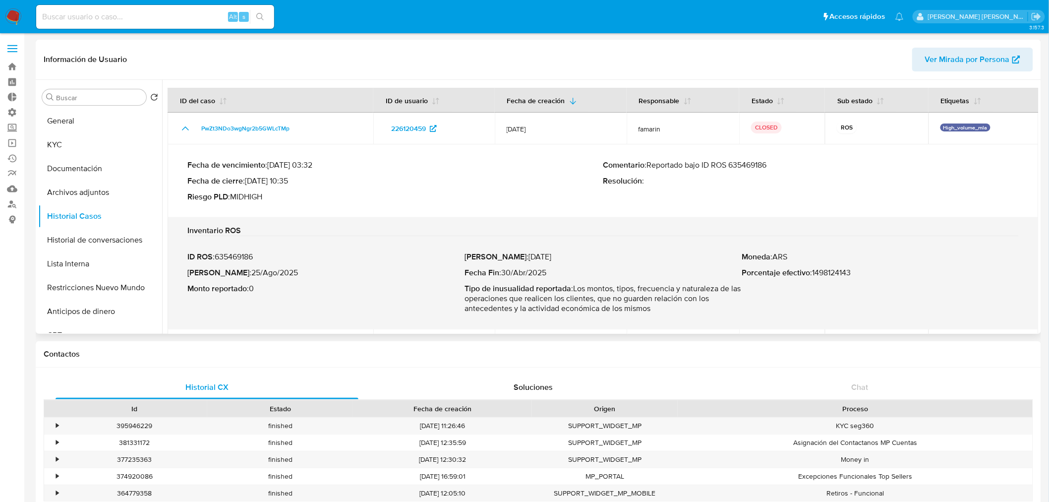
click at [250, 253] on p "ID ROS : 635469186" at bounding box center [325, 257] width 277 height 10
click at [108, 117] on button "General" at bounding box center [96, 121] width 116 height 24
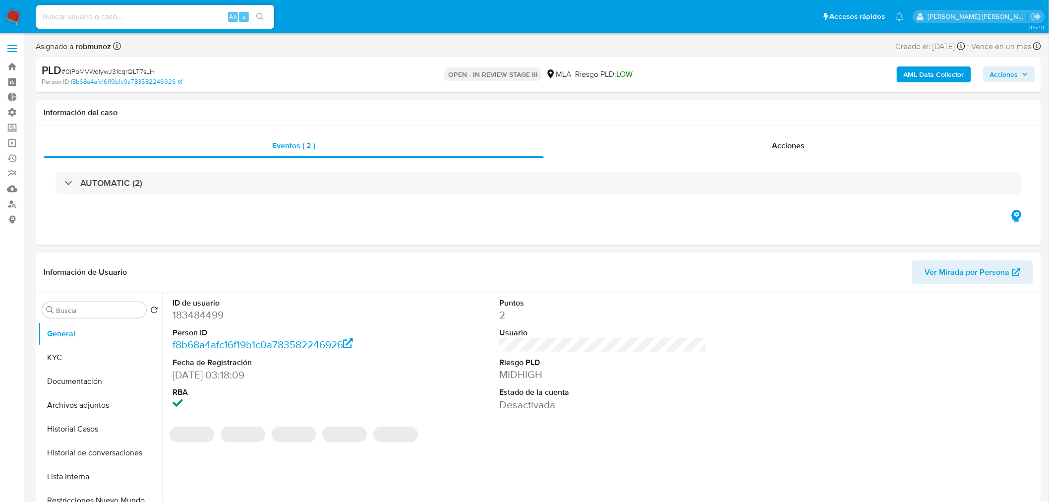
select select "10"
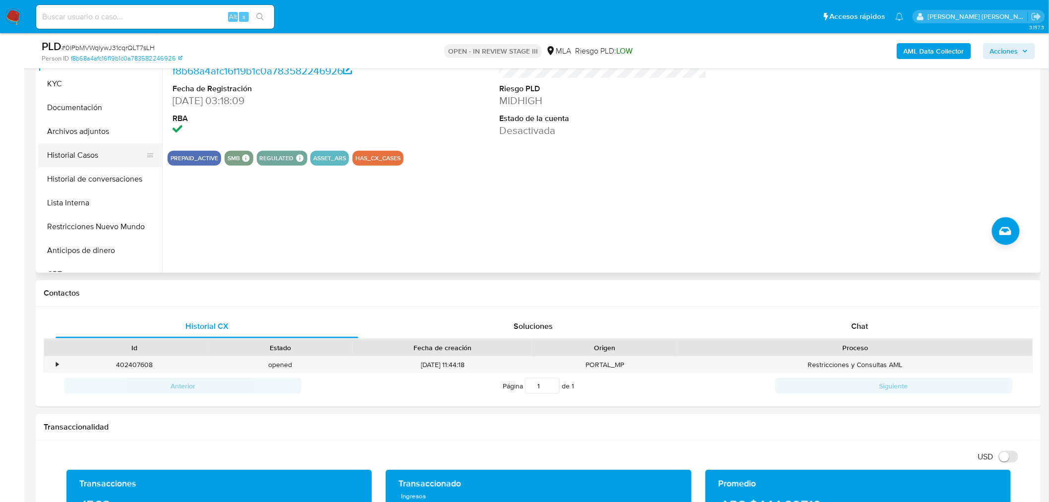
scroll to position [220, 0]
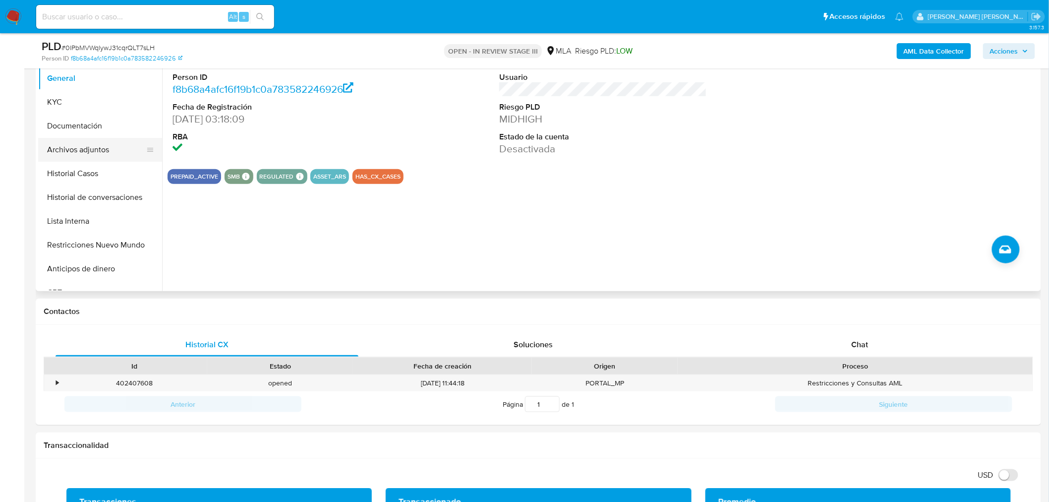
click at [92, 141] on button "Archivos adjuntos" at bounding box center [96, 150] width 116 height 24
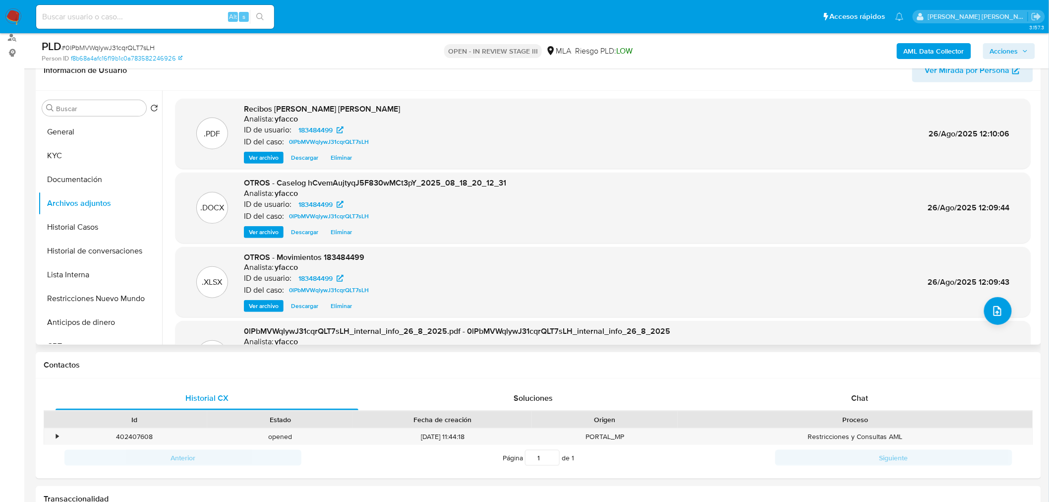
scroll to position [110, 0]
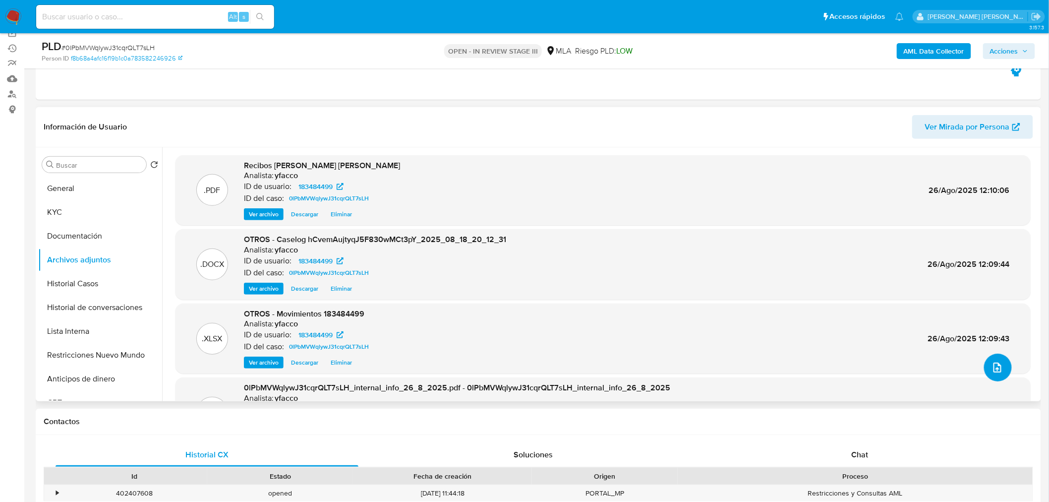
click at [992, 364] on icon "upload-file" at bounding box center [998, 367] width 12 height 12
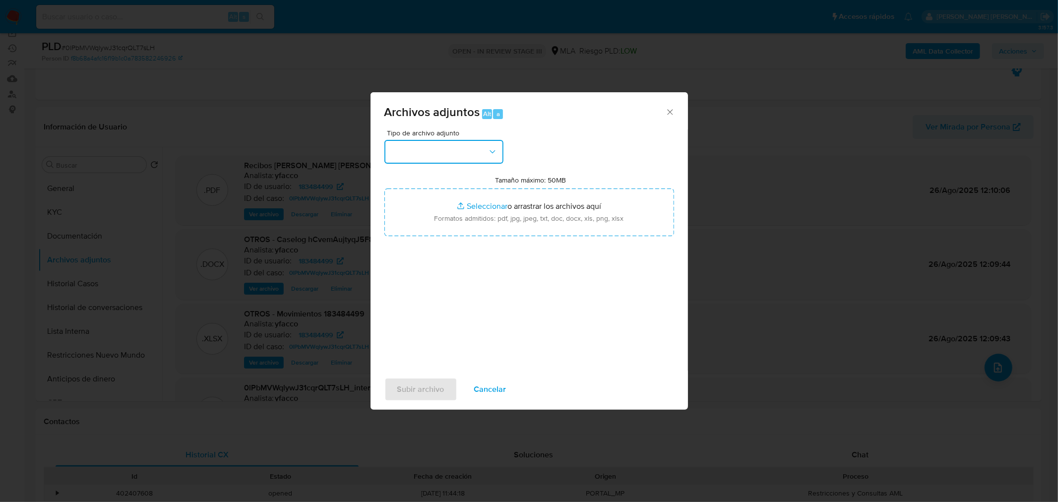
click at [489, 154] on icon "button" at bounding box center [492, 152] width 10 height 10
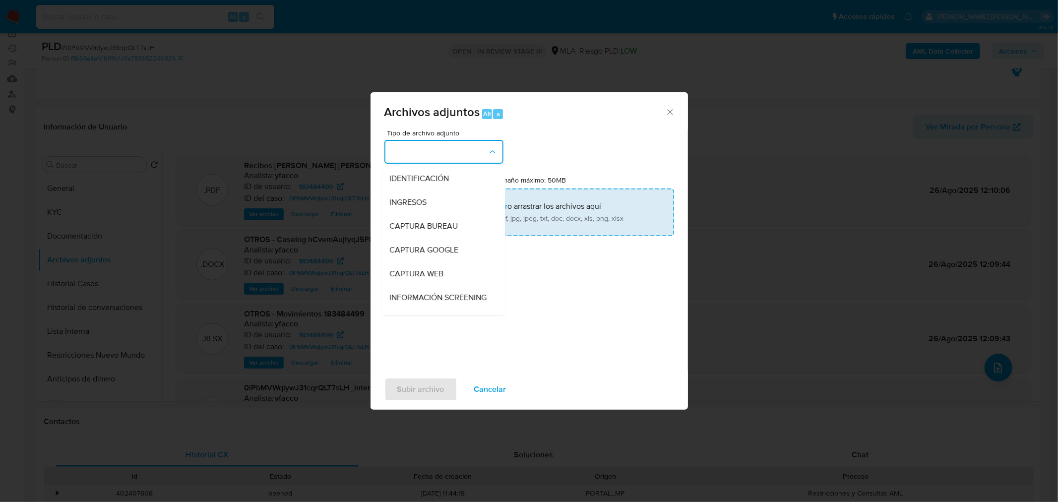
drag, startPoint x: 458, startPoint y: 179, endPoint x: 464, endPoint y: 187, distance: 10.3
click at [458, 180] on div "IDENTIFICACIÓN" at bounding box center [440, 178] width 101 height 24
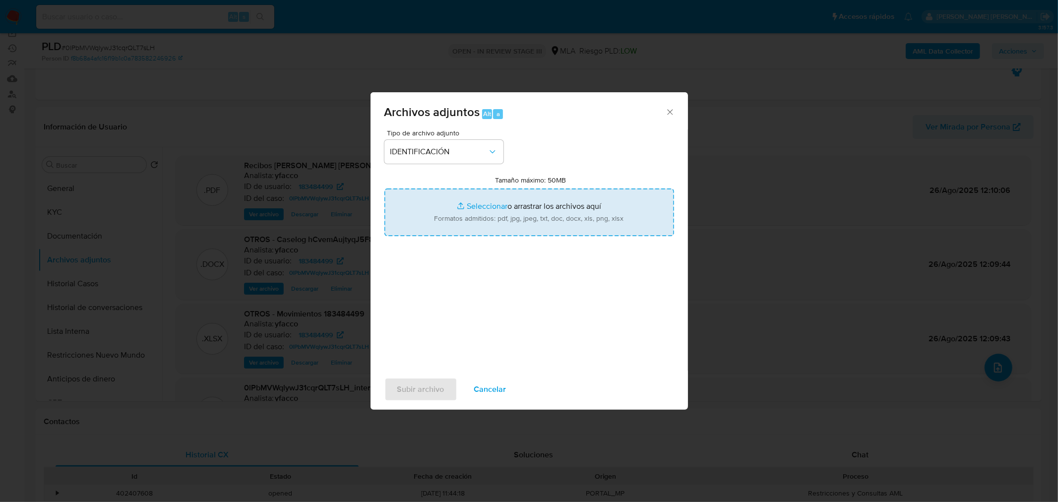
click at [576, 209] on input "Tamaño máximo: 50MB Seleccionar archivos" at bounding box center [529, 212] width 290 height 48
type input "C:\fakepath\Caselog hCvemAujtyqJ5F830wMCt3pY_VII.docx"
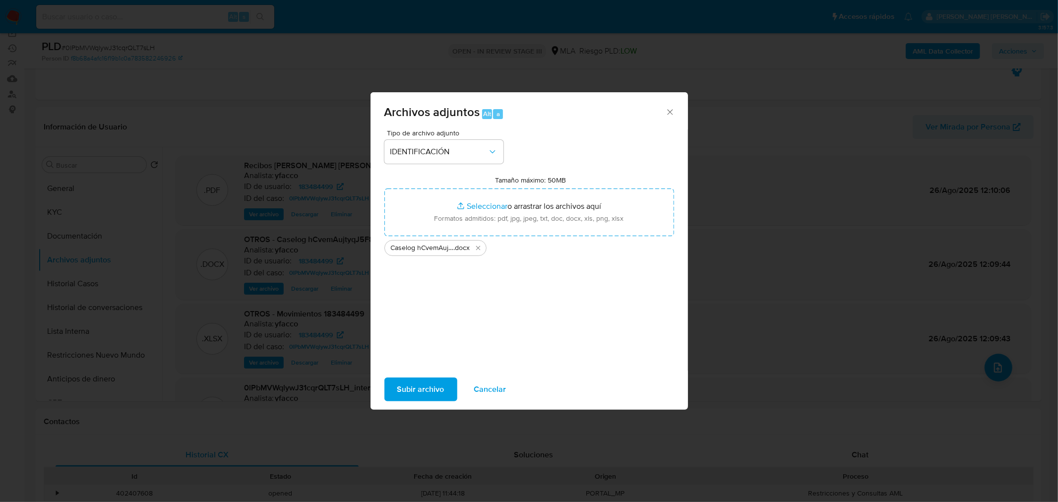
click at [434, 386] on span "Subir archivo" at bounding box center [420, 389] width 47 height 22
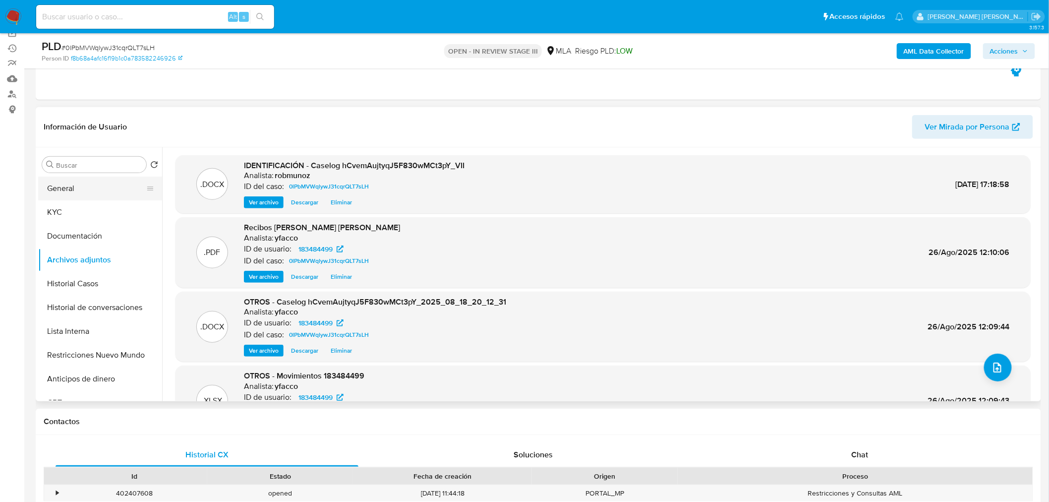
click at [71, 185] on button "General" at bounding box center [96, 189] width 116 height 24
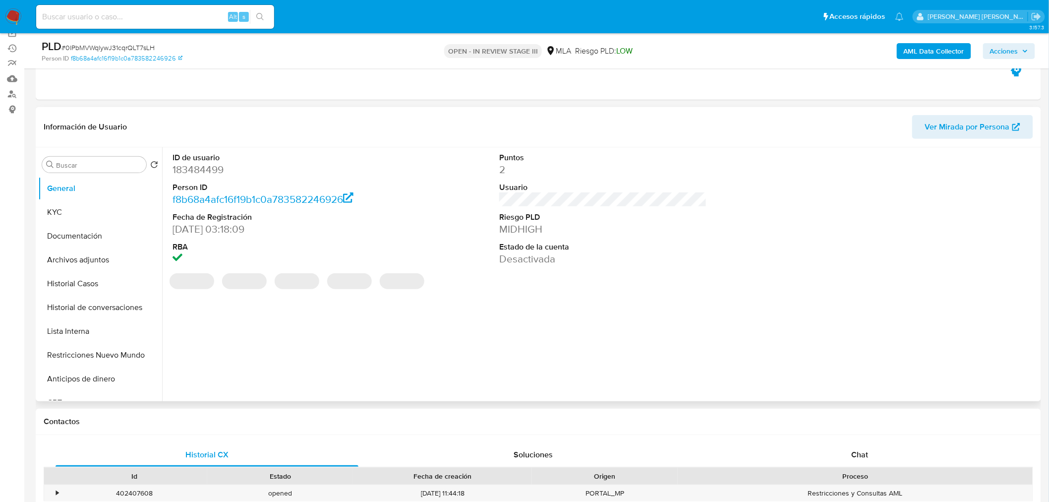
click at [205, 171] on dd "183484499" at bounding box center [277, 170] width 208 height 14
click at [205, 170] on dd "183484499" at bounding box center [277, 170] width 208 height 14
copy dd "183484499"
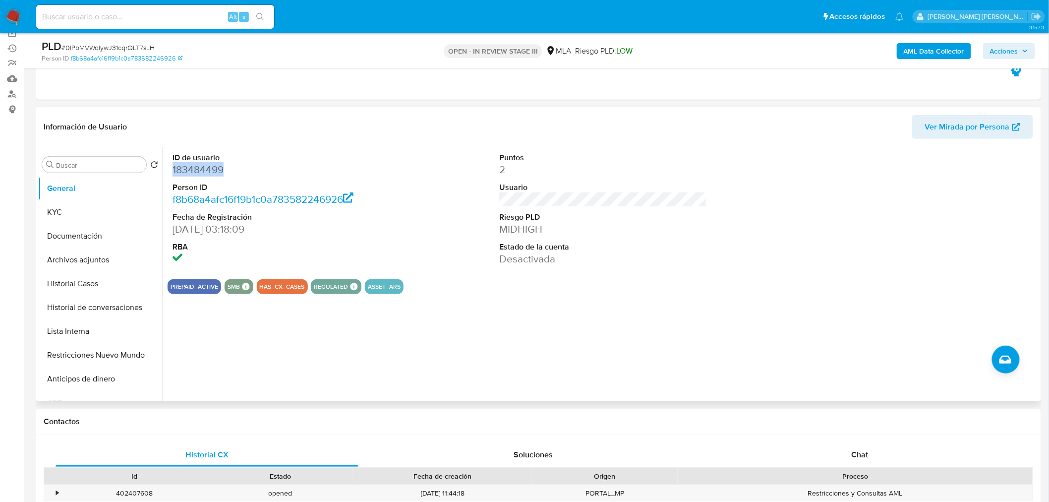
copy dd "183484499"
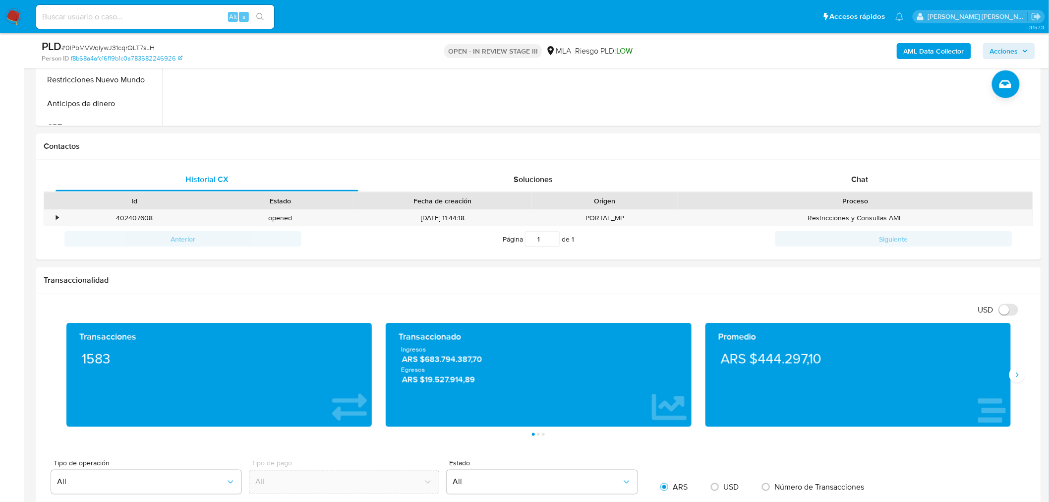
scroll to position [551, 0]
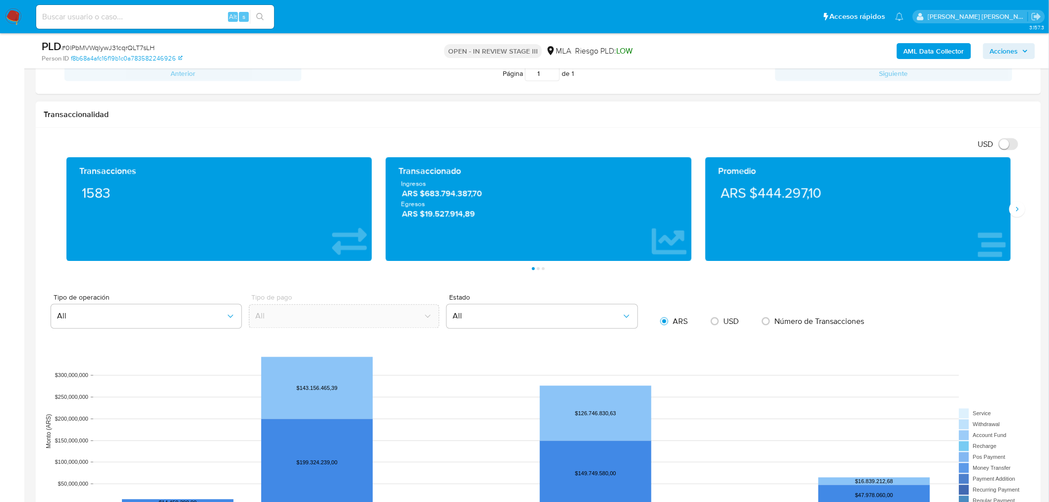
click at [1025, 218] on div "Transacciones 1583 Transaccionado Ingresos ARS $683.794.387,70 Egresos ARS $19.…" at bounding box center [539, 213] width 990 height 113
click at [1019, 213] on icon "Siguiente" at bounding box center [1017, 209] width 8 height 8
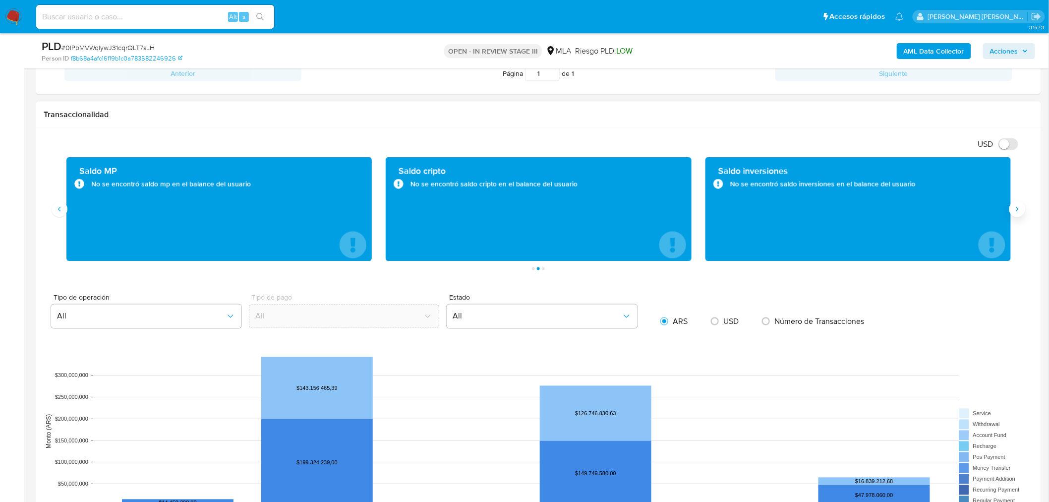
click at [1010, 210] on button "Siguiente" at bounding box center [1017, 209] width 16 height 16
click at [58, 207] on icon "Anterior" at bounding box center [60, 209] width 8 height 8
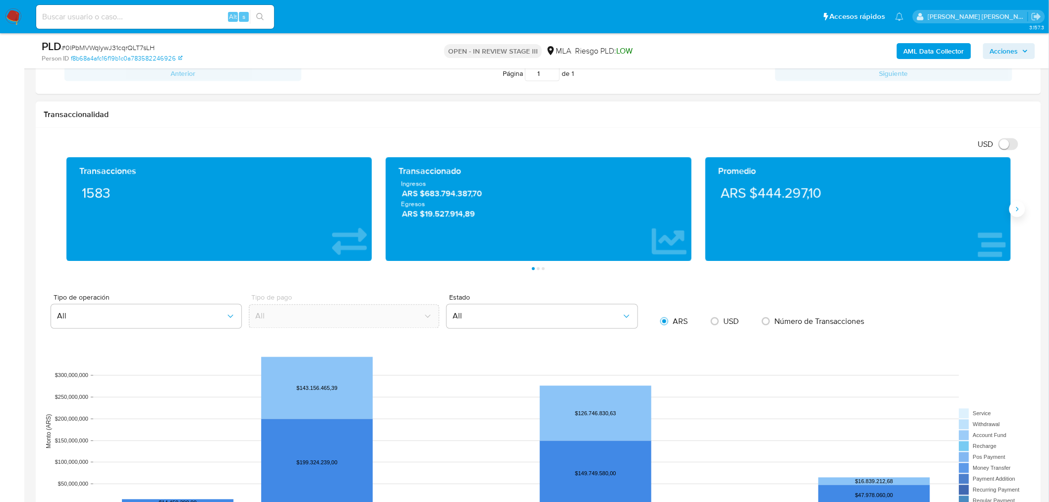
click at [1020, 206] on icon "Siguiente" at bounding box center [1017, 209] width 8 height 8
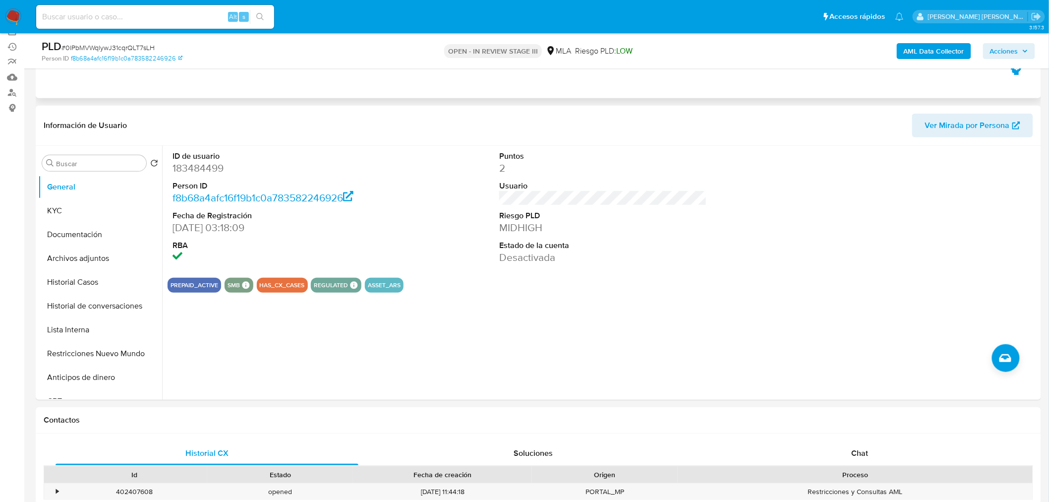
scroll to position [0, 0]
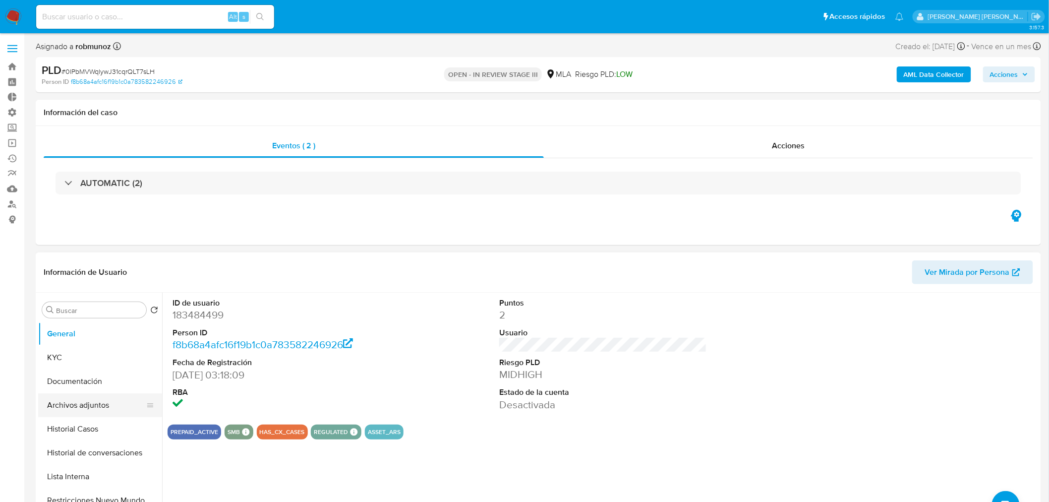
click at [92, 410] on button "Archivos adjuntos" at bounding box center [96, 405] width 116 height 24
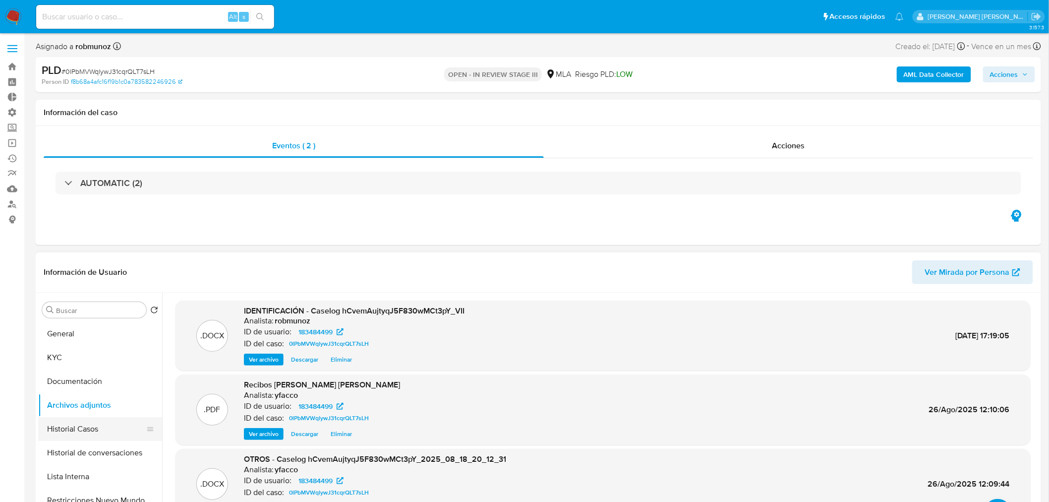
click at [95, 431] on button "Historial Casos" at bounding box center [96, 429] width 116 height 24
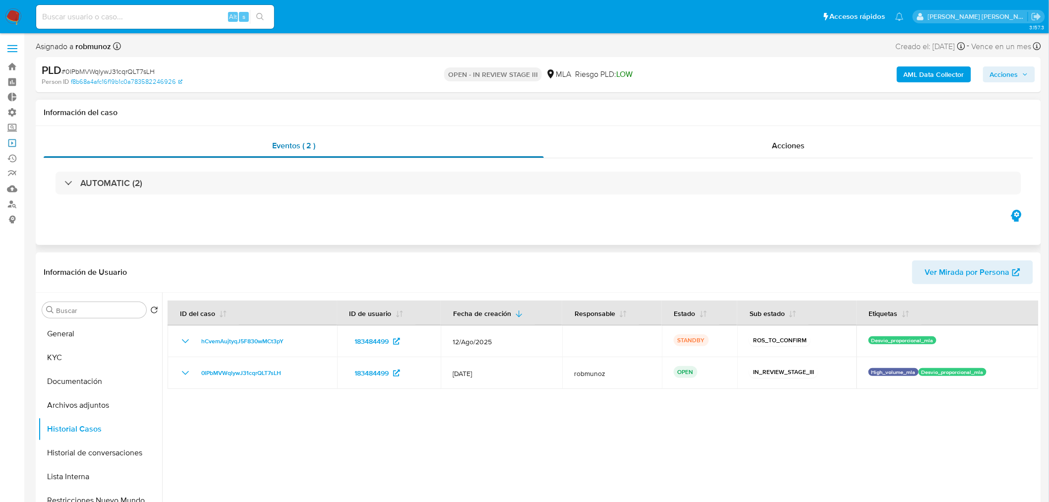
drag, startPoint x: 11, startPoint y: 142, endPoint x: 164, endPoint y: 136, distance: 152.8
click at [11, 142] on link "Operaciones masivas" at bounding box center [59, 142] width 118 height 15
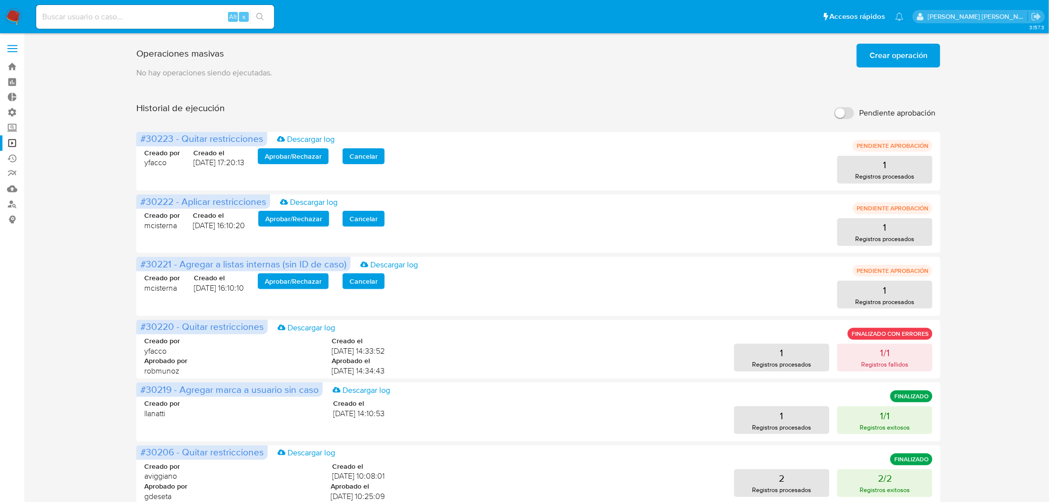
click at [11, 16] on img at bounding box center [13, 16] width 17 height 17
